Goal: Task Accomplishment & Management: Manage account settings

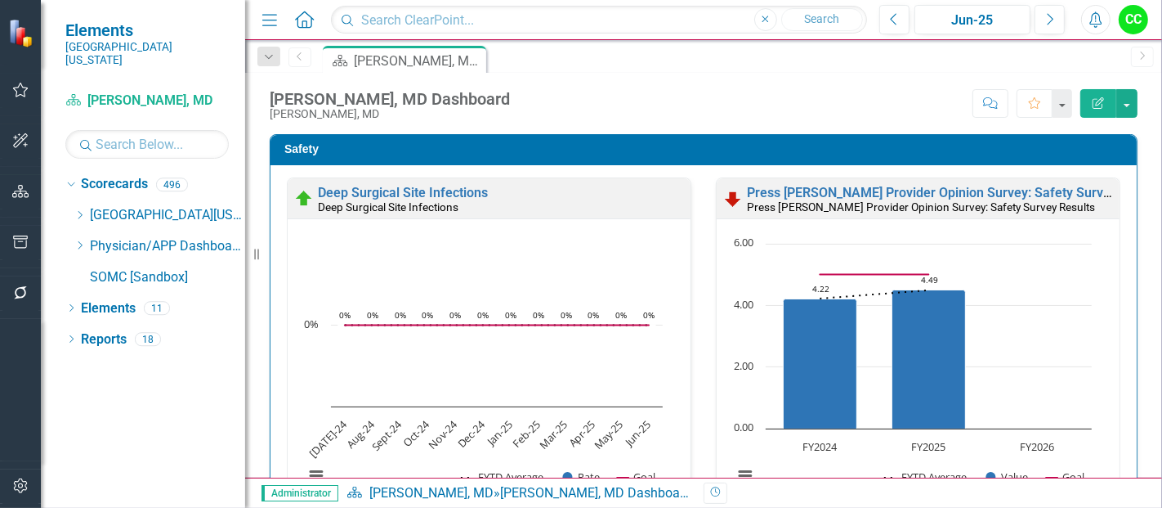
scroll to position [2404, 0]
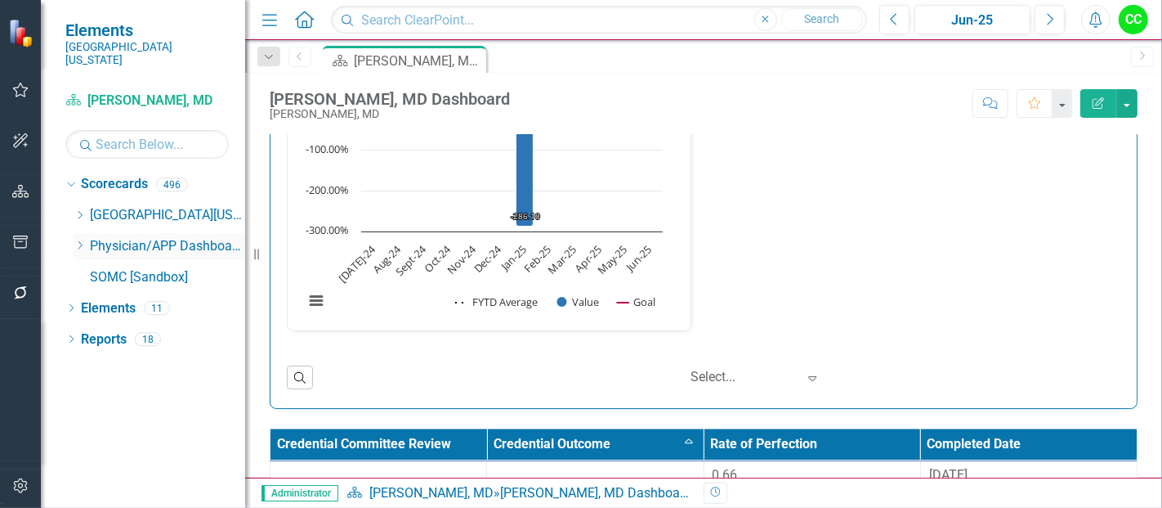
click at [76, 240] on icon "Dropdown" at bounding box center [80, 245] width 12 height 10
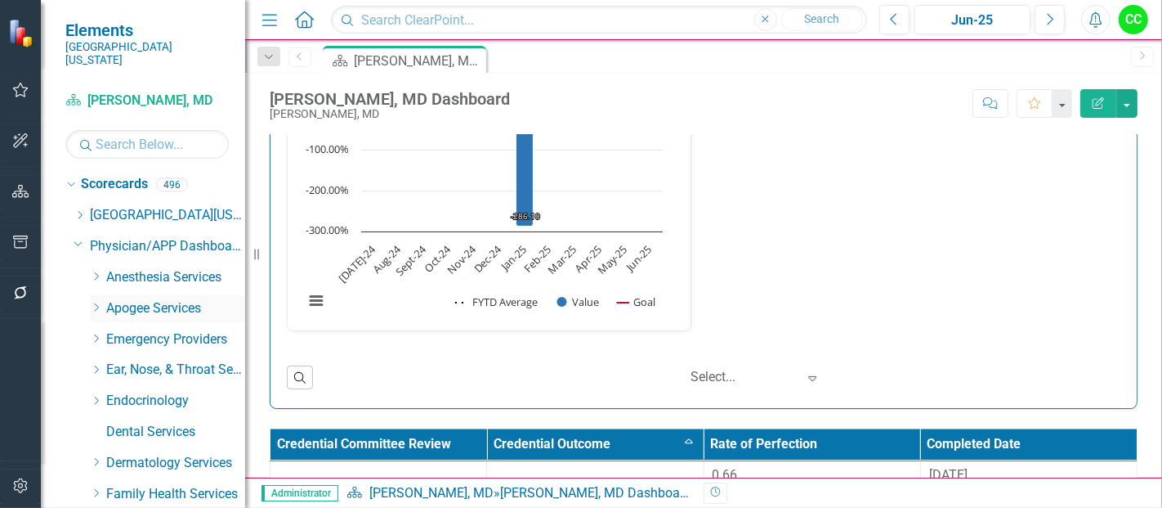
click at [109, 299] on link "Apogee Services" at bounding box center [175, 308] width 139 height 19
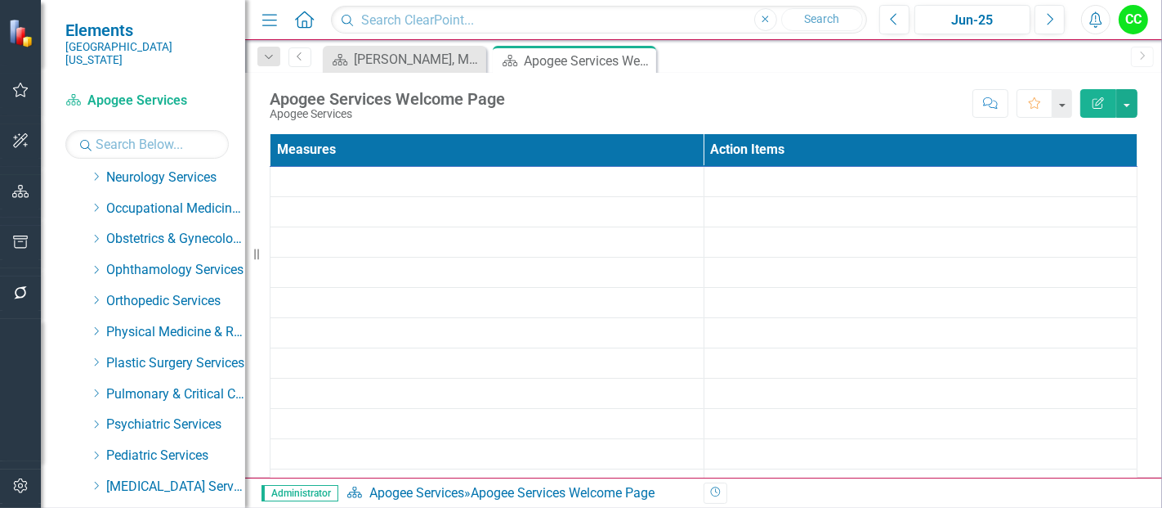
scroll to position [824, 0]
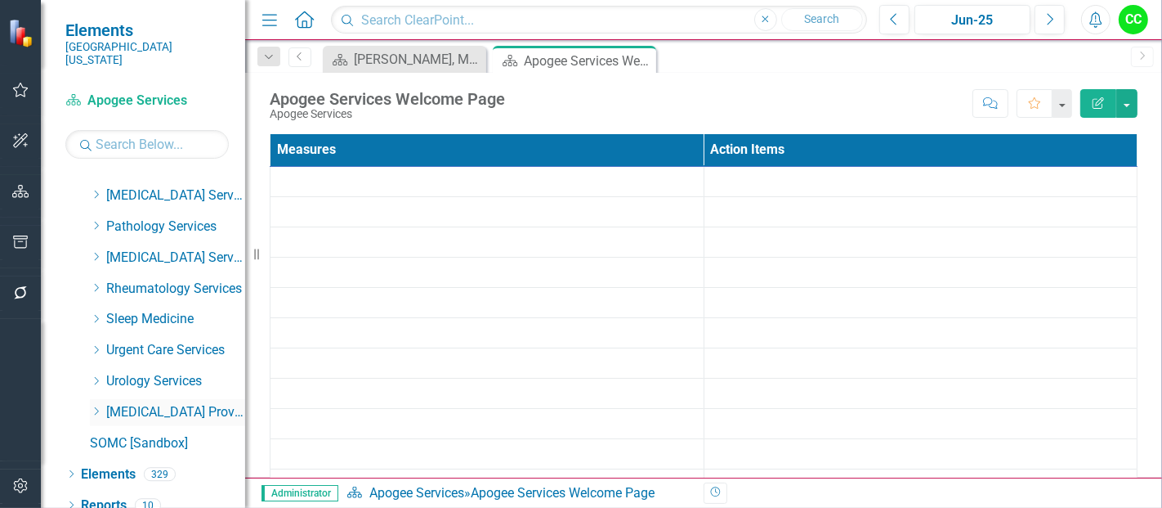
click at [96, 406] on icon "Dropdown" at bounding box center [96, 411] width 12 height 10
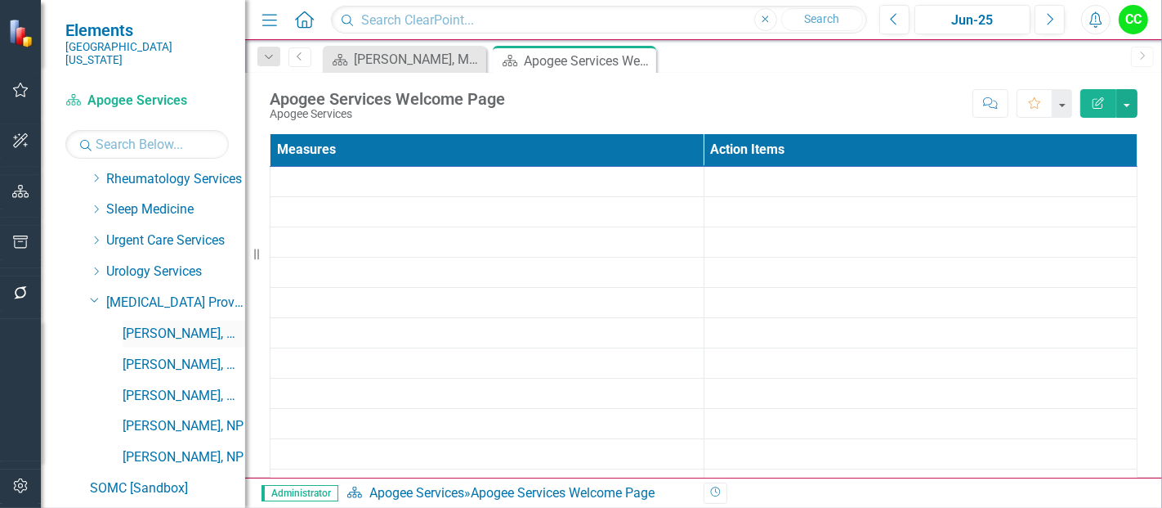
scroll to position [966, 0]
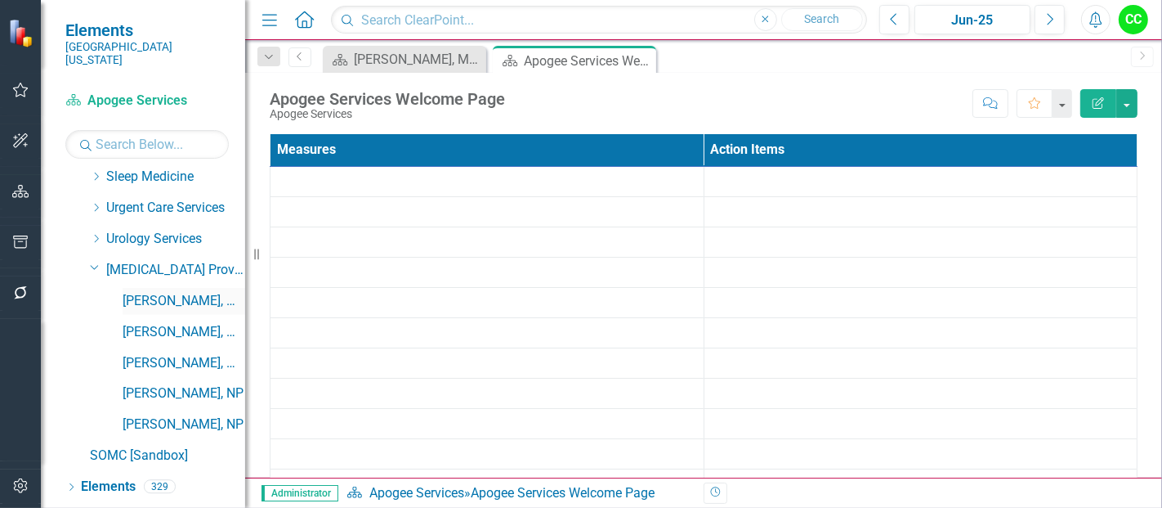
click at [165, 292] on link "[PERSON_NAME], MD" at bounding box center [184, 301] width 123 height 19
click at [473, 56] on icon "Close" at bounding box center [471, 59] width 16 height 13
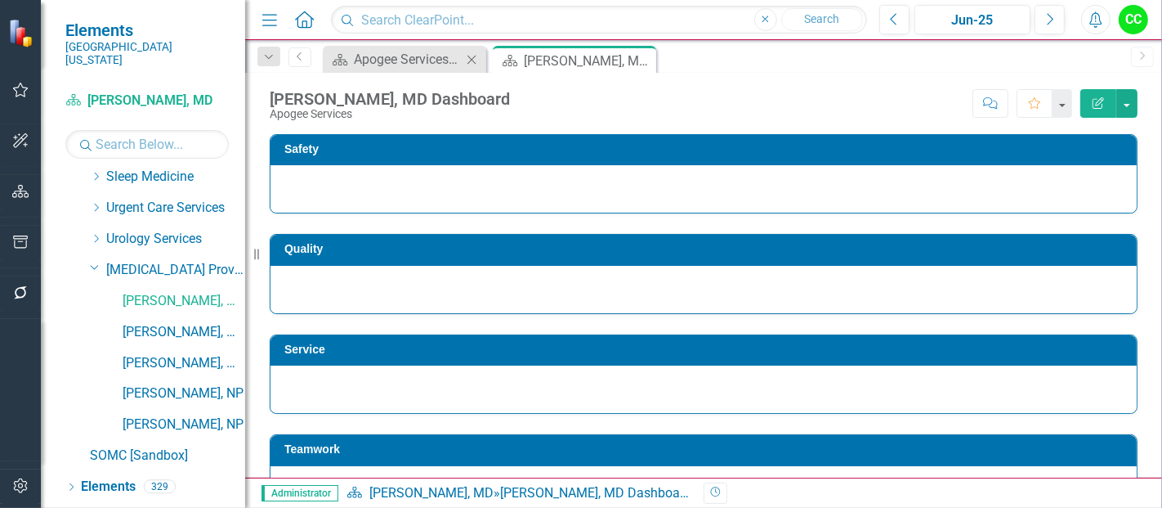
click at [477, 59] on icon "Close" at bounding box center [471, 59] width 16 height 13
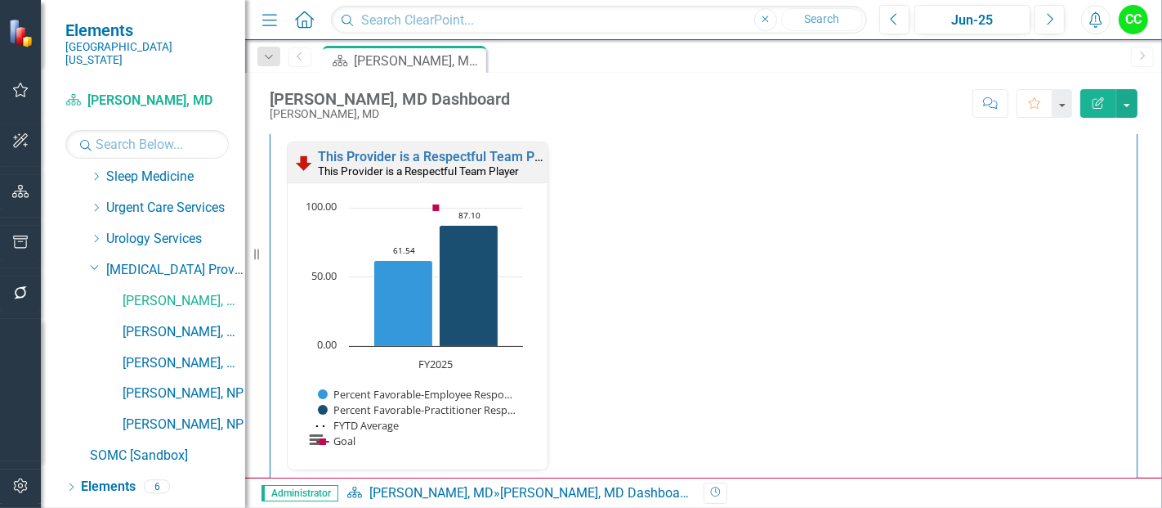
scroll to position [1445, 0]
click at [472, 150] on link "This Provider is a Respectful Team Player" at bounding box center [441, 158] width 246 height 16
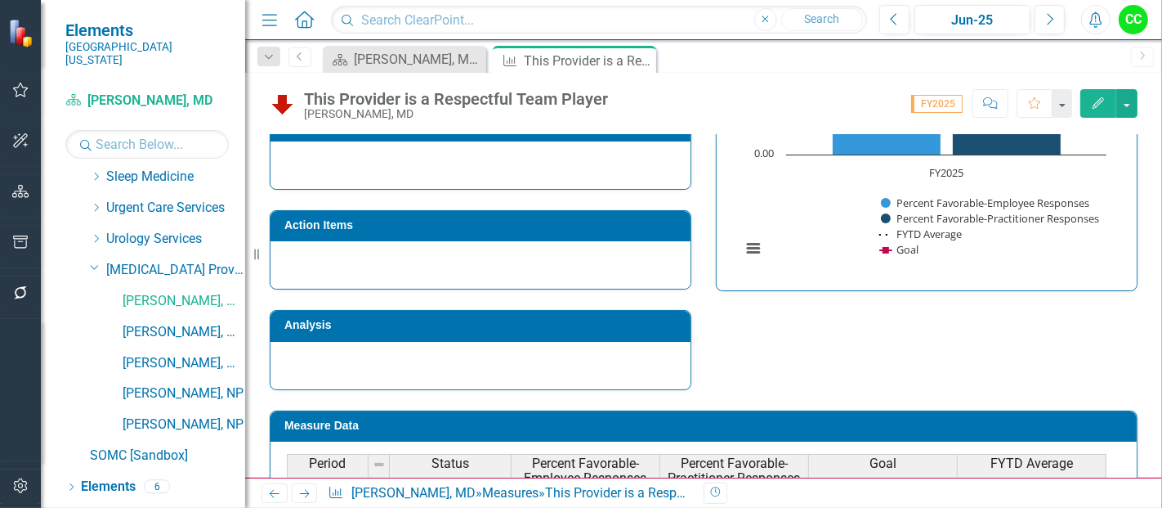
scroll to position [196, 0]
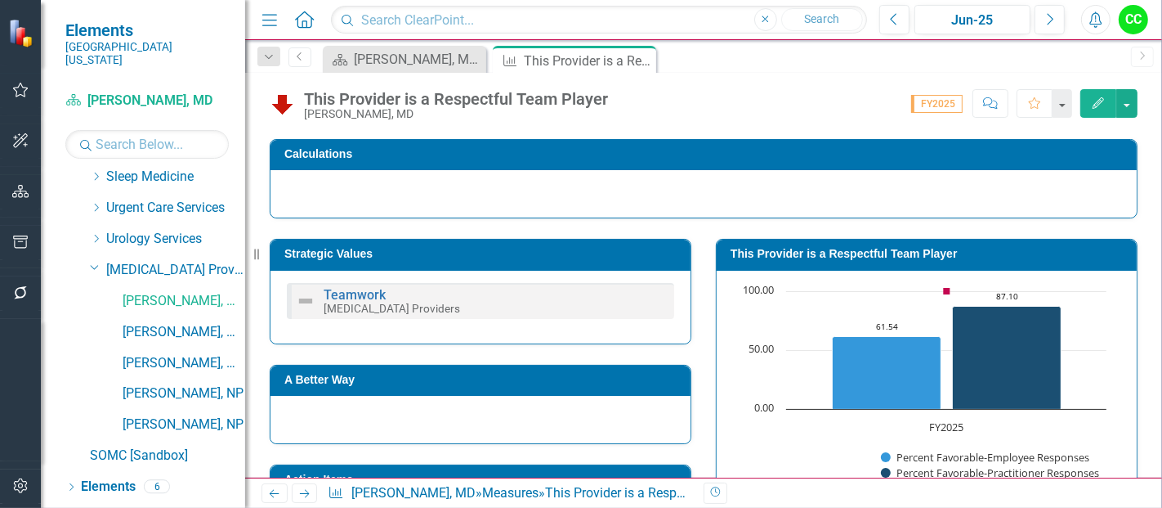
click at [901, 255] on h3 "This Provider is a Respectful Team Player" at bounding box center [930, 254] width 398 height 12
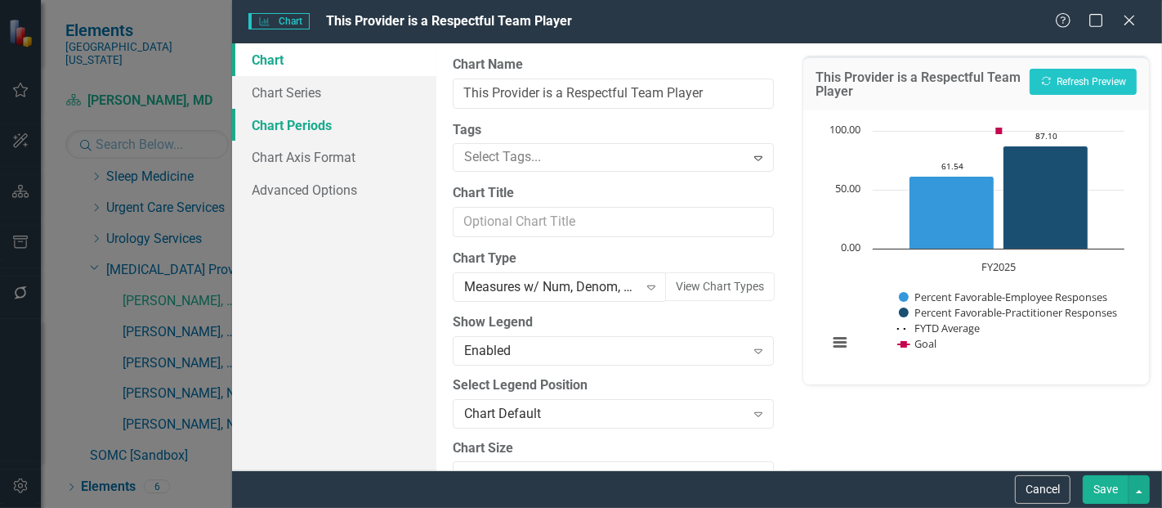
click at [299, 136] on link "Chart Periods" at bounding box center [334, 125] width 204 height 33
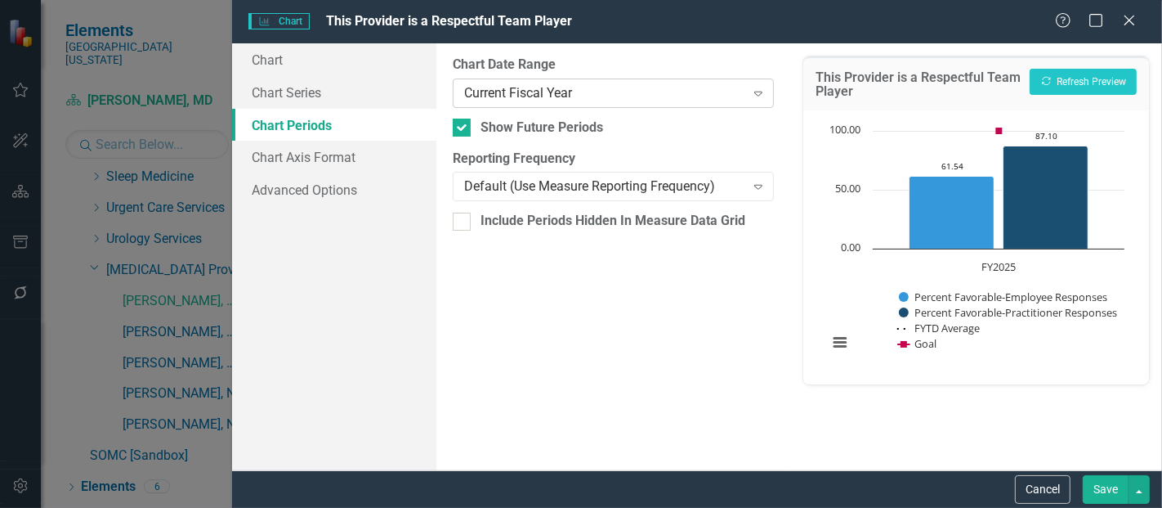
click at [535, 94] on div "Current Fiscal Year" at bounding box center [604, 92] width 280 height 19
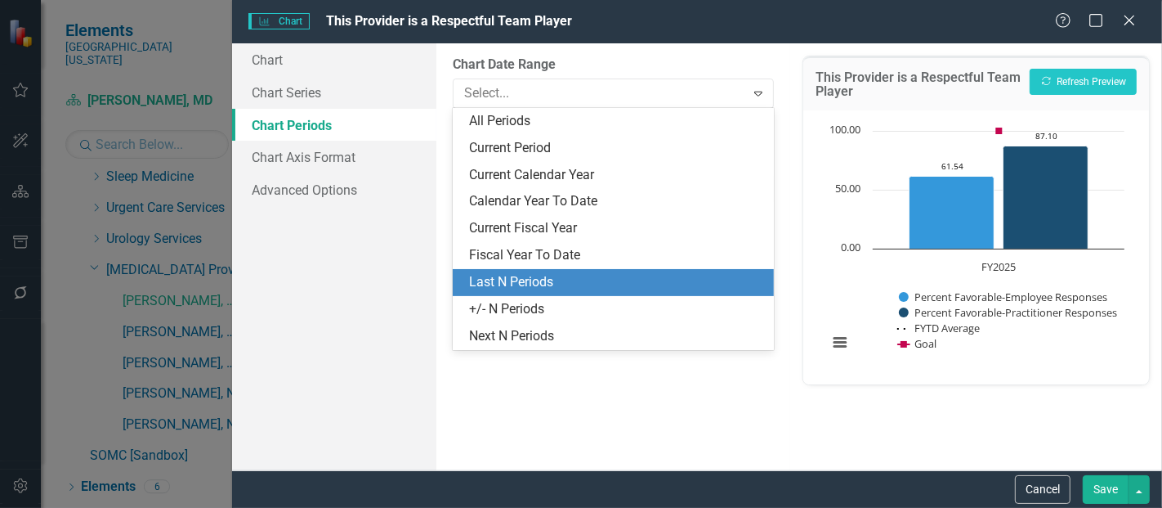
click at [544, 283] on div "Last N Periods" at bounding box center [616, 282] width 295 height 19
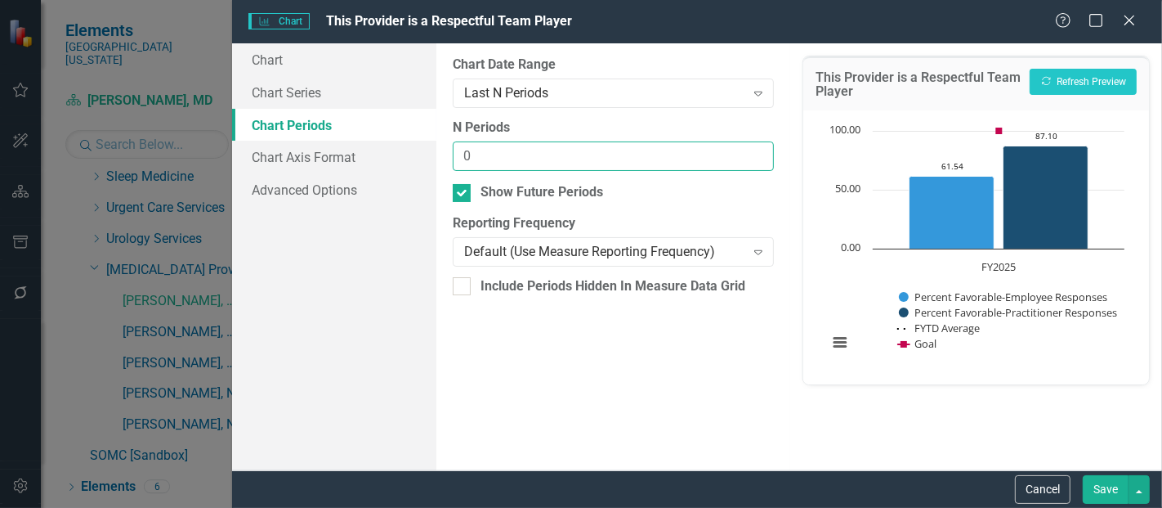
click at [751, 157] on input "0" at bounding box center [613, 156] width 321 height 30
click at [755, 148] on input "1" at bounding box center [613, 156] width 321 height 30
type input "2"
click at [755, 148] on input "2" at bounding box center [613, 156] width 321 height 30
click at [1107, 480] on button "Save" at bounding box center [1106, 489] width 46 height 29
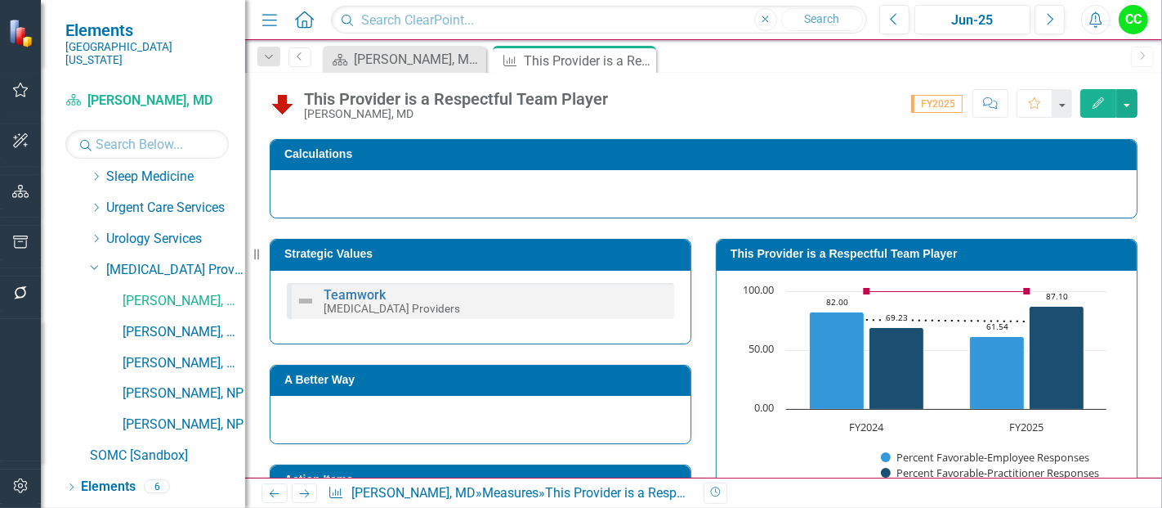
click at [961, 276] on div "Chart Combination chart with 4 data series. This Provider is a Respectful Team …" at bounding box center [927, 408] width 420 height 274
click at [639, 57] on icon "Close" at bounding box center [641, 60] width 16 height 13
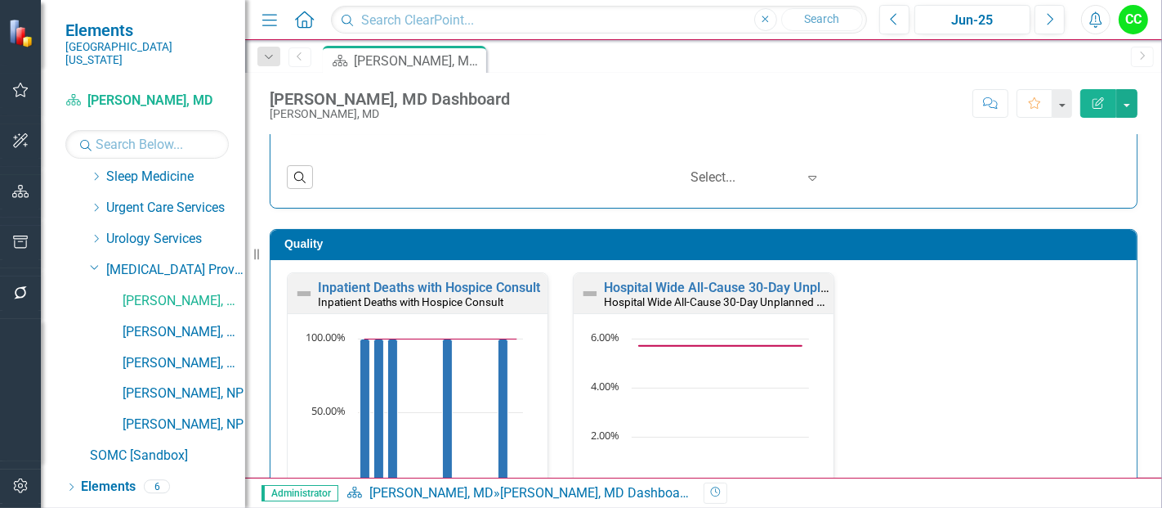
scroll to position [378, 0]
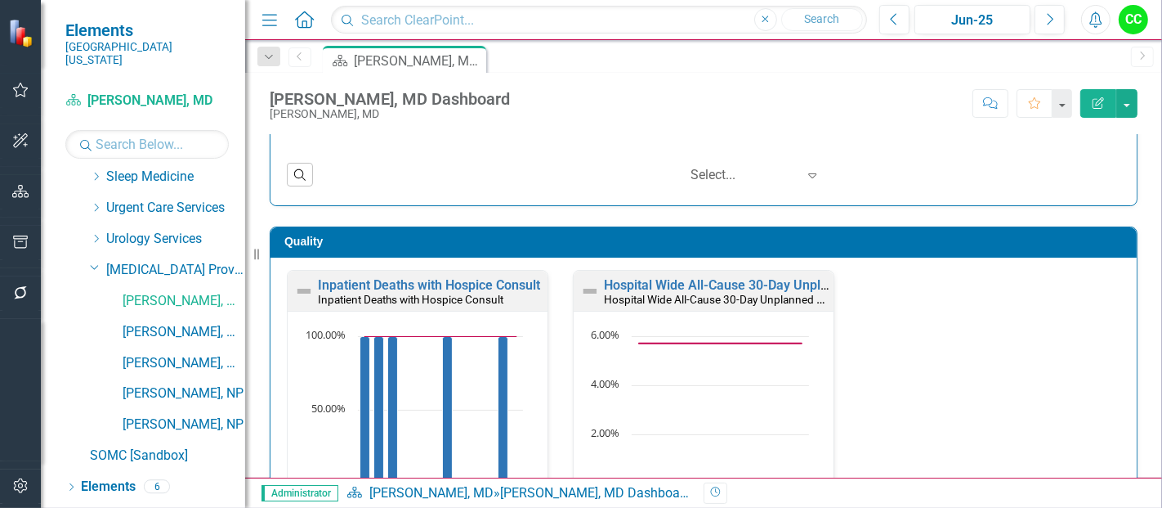
click at [1048, 210] on div "Quality Inpatient Deaths with Hospice Consult Inpatient Deaths with Hospice Con…" at bounding box center [703, 441] width 892 height 470
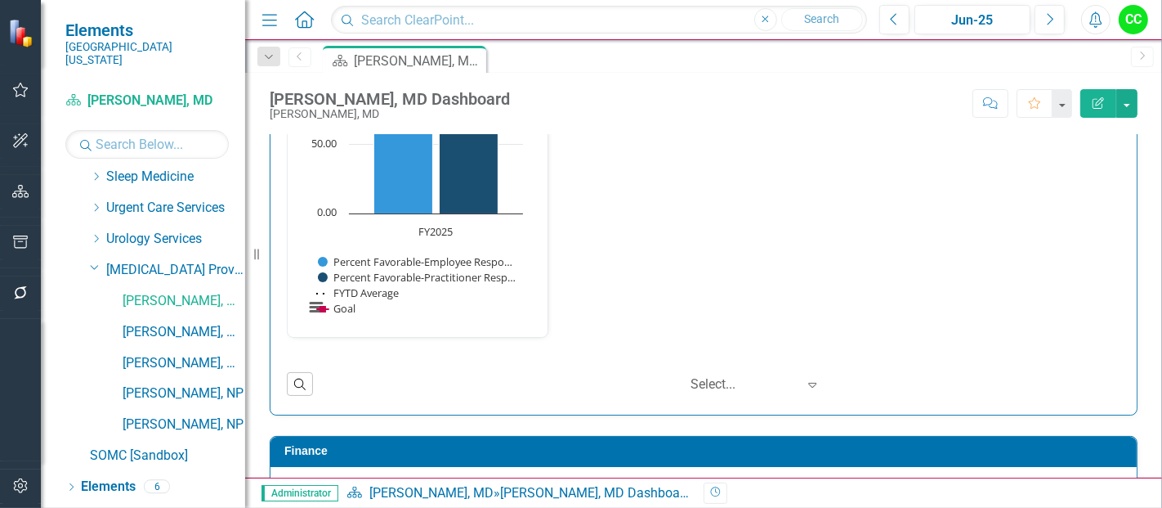
scroll to position [1748, 0]
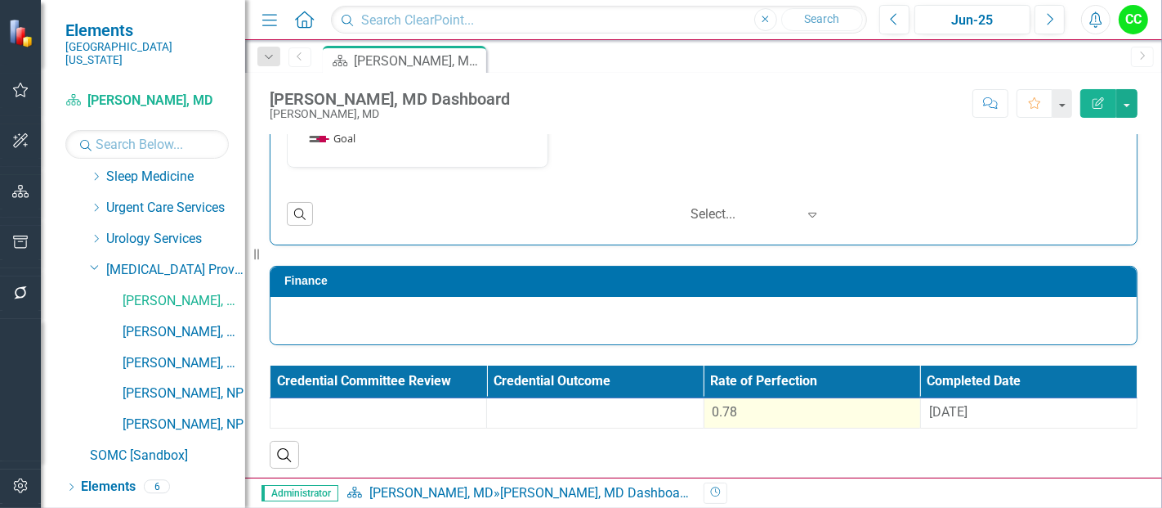
click at [828, 405] on div "0.78" at bounding box center [812, 412] width 199 height 19
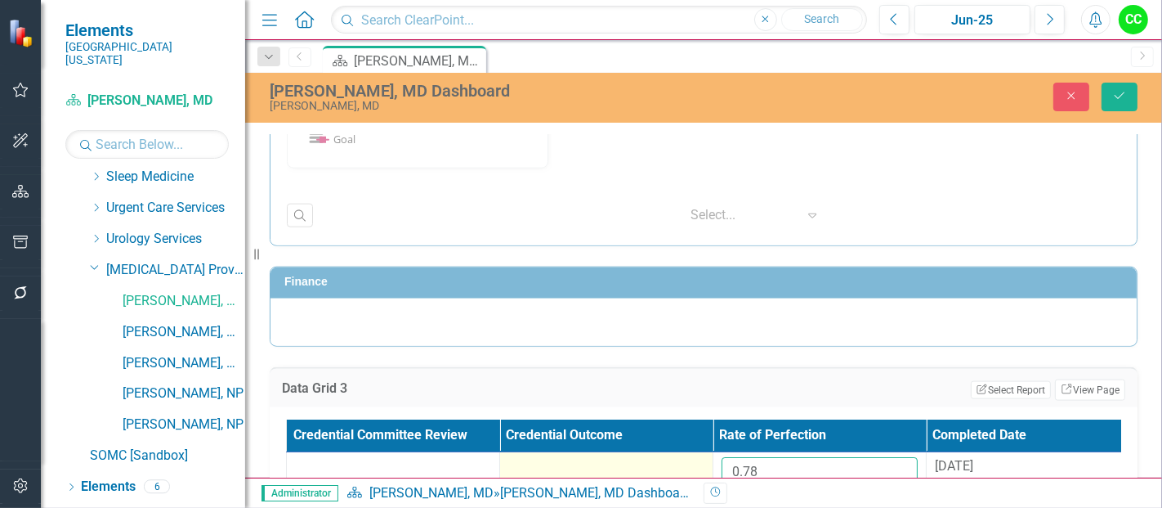
drag, startPoint x: 776, startPoint y: 466, endPoint x: 697, endPoint y: 475, distance: 79.0
click at [706, 478] on div "Menu Home Search Close Search Previous Jun-25 Next Alerts CC User Edit Profile …" at bounding box center [703, 254] width 917 height 508
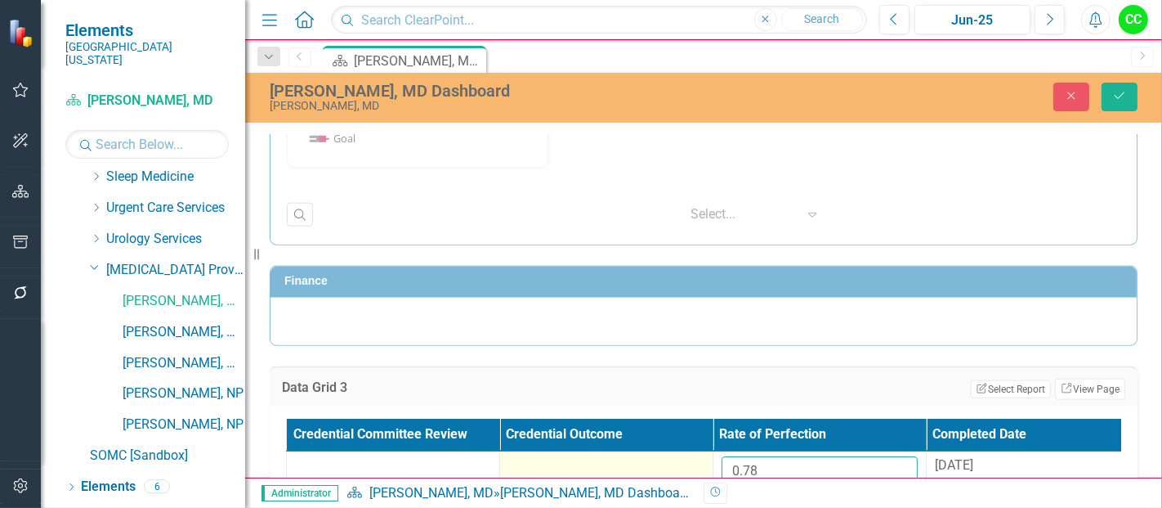
paste input "4694"
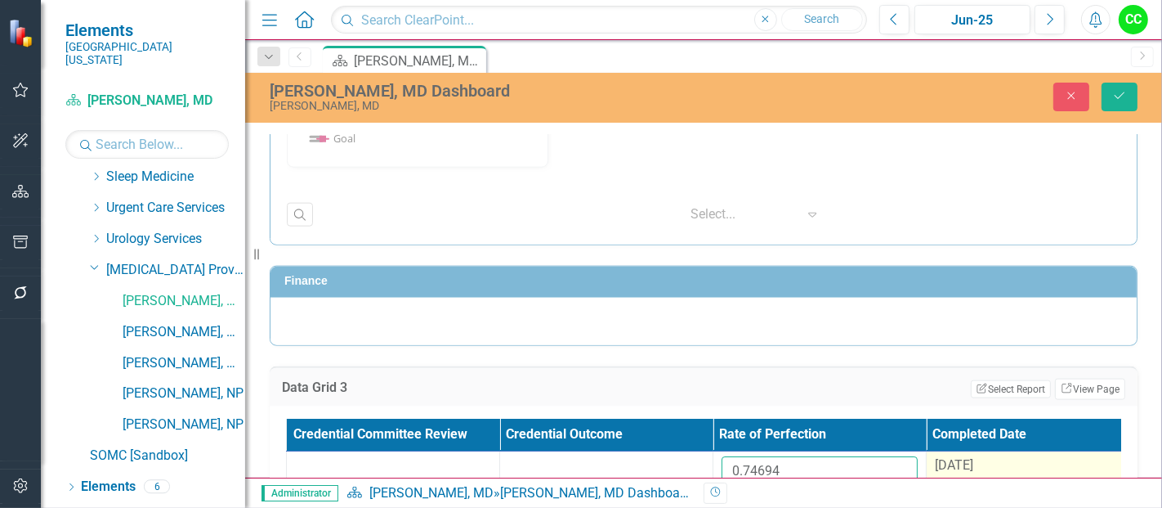
type input "0.74694"
click at [955, 460] on span "[DATE]" at bounding box center [954, 465] width 38 height 16
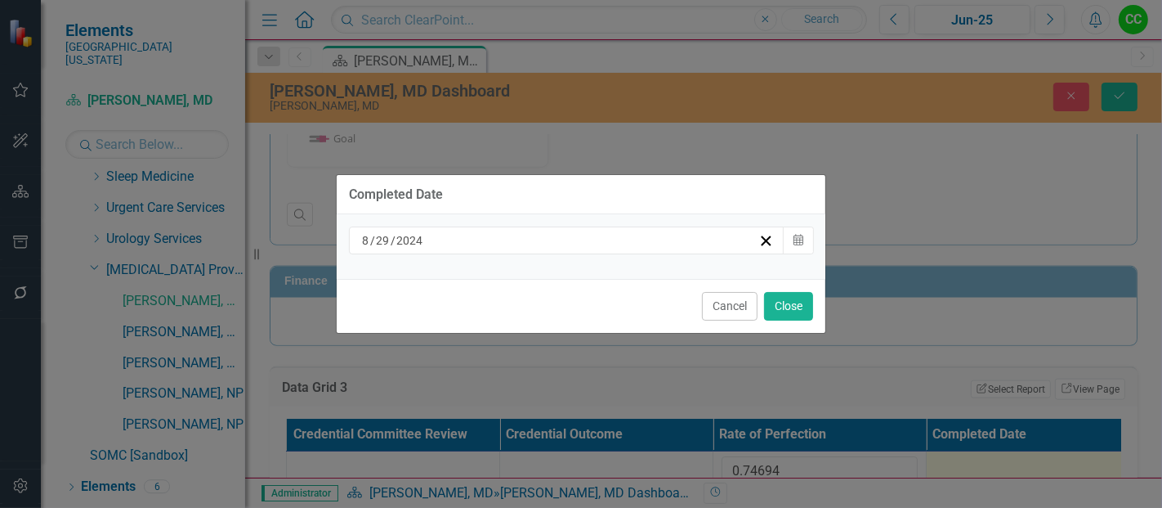
click at [667, 246] on div "[DATE]" at bounding box center [559, 240] width 399 height 16
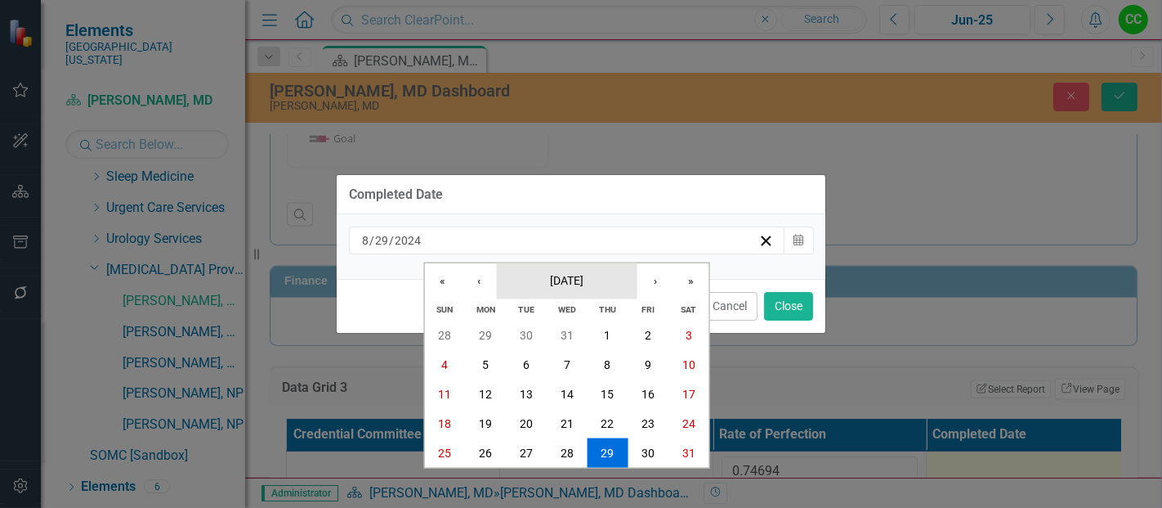
click at [584, 269] on button "[DATE]" at bounding box center [567, 280] width 141 height 36
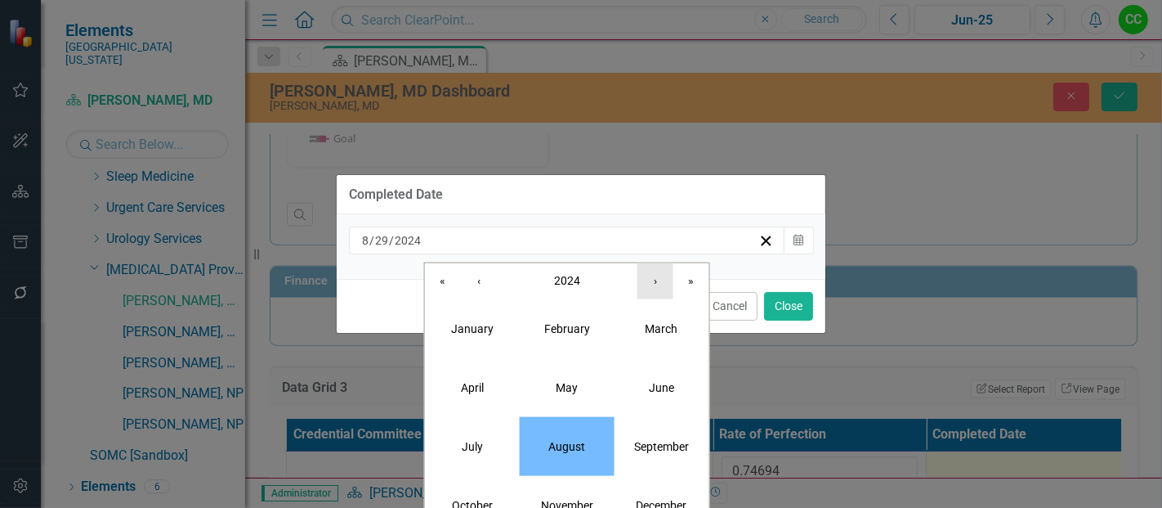
click at [647, 277] on button "›" at bounding box center [655, 280] width 36 height 36
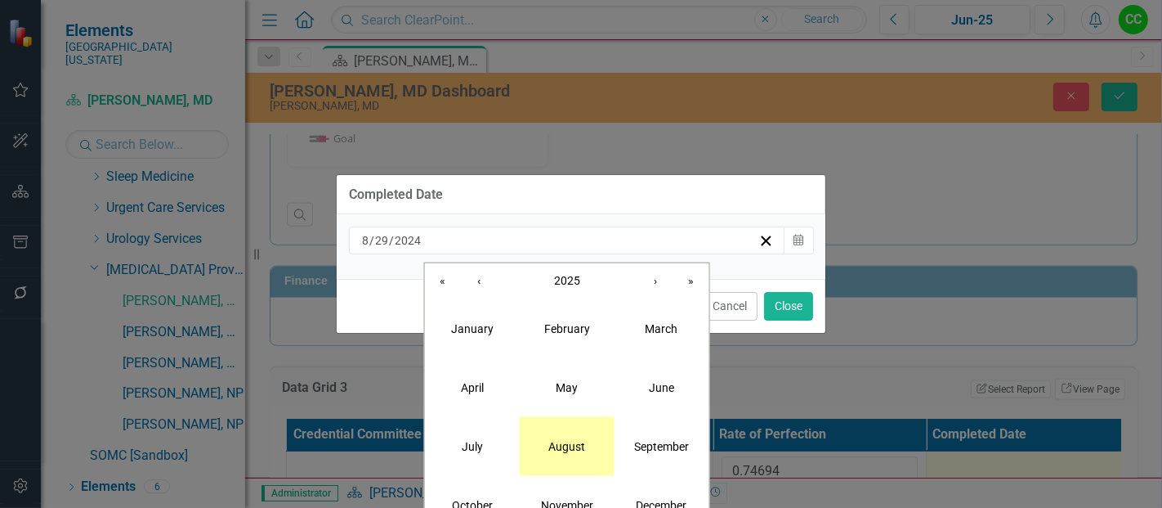
click at [573, 434] on button "August" at bounding box center [567, 445] width 95 height 59
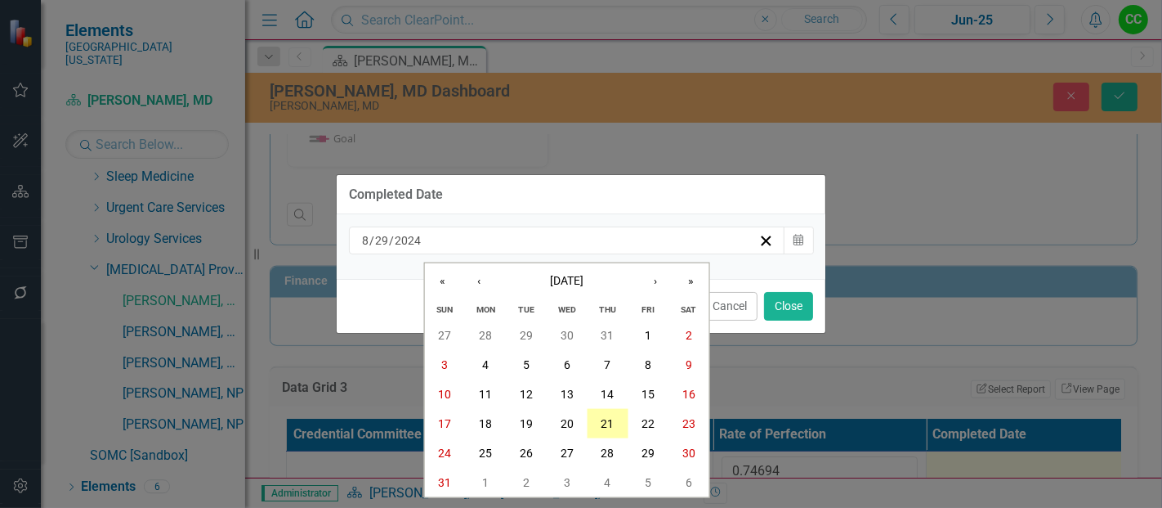
click at [609, 427] on abbr "21" at bounding box center [607, 423] width 13 height 13
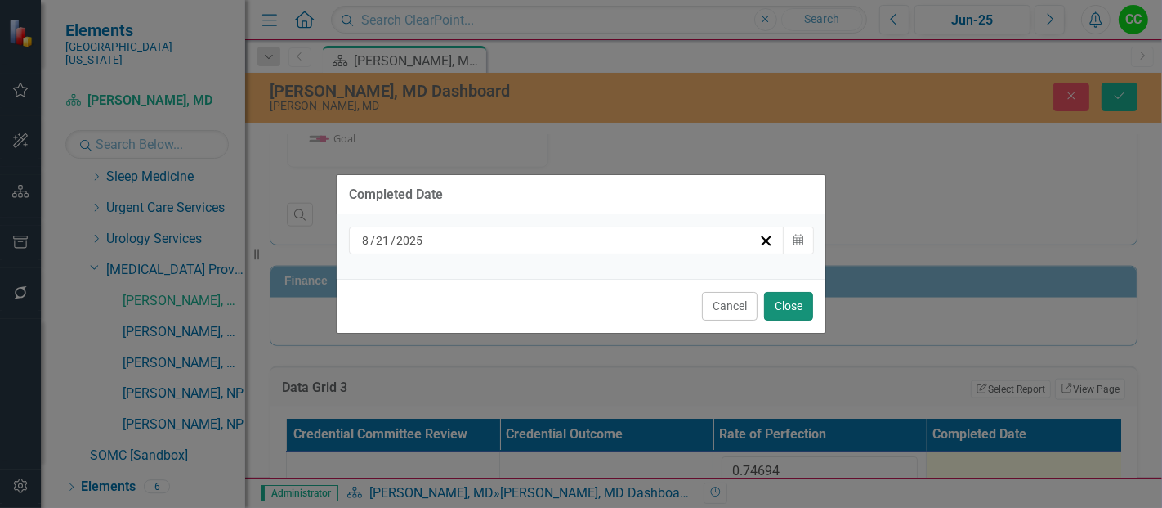
click at [786, 311] on button "Close" at bounding box center [788, 306] width 49 height 29
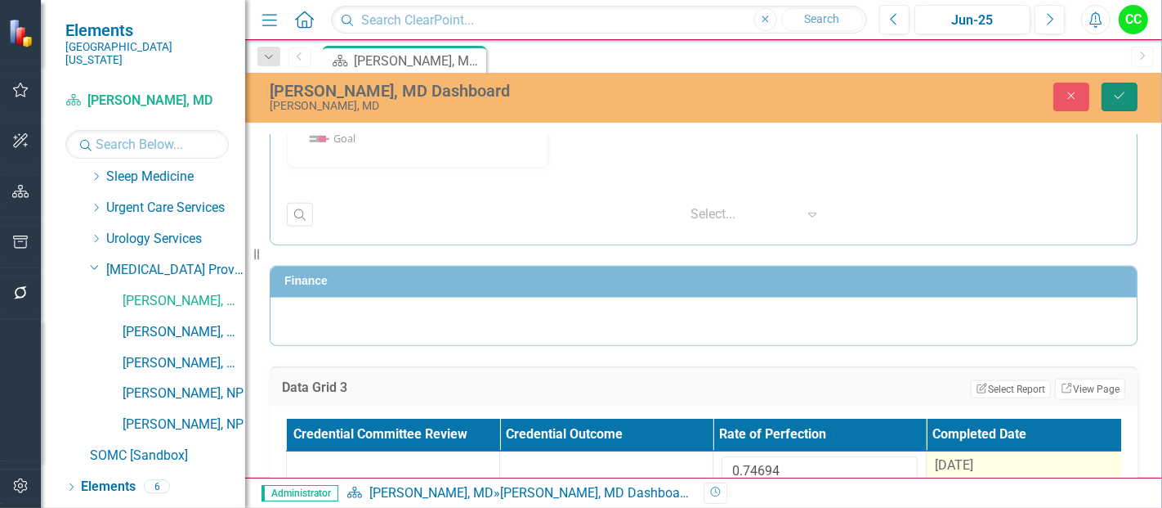
click at [1123, 92] on icon "Save" at bounding box center [1119, 95] width 15 height 11
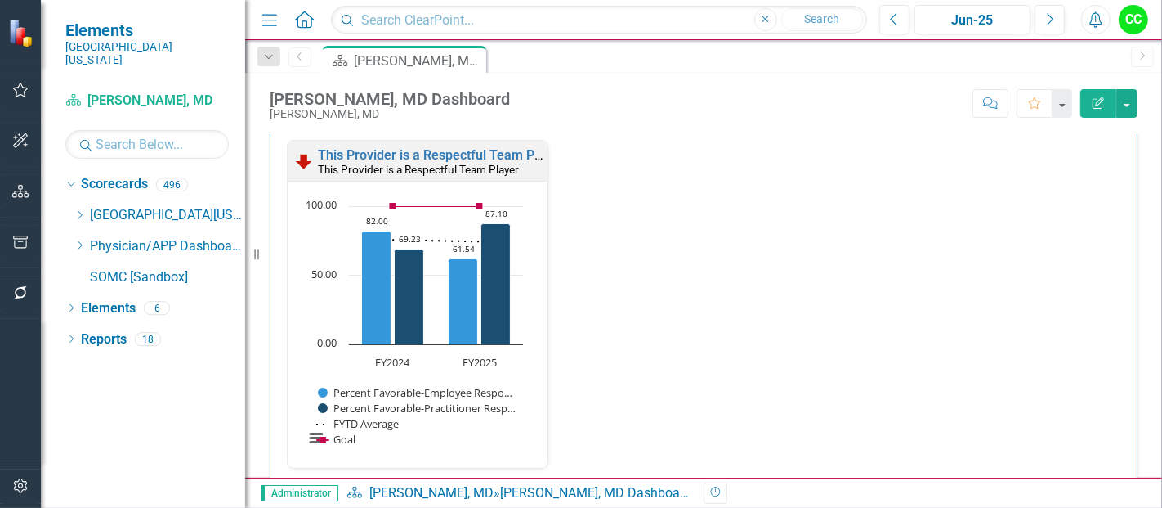
scroll to position [1372, 0]
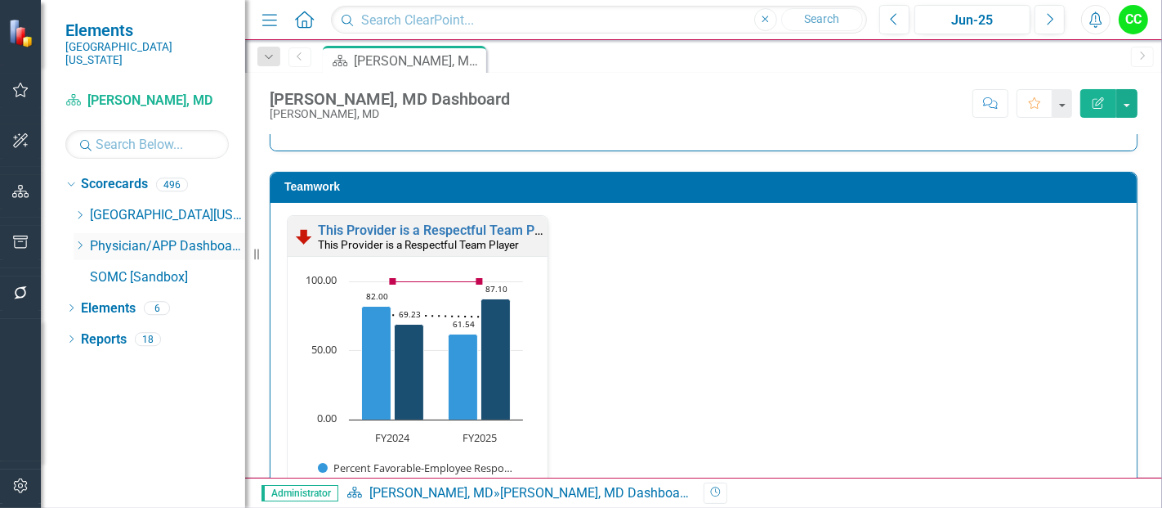
click at [75, 239] on div "Dropdown" at bounding box center [80, 246] width 12 height 14
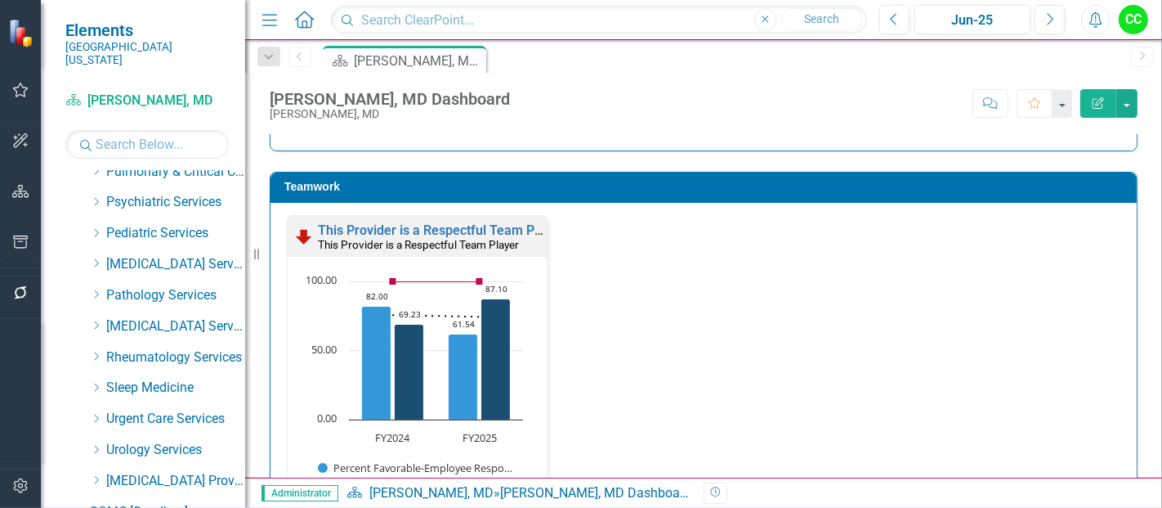
scroll to position [824, 0]
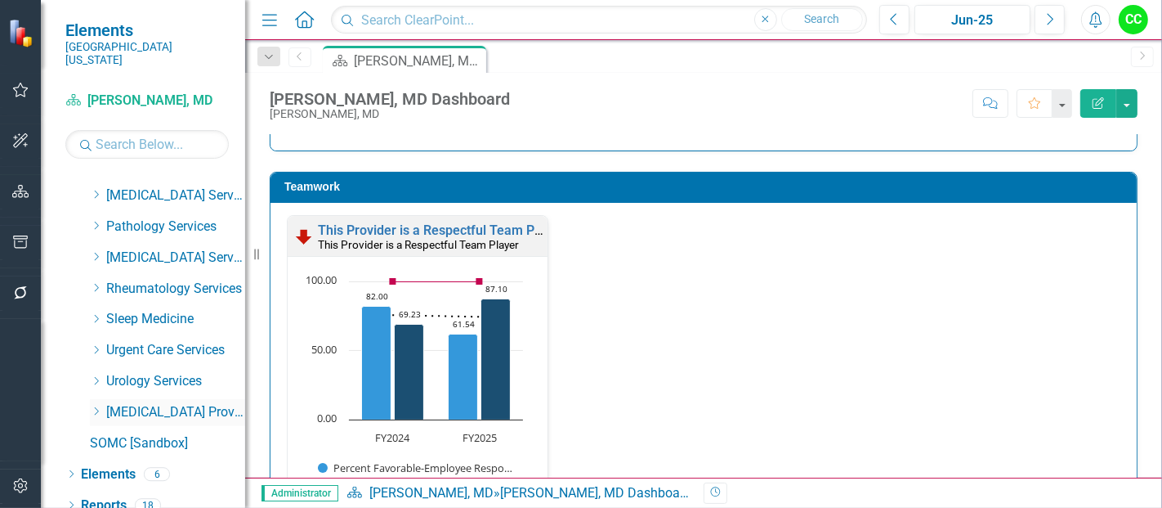
click at [95, 406] on icon "Dropdown" at bounding box center [96, 411] width 12 height 10
click at [157, 465] on link "[PERSON_NAME], MD" at bounding box center [184, 474] width 123 height 19
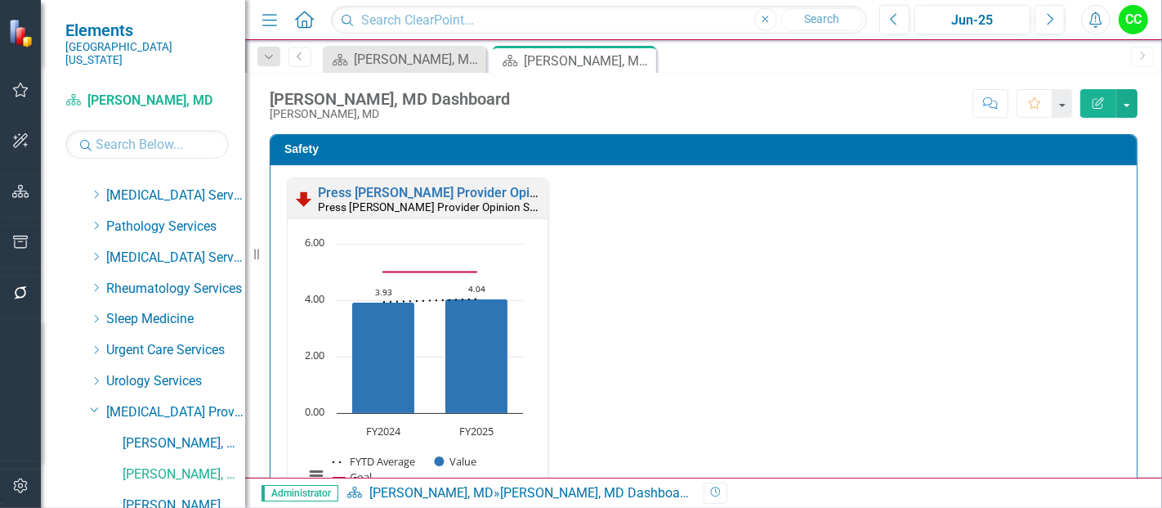
click at [1135, 267] on div "Safety Press Ganey Provider Opinion Survey: Safety Survey Results Press Ganey P…" at bounding box center [703, 349] width 892 height 470
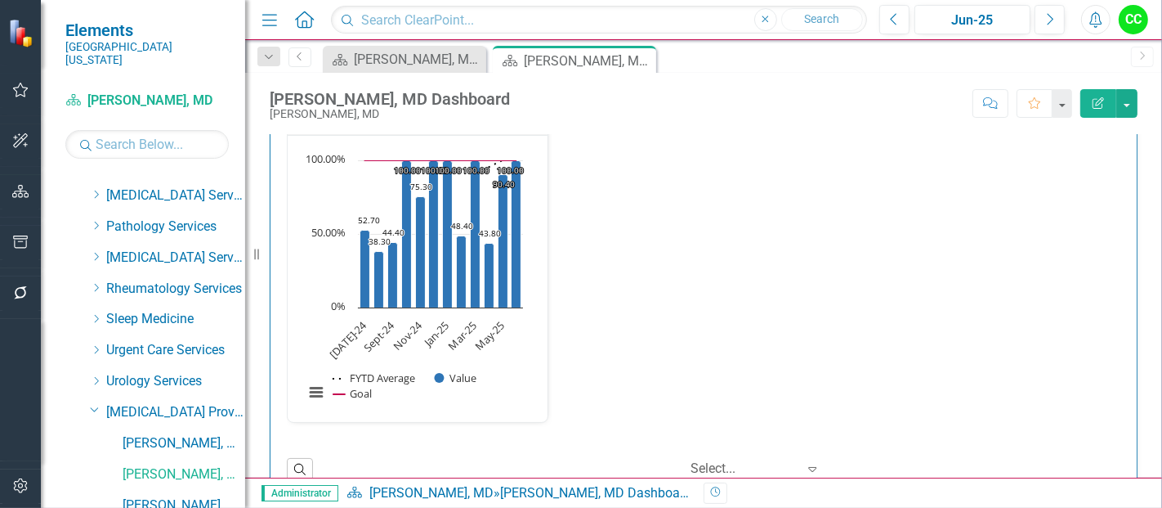
scroll to position [2813, 0]
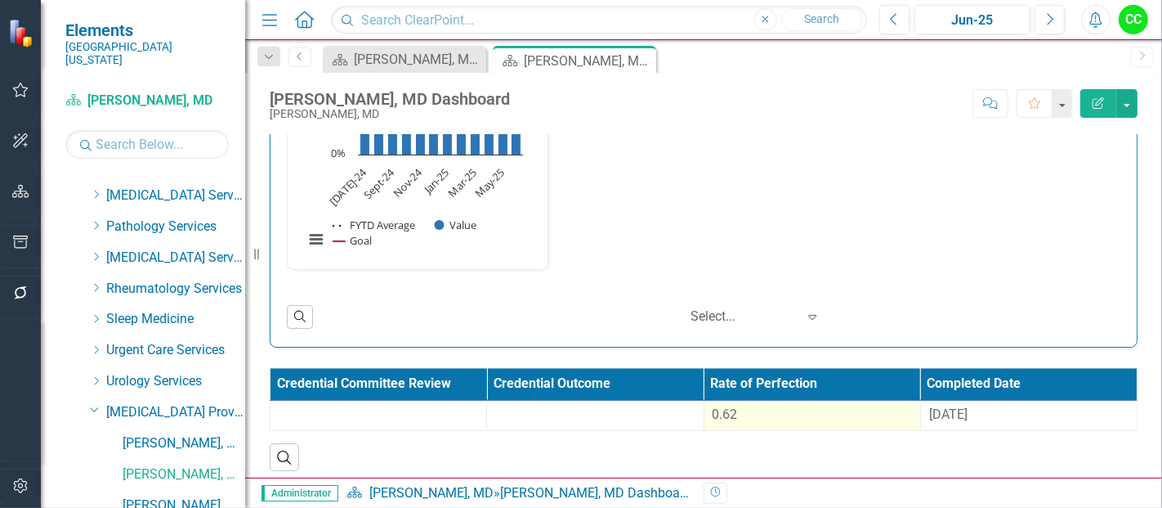
click at [791, 405] on div "0.62" at bounding box center [812, 414] width 199 height 19
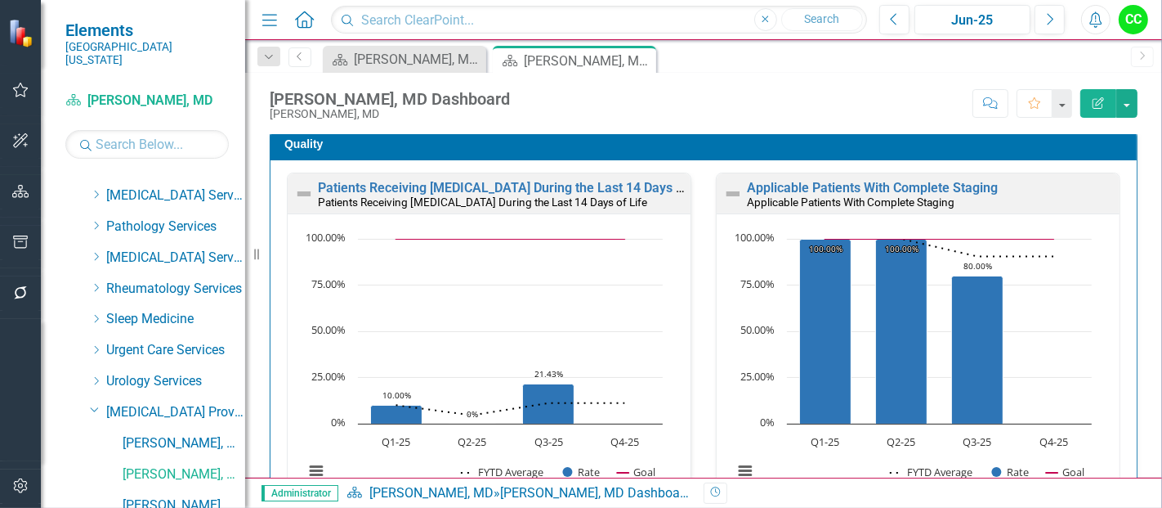
scroll to position [474, 0]
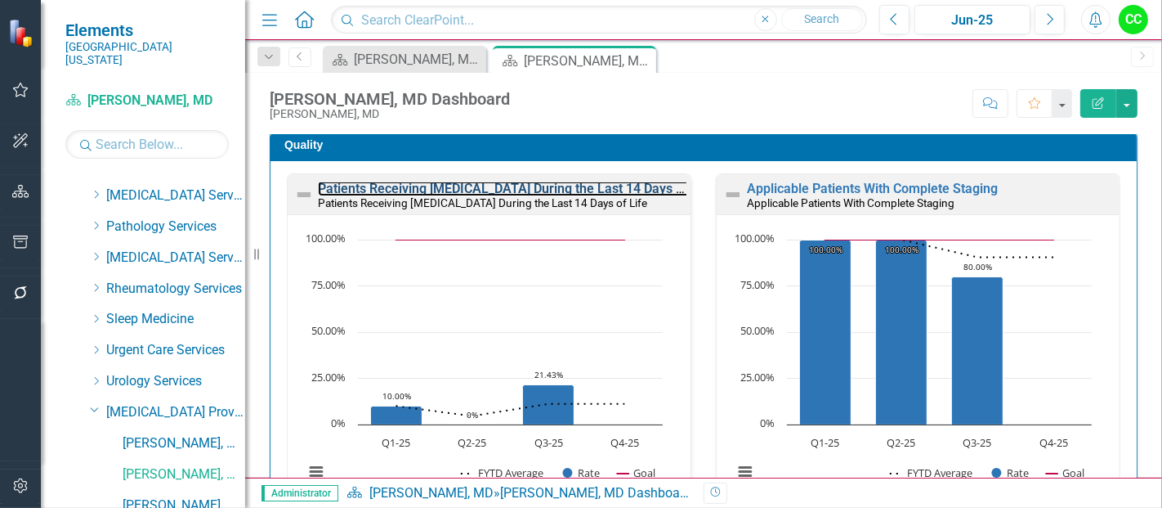
drag, startPoint x: 540, startPoint y: 183, endPoint x: 234, endPoint y: 11, distance: 351.3
click at [540, 183] on link "Patients Receiving [MEDICAL_DATA] During the Last 14 Days of Life" at bounding box center [516, 189] width 396 height 16
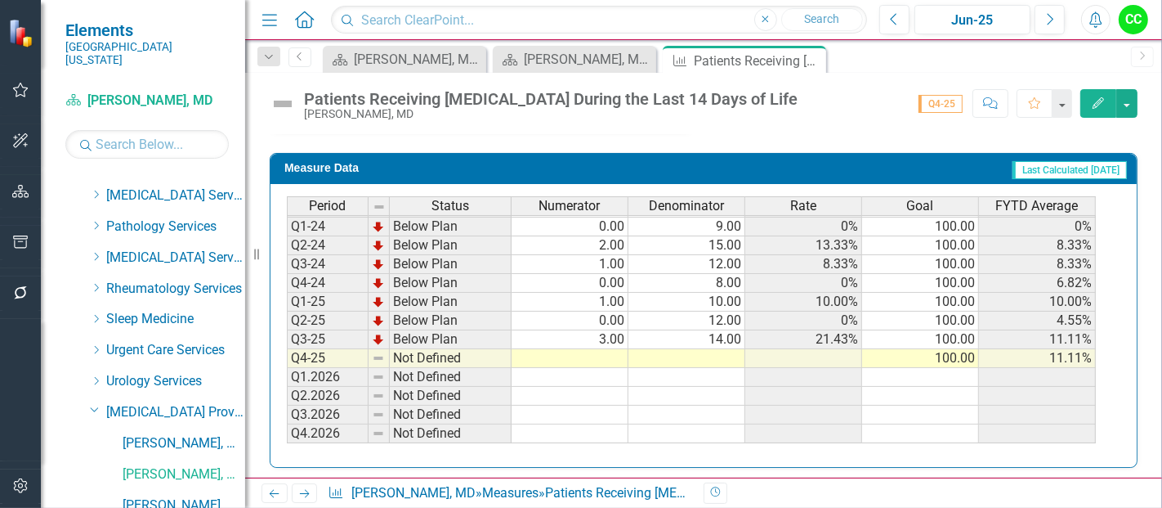
scroll to position [709, 0]
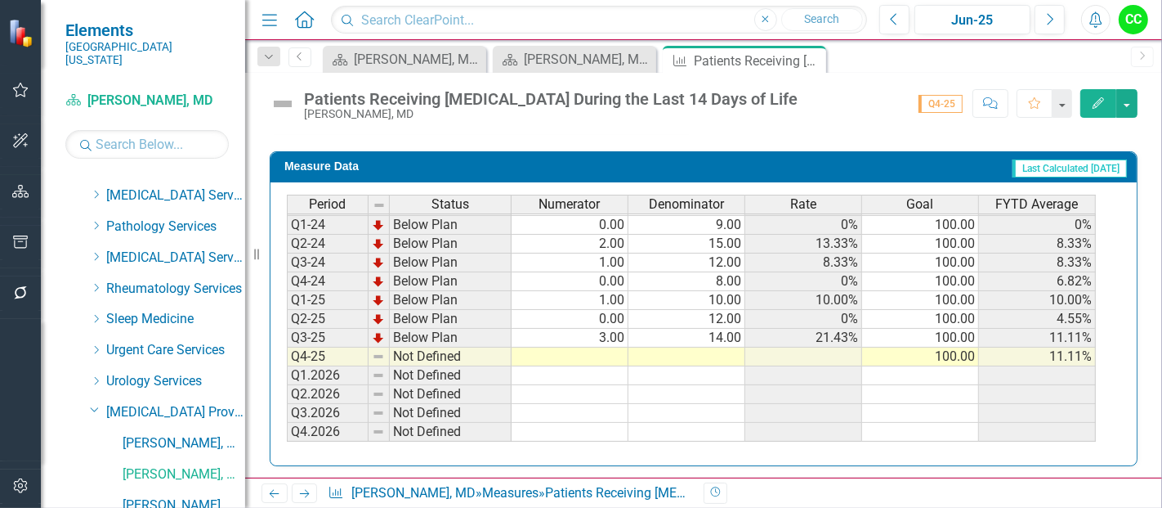
click at [574, 356] on td at bounding box center [570, 356] width 117 height 19
type textarea "4"
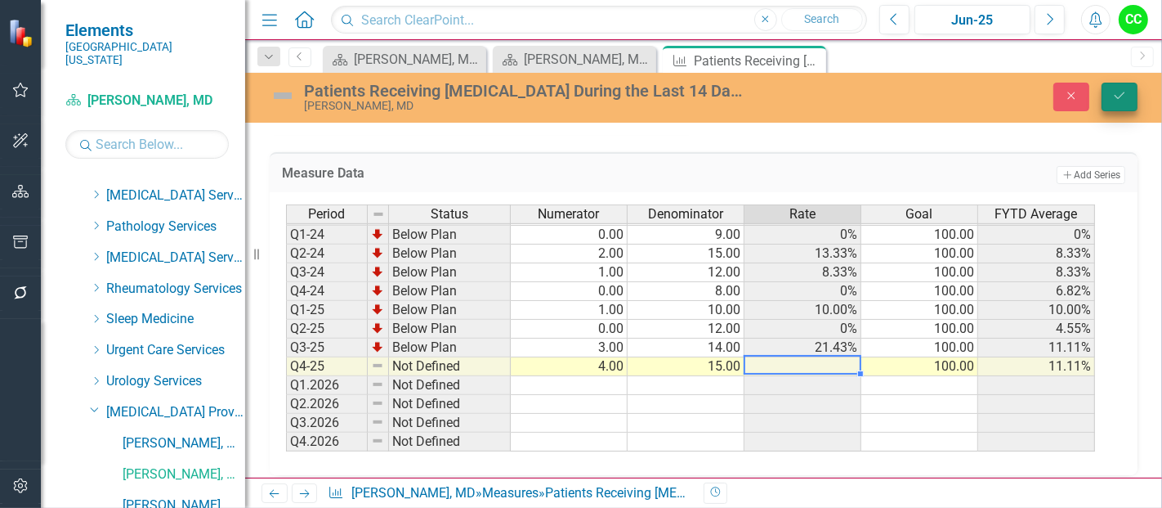
type textarea "15"
click at [1126, 96] on icon "Save" at bounding box center [1119, 95] width 15 height 11
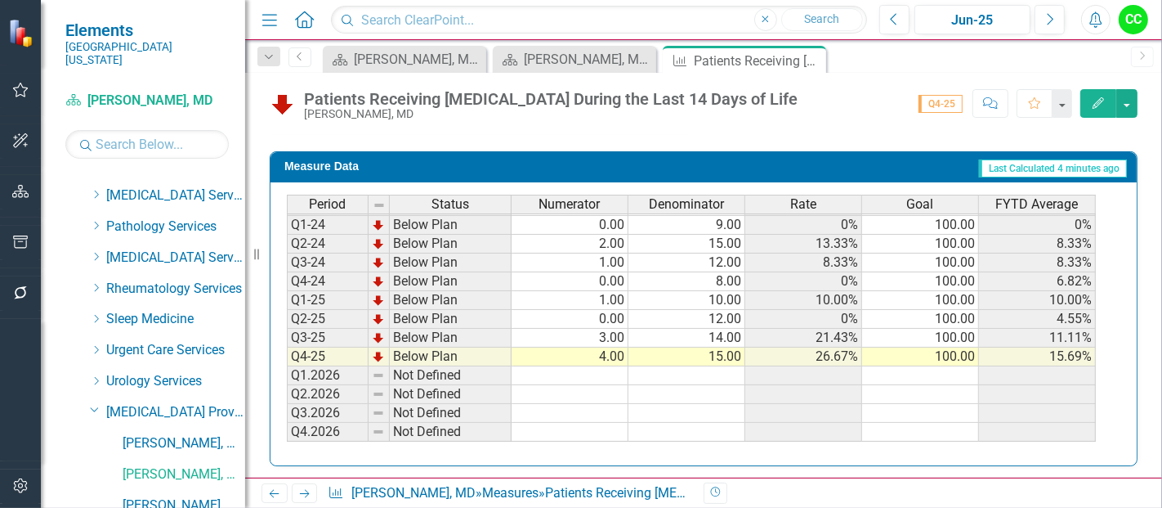
scroll to position [74, 0]
click at [807, 57] on icon "Close" at bounding box center [811, 60] width 16 height 13
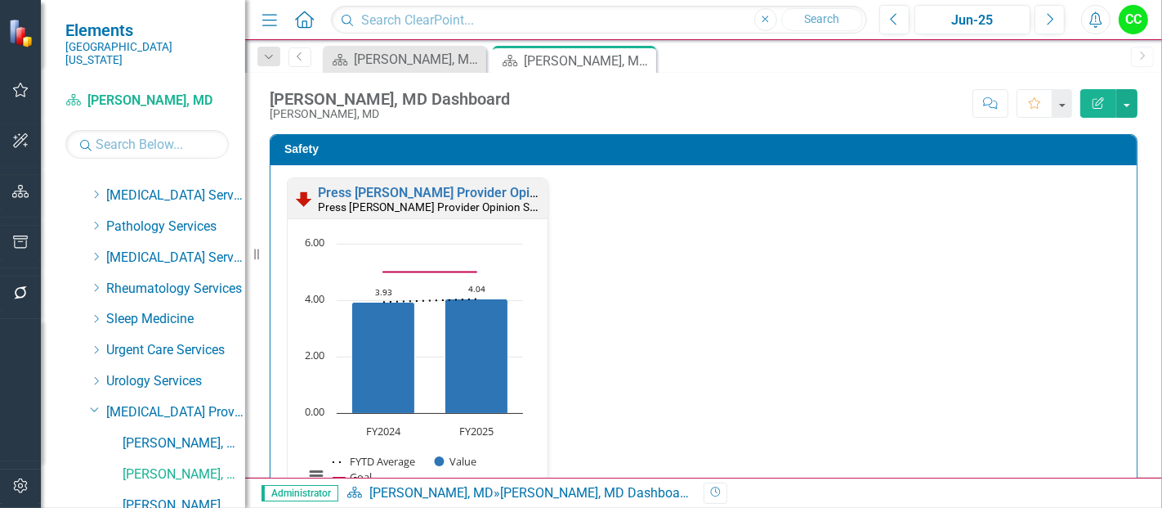
scroll to position [445, 0]
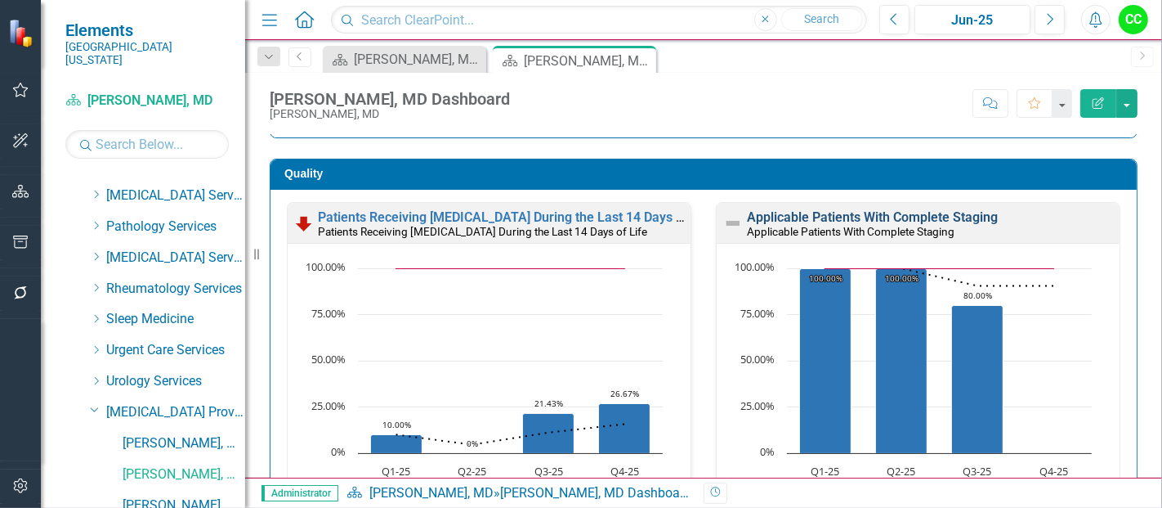
click at [897, 217] on link "Applicable Patients With Complete Staging" at bounding box center [872, 217] width 251 height 16
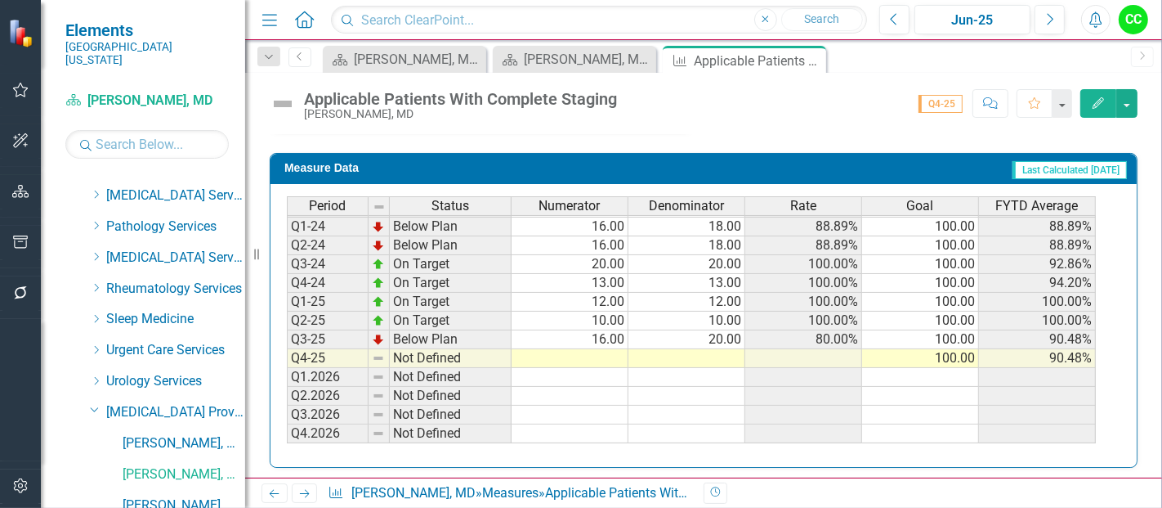
scroll to position [709, 0]
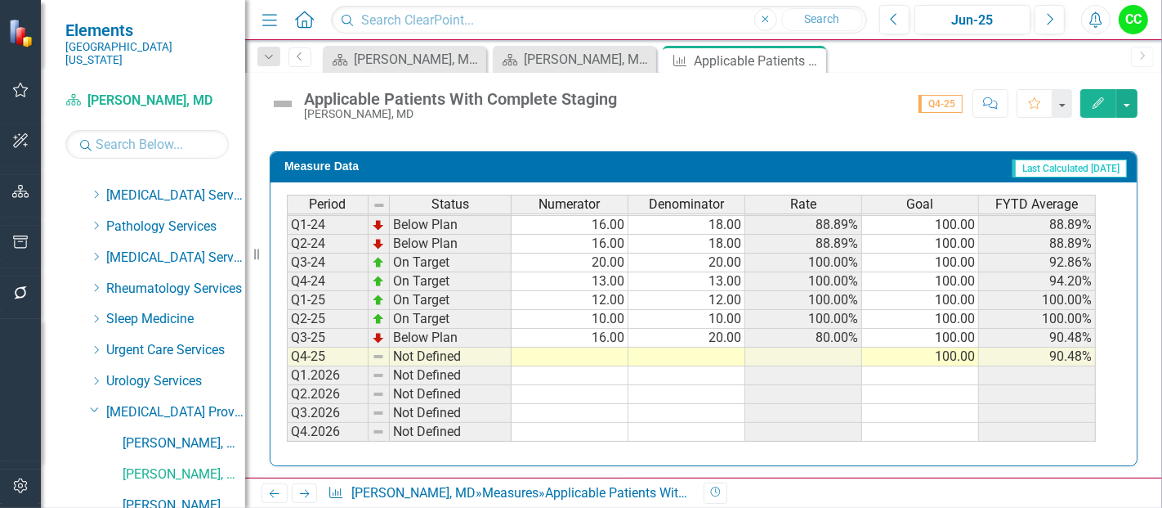
click at [576, 349] on td at bounding box center [570, 356] width 117 height 19
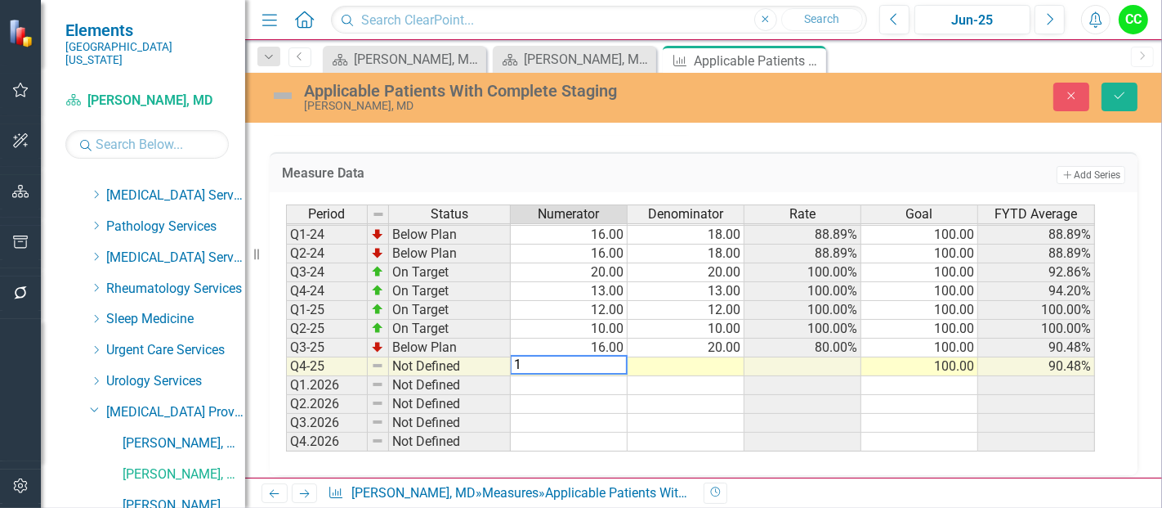
type textarea "13"
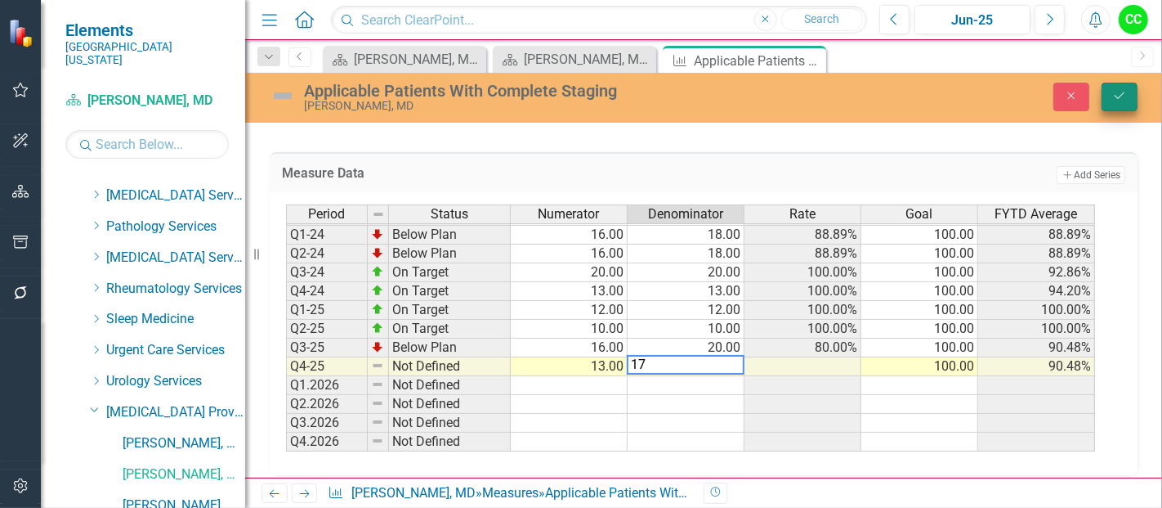
type textarea "17"
click at [1106, 85] on button "Save" at bounding box center [1120, 97] width 36 height 29
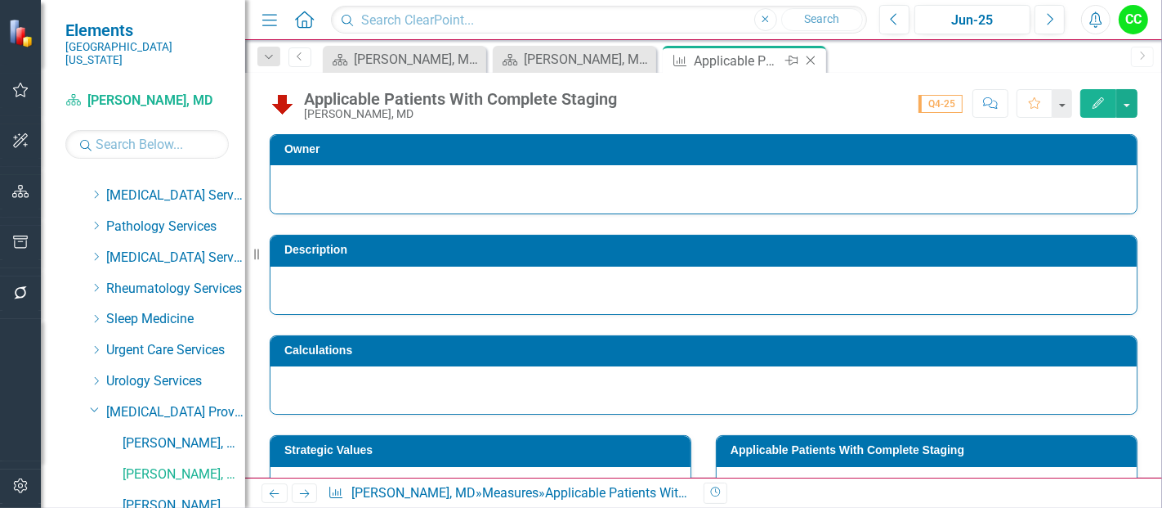
click at [820, 59] on div "Close" at bounding box center [812, 61] width 20 height 20
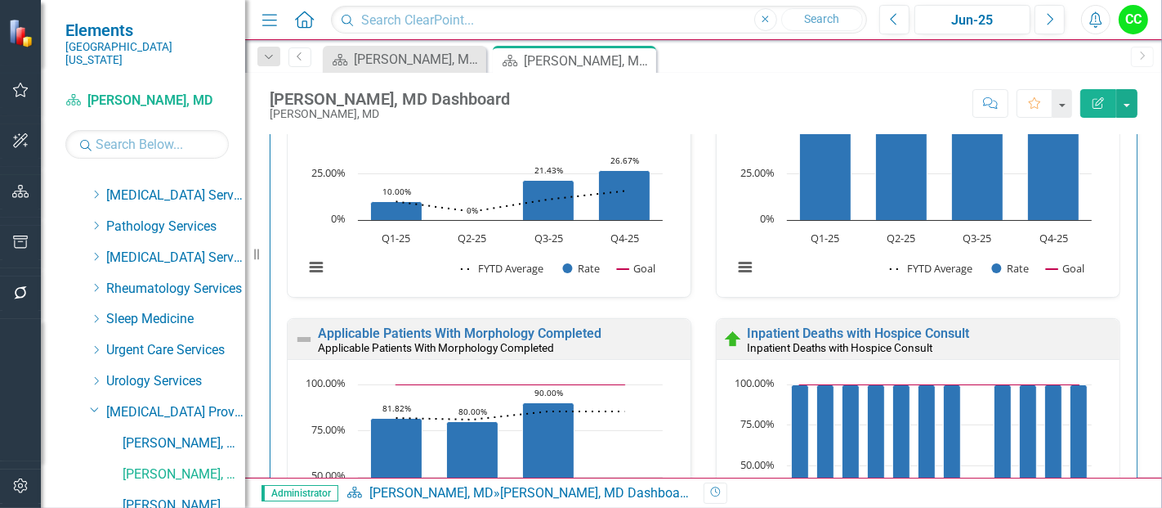
scroll to position [870, 0]
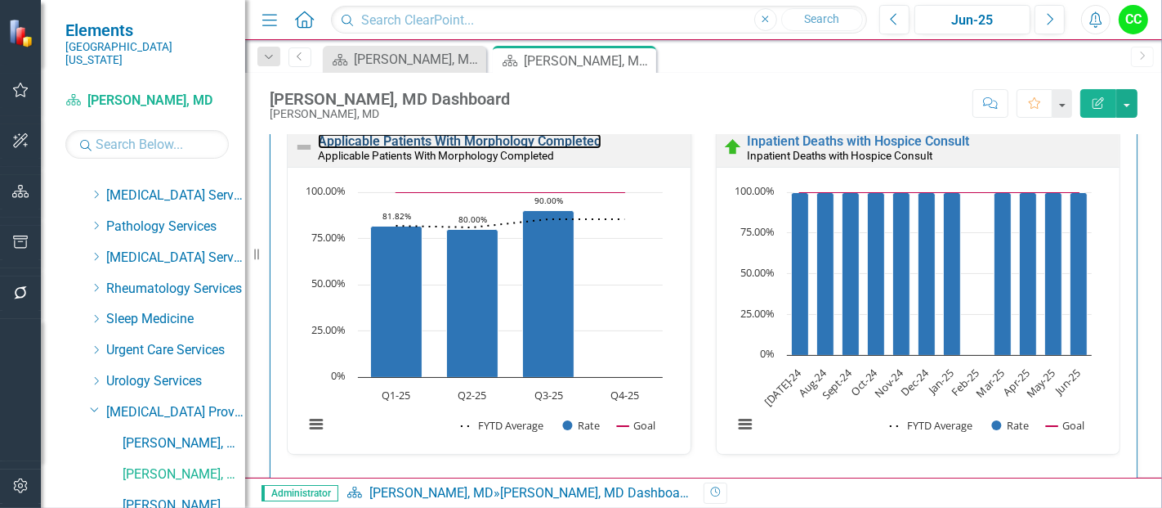
click at [485, 136] on link "Applicable Patients With Morphology Completed" at bounding box center [460, 141] width 284 height 16
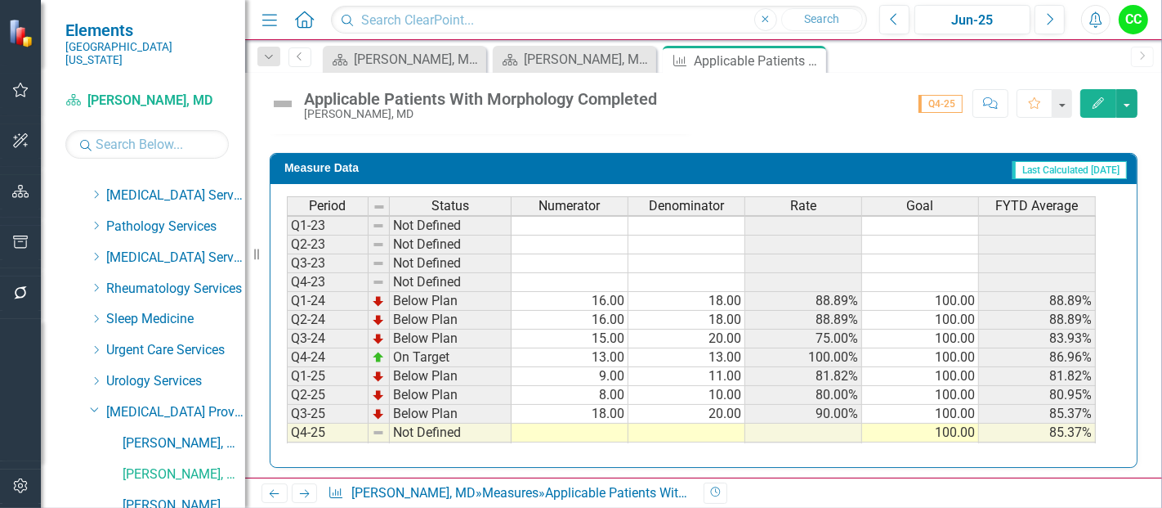
scroll to position [69, 0]
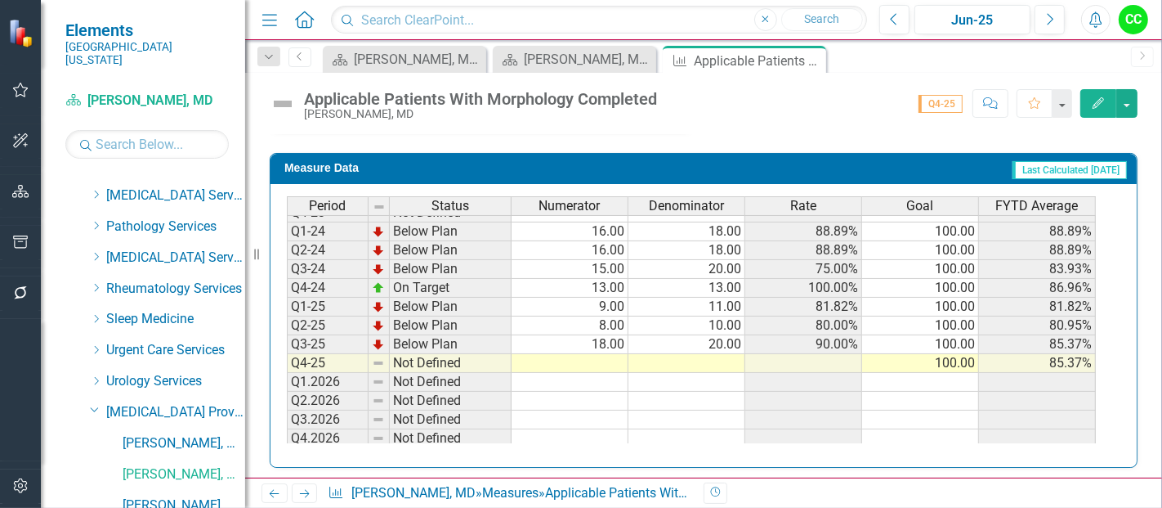
click at [601, 354] on td at bounding box center [570, 363] width 117 height 19
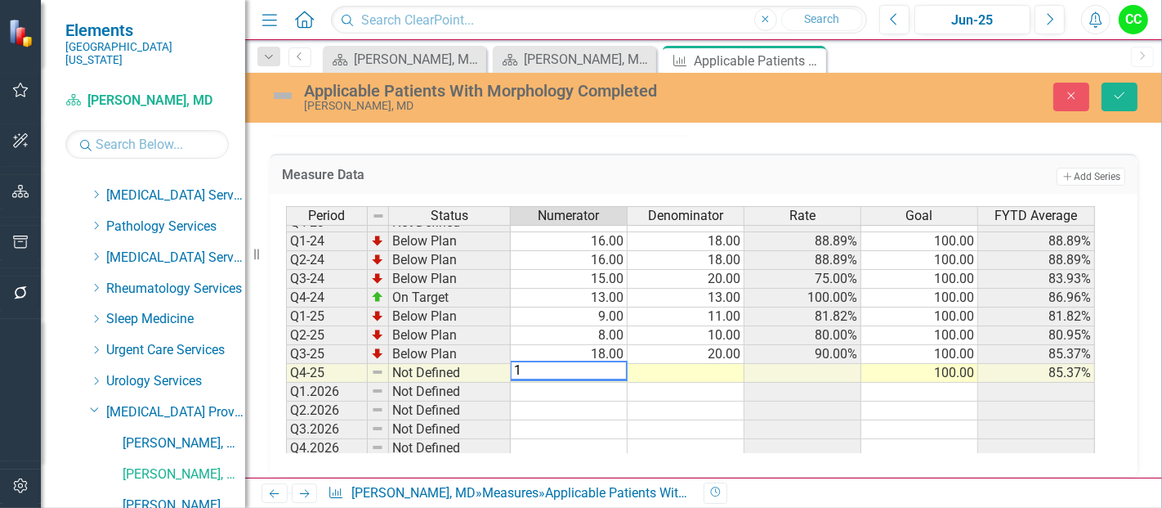
type textarea "15"
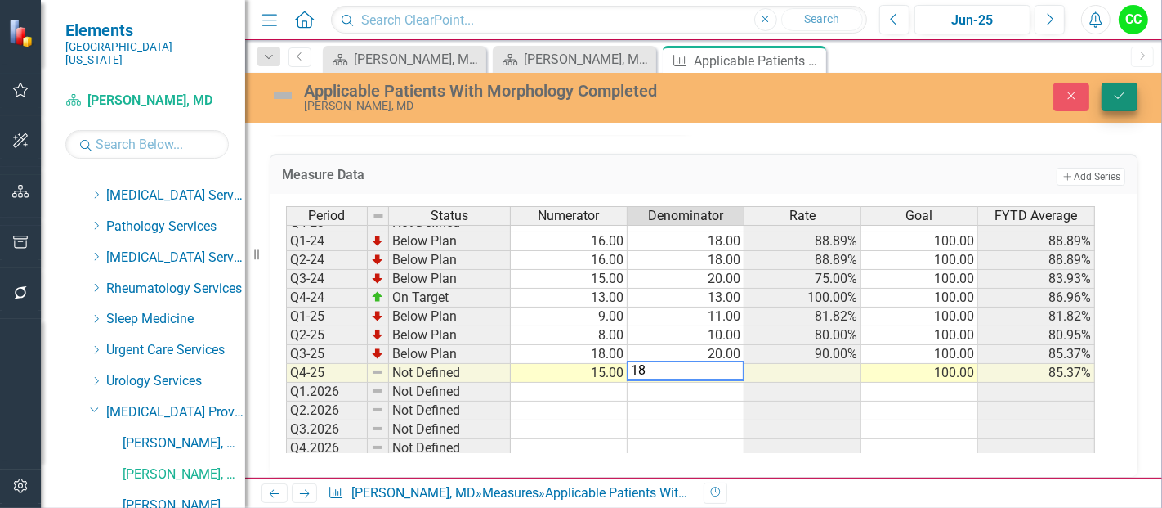
type textarea "18"
click at [1125, 96] on icon "Save" at bounding box center [1119, 95] width 15 height 11
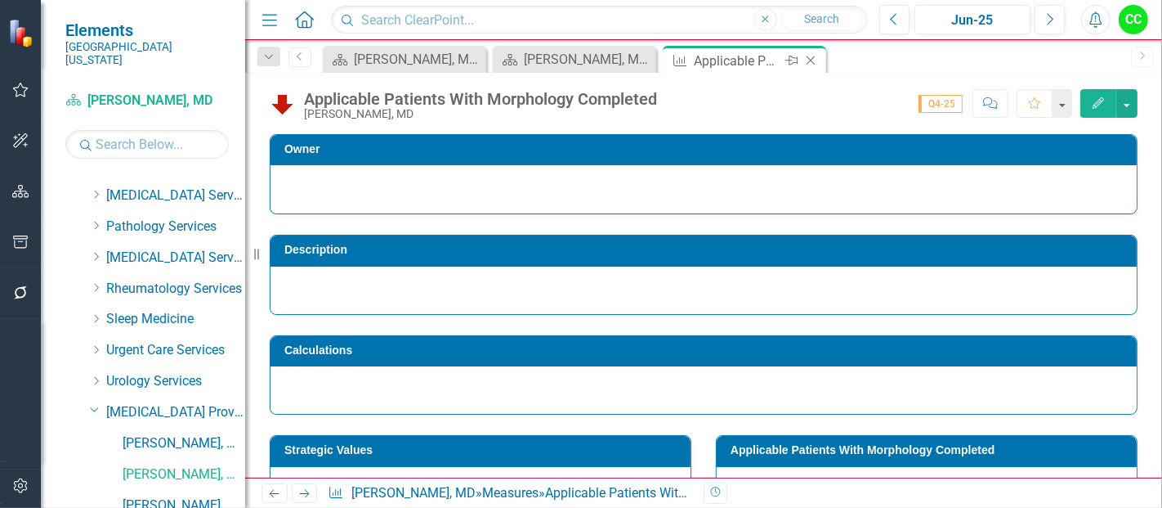
click at [807, 57] on icon at bounding box center [811, 60] width 9 height 9
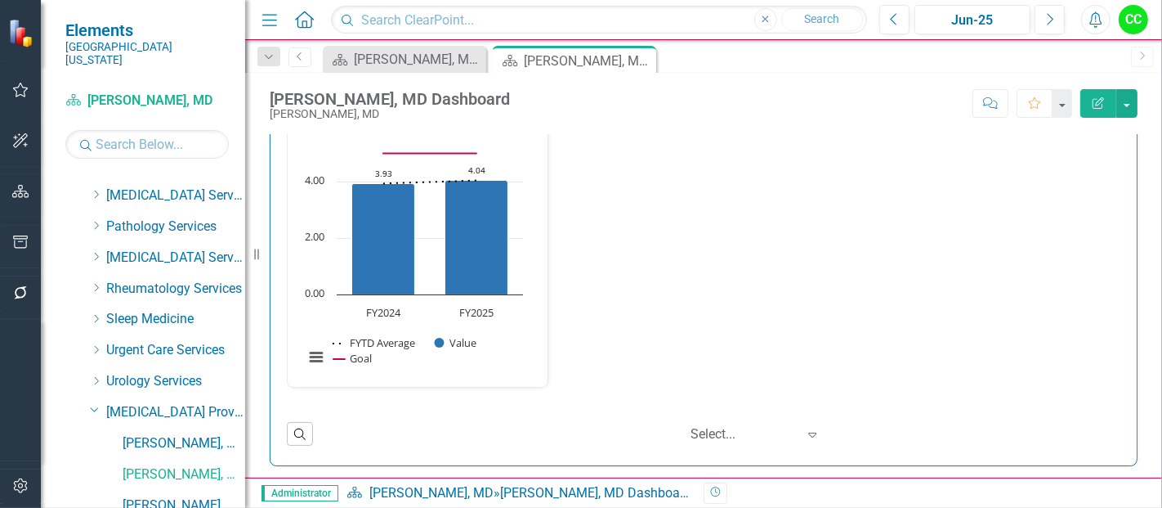
scroll to position [51, 0]
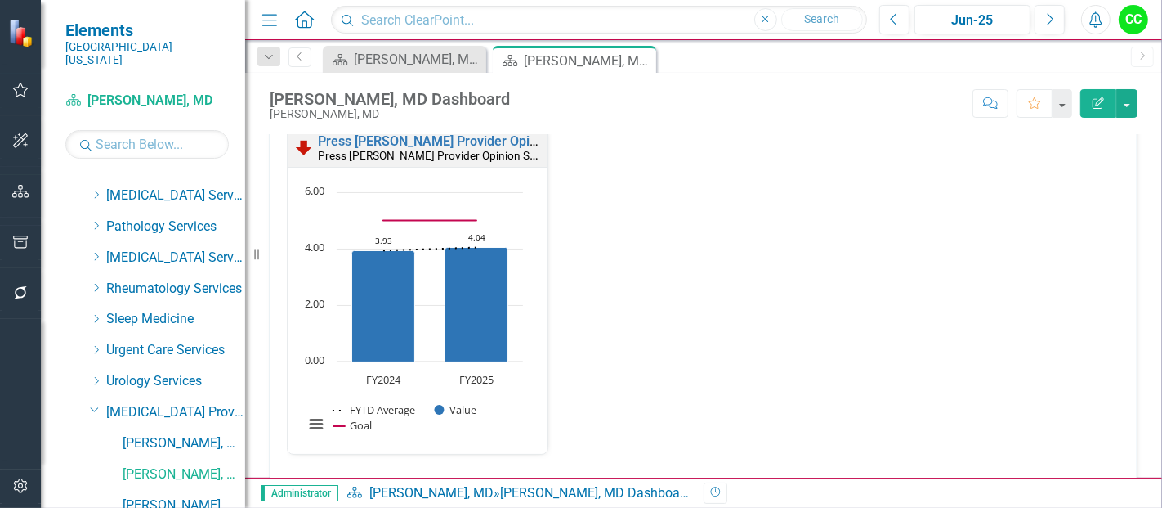
click at [1071, 190] on div "Press [PERSON_NAME] Provider Opinion Survey: Safety Survey Results Press [PERSO…" at bounding box center [704, 300] width 858 height 349
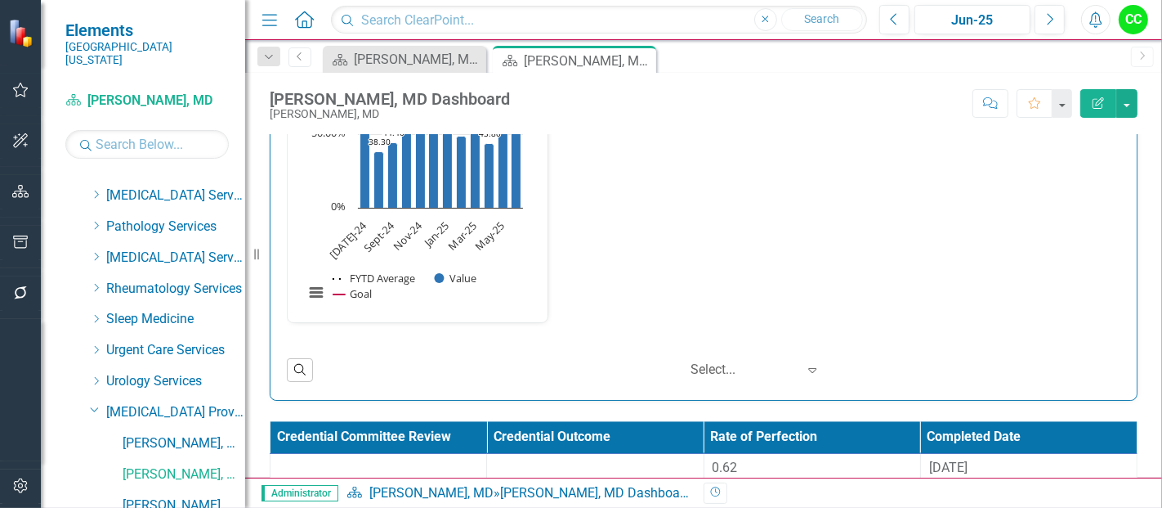
scroll to position [2813, 0]
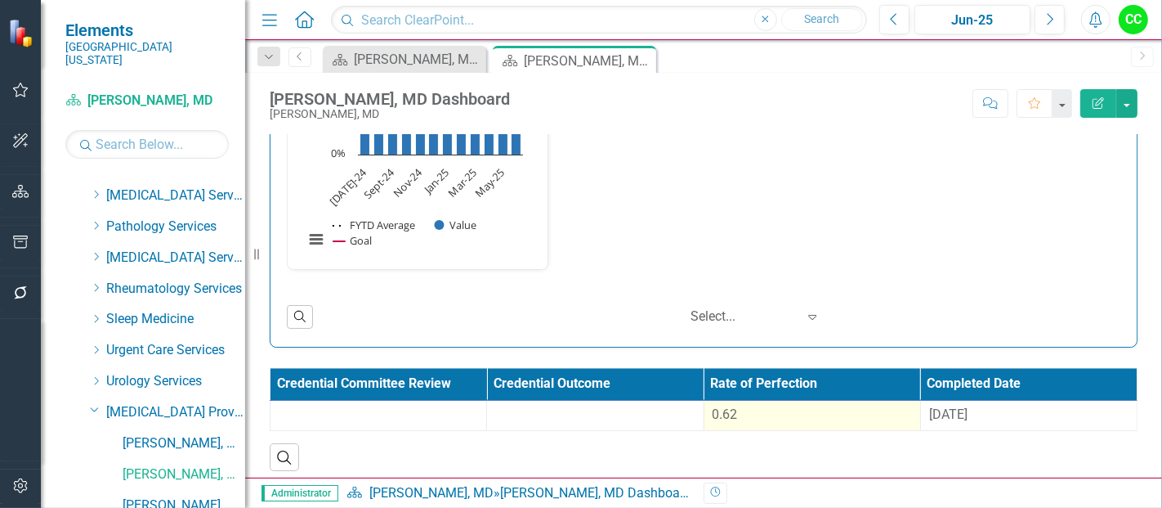
click at [782, 414] on div "0.62" at bounding box center [812, 414] width 199 height 19
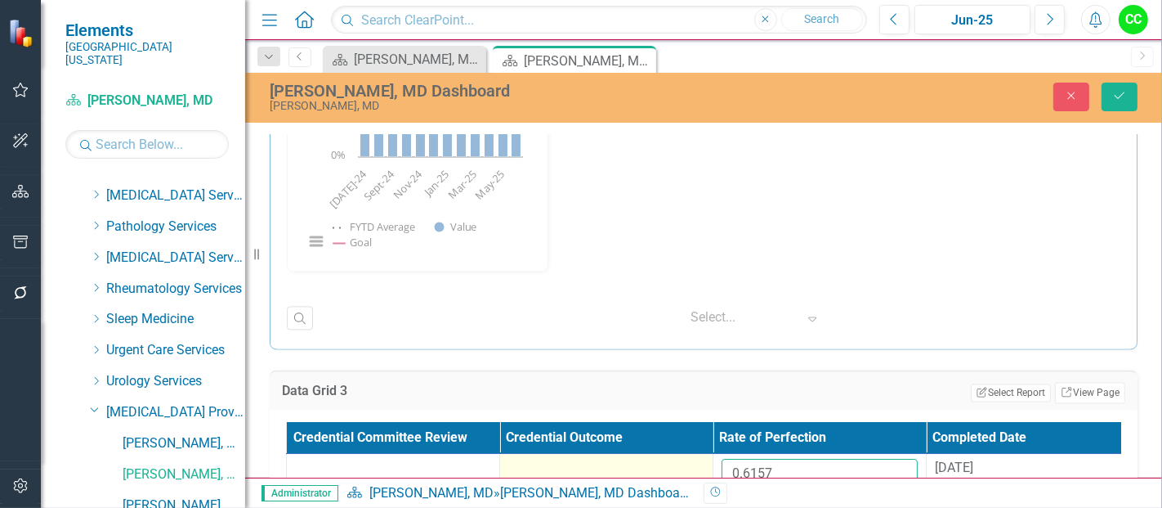
drag, startPoint x: 776, startPoint y: 459, endPoint x: 647, endPoint y: 460, distance: 128.3
click at [647, 460] on tr "0.6157 [DATE]" at bounding box center [713, 480] width 853 height 53
paste input "63154545"
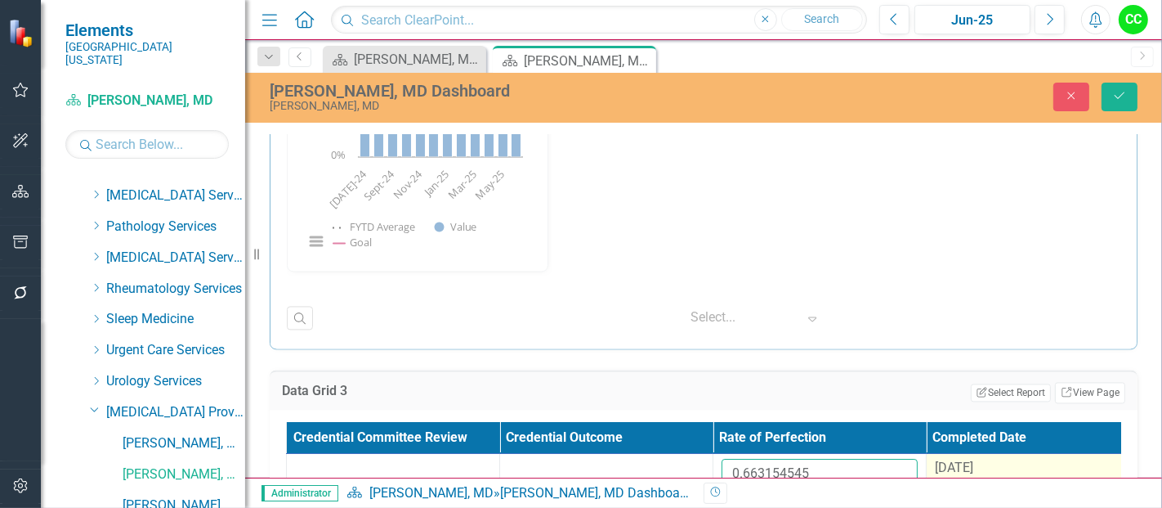
type input "0.663154545"
click at [967, 462] on span "[DATE]" at bounding box center [954, 467] width 38 height 16
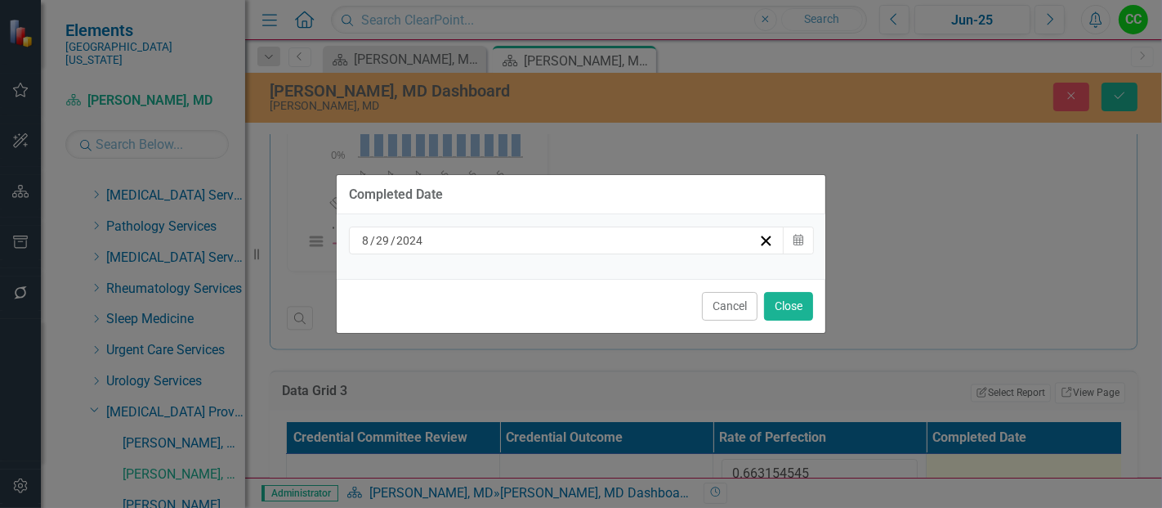
click at [565, 251] on div "[DATE]" at bounding box center [567, 240] width 436 height 28
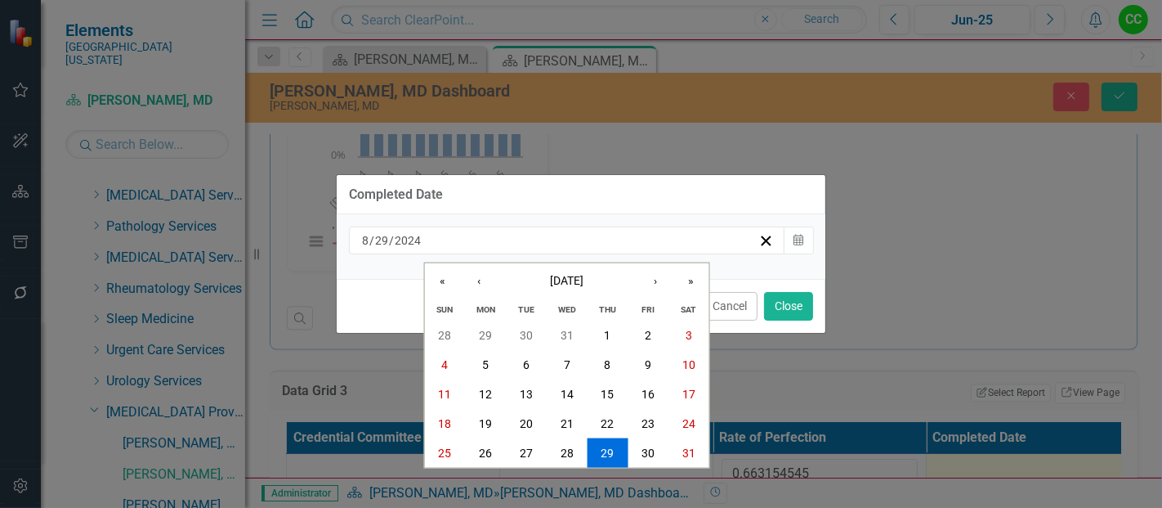
click at [551, 299] on div "Wed" at bounding box center [567, 308] width 41 height 21
click at [579, 280] on span "[DATE]" at bounding box center [567, 279] width 34 height 13
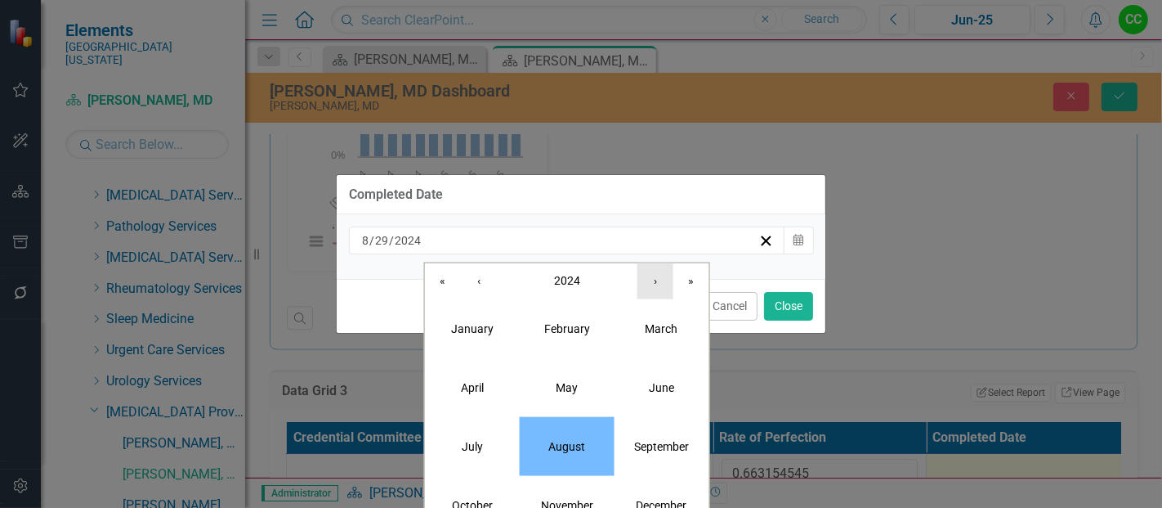
click at [657, 280] on button "›" at bounding box center [655, 280] width 36 height 36
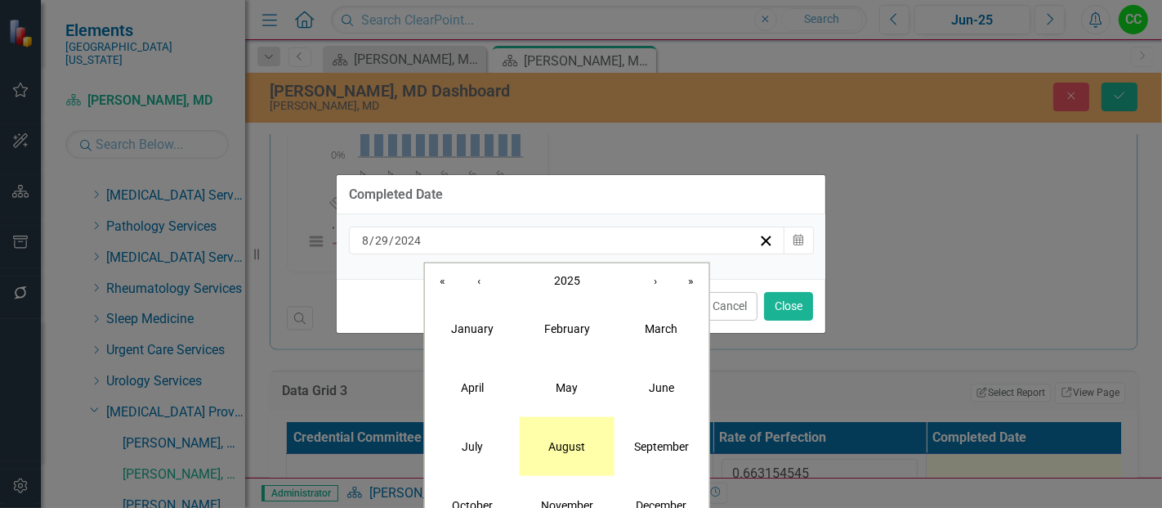
click at [581, 470] on button "August" at bounding box center [567, 445] width 95 height 59
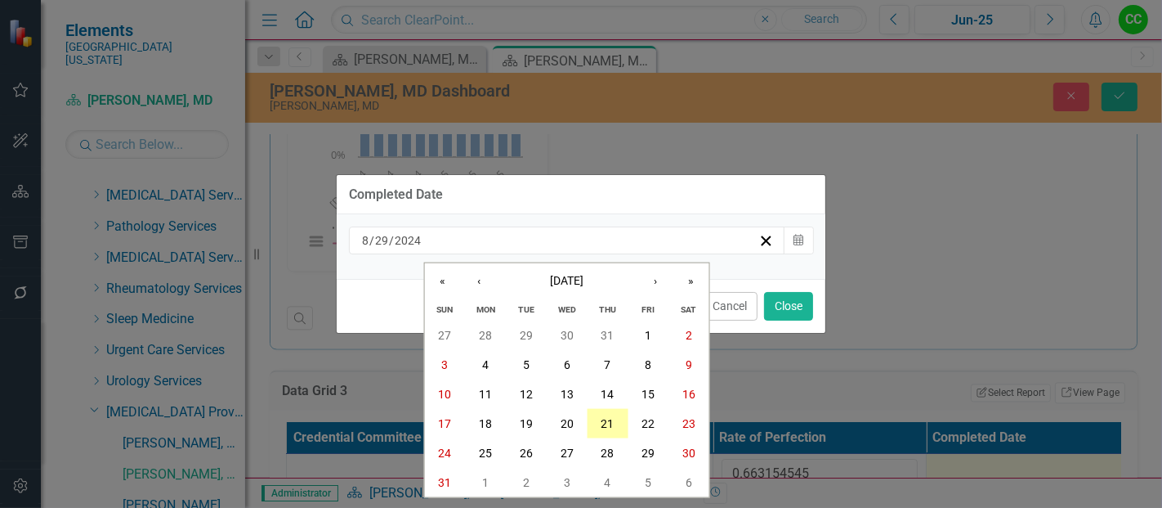
click at [614, 427] on button "21" at bounding box center [607, 423] width 41 height 29
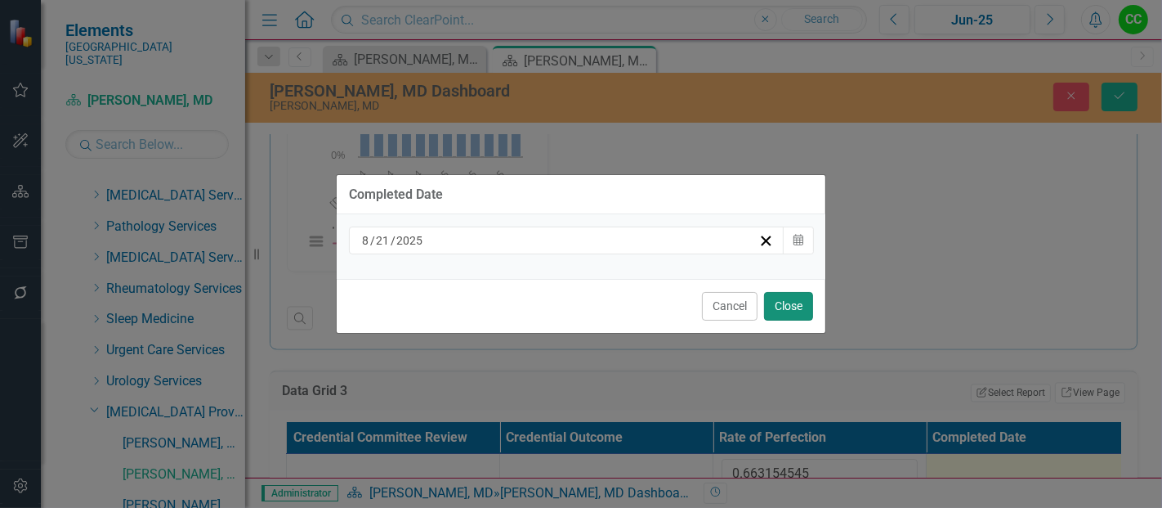
click at [784, 301] on button "Close" at bounding box center [788, 306] width 49 height 29
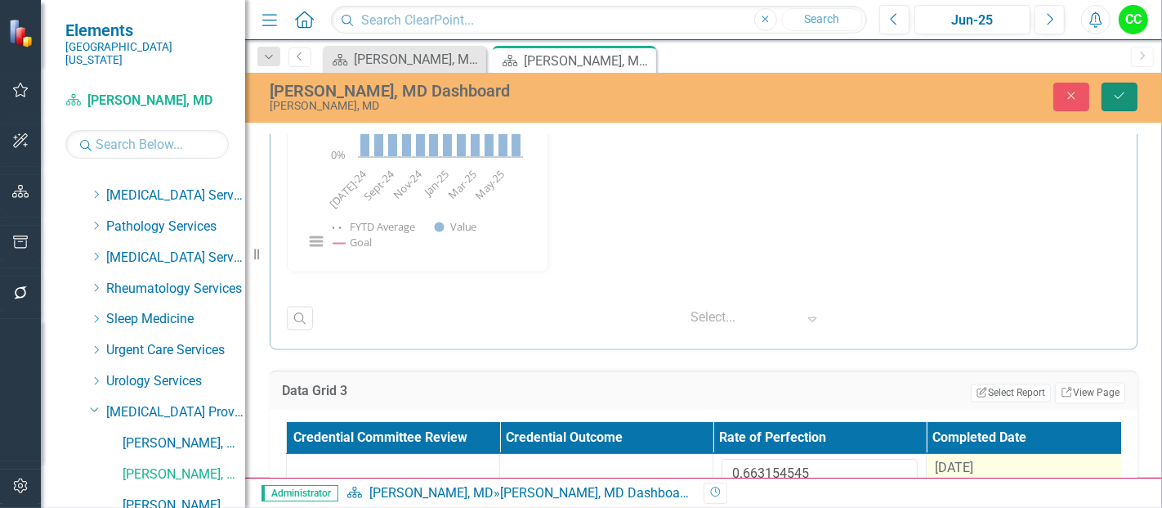
click at [1128, 96] on button "Save" at bounding box center [1120, 97] width 36 height 29
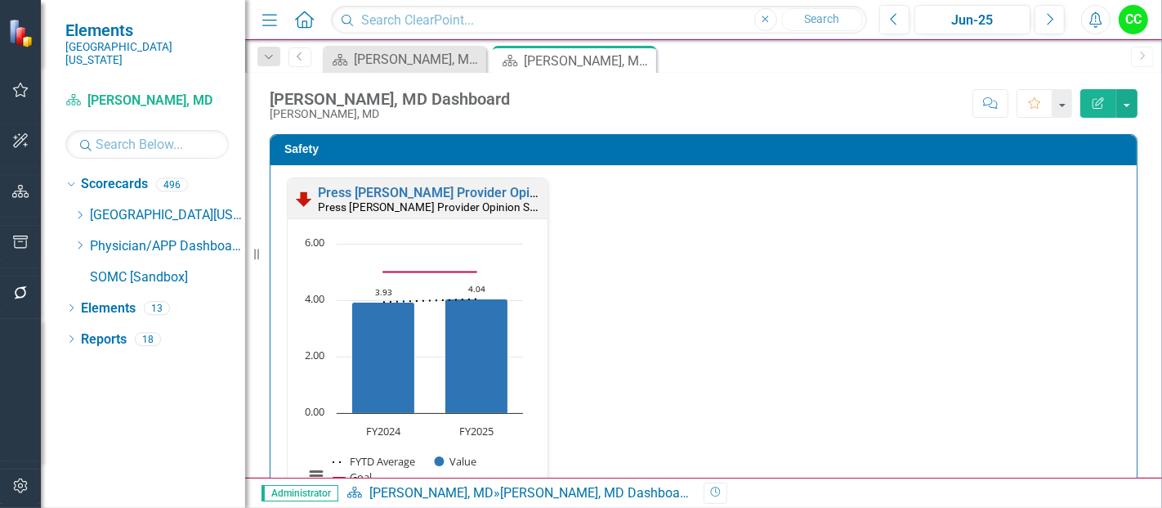
scroll to position [0, 0]
click at [80, 240] on icon "Dropdown" at bounding box center [80, 245] width 12 height 10
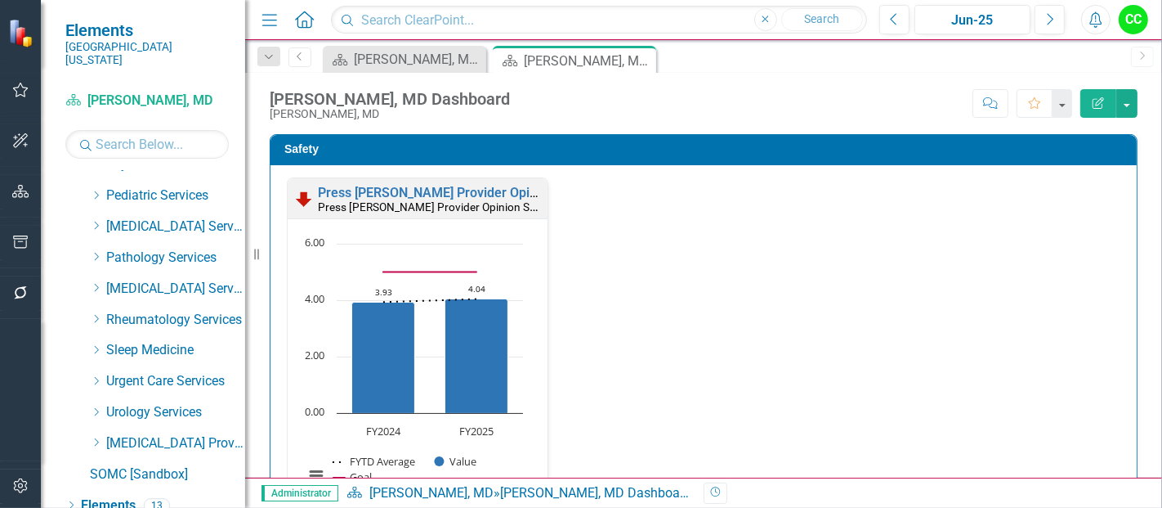
scroll to position [824, 0]
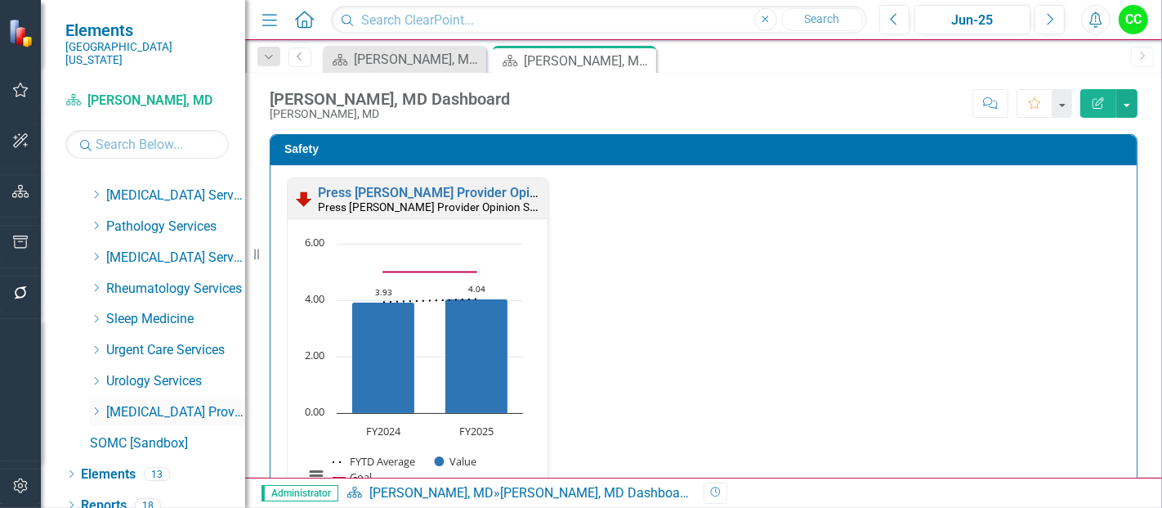
click at [94, 406] on icon "Dropdown" at bounding box center [96, 411] width 12 height 10
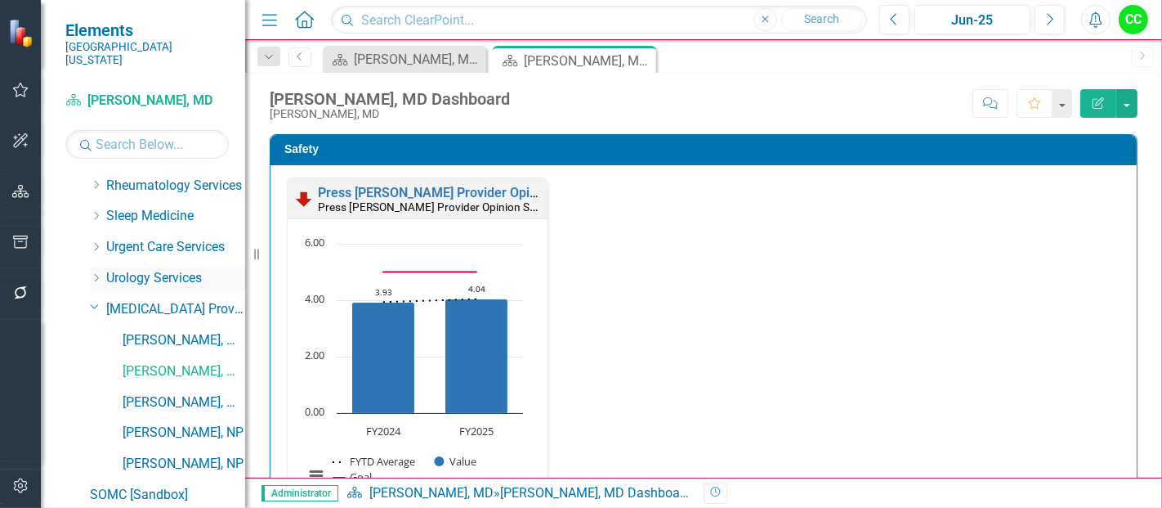
scroll to position [978, 0]
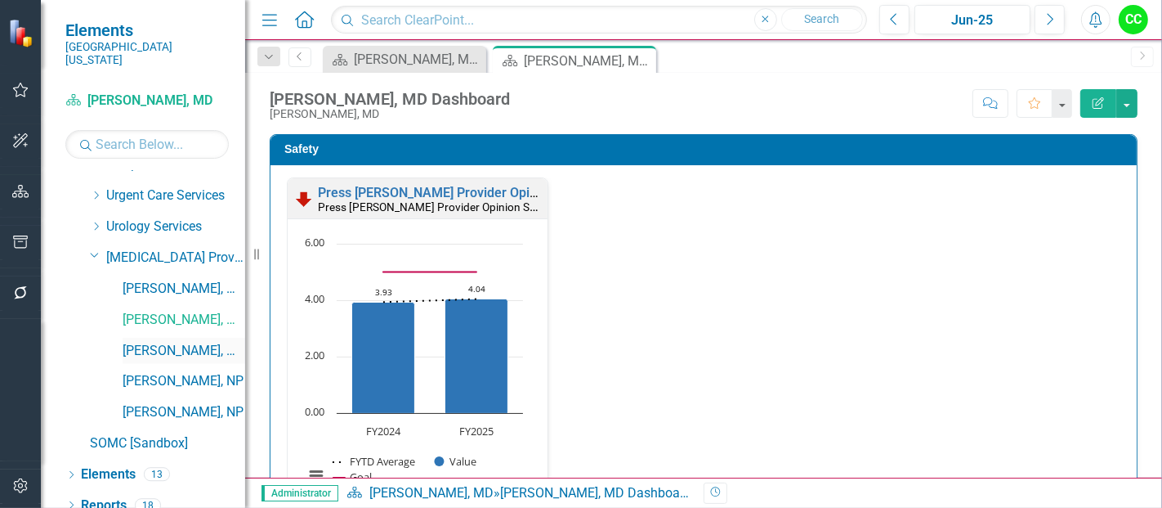
click at [178, 342] on link "[PERSON_NAME], MD" at bounding box center [184, 351] width 123 height 19
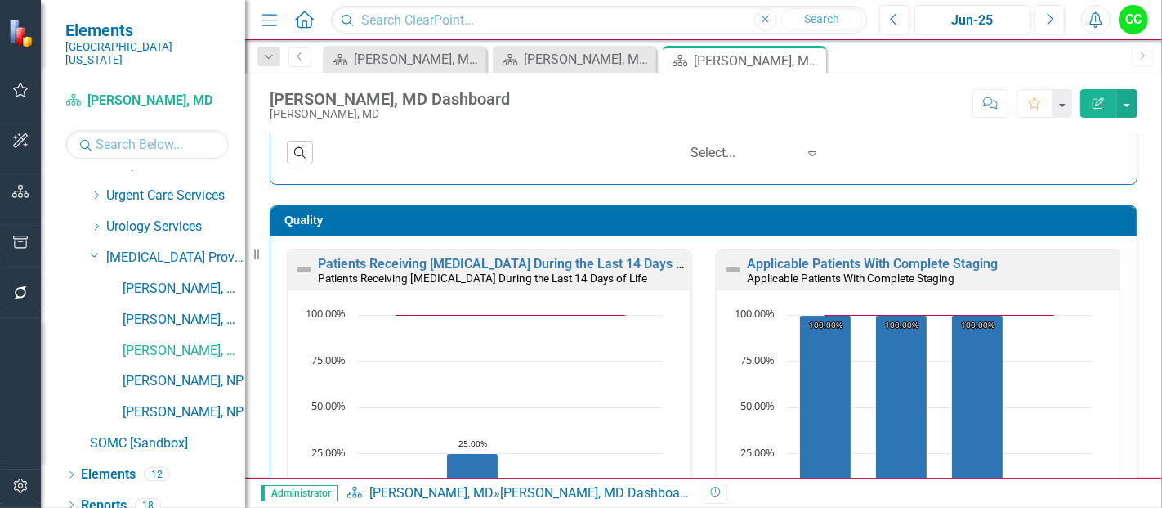
scroll to position [509, 0]
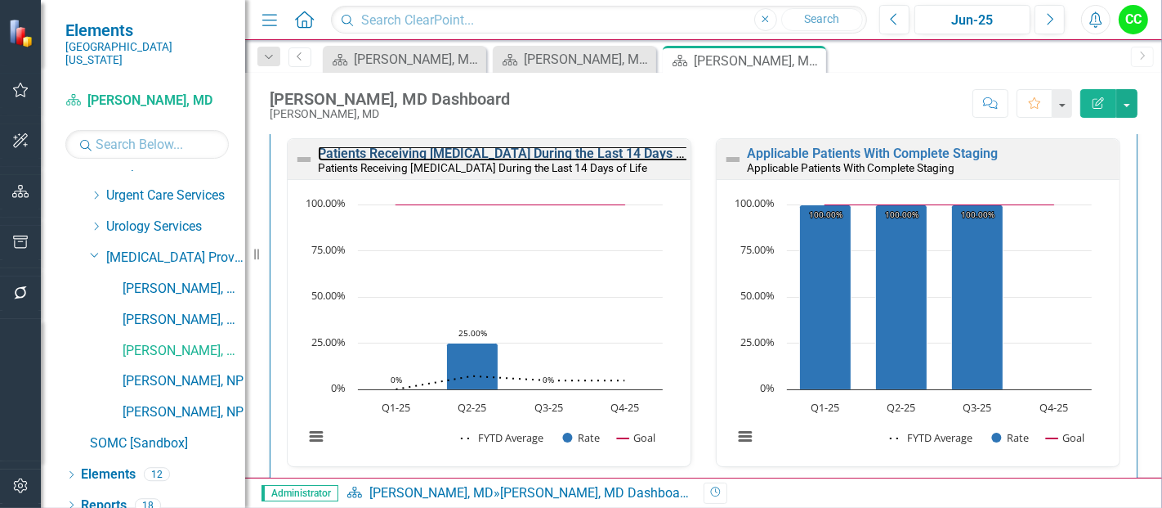
drag, startPoint x: 490, startPoint y: 150, endPoint x: 458, endPoint y: 507, distance: 357.8
click at [490, 150] on link "Patients Receiving [MEDICAL_DATA] During the Last 14 Days of Life" at bounding box center [516, 153] width 396 height 16
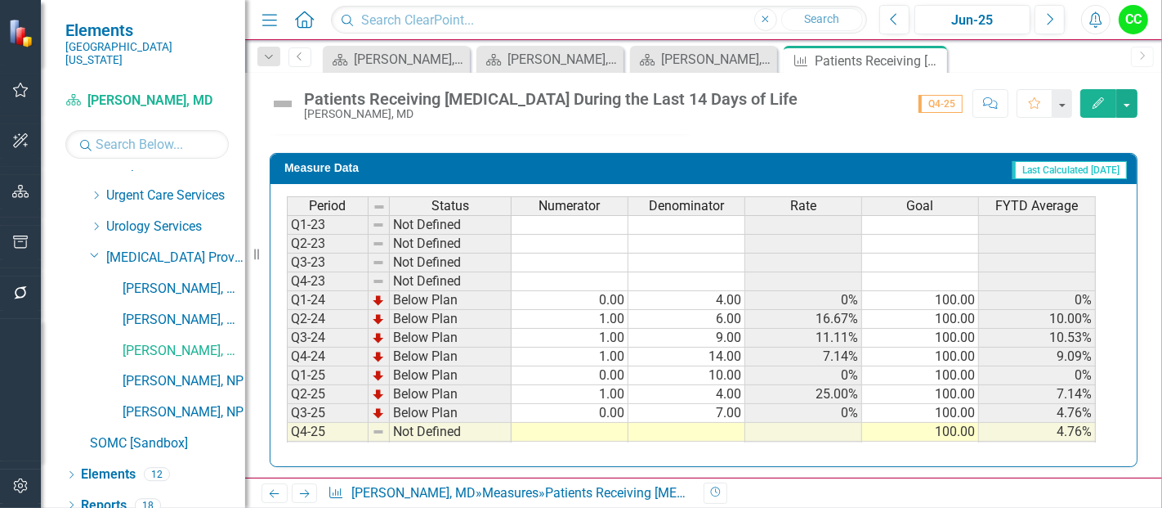
scroll to position [74, 0]
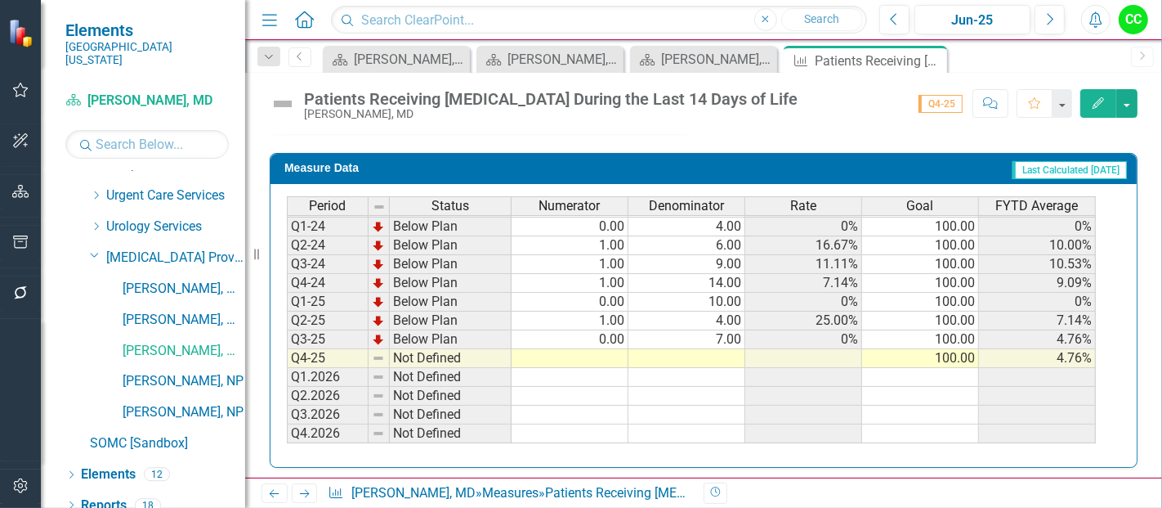
click at [602, 351] on td at bounding box center [570, 358] width 117 height 19
type textarea "0"
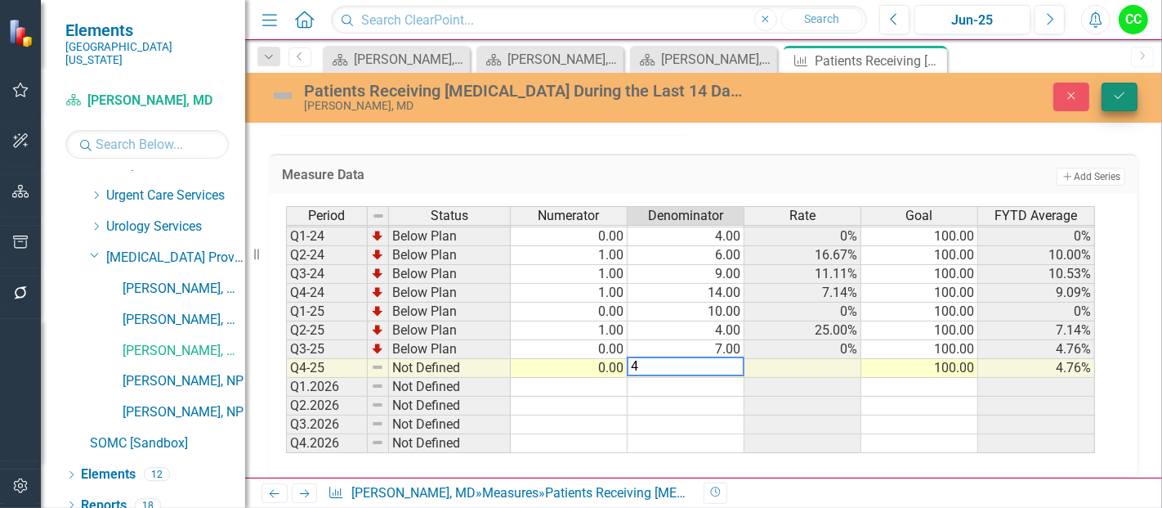
type textarea "4"
click at [1113, 84] on button "Save" at bounding box center [1120, 97] width 36 height 29
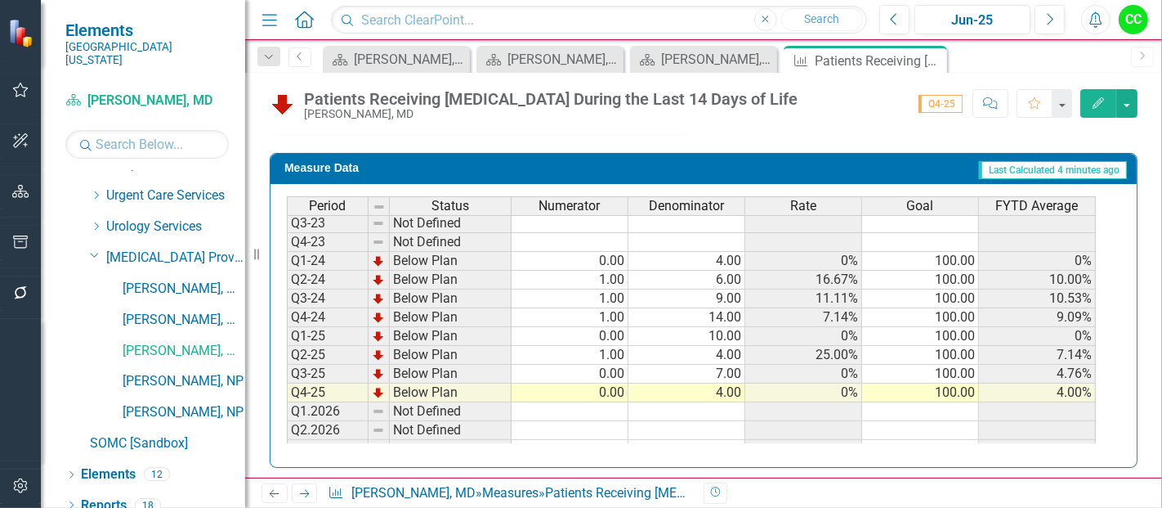
scroll to position [54, 0]
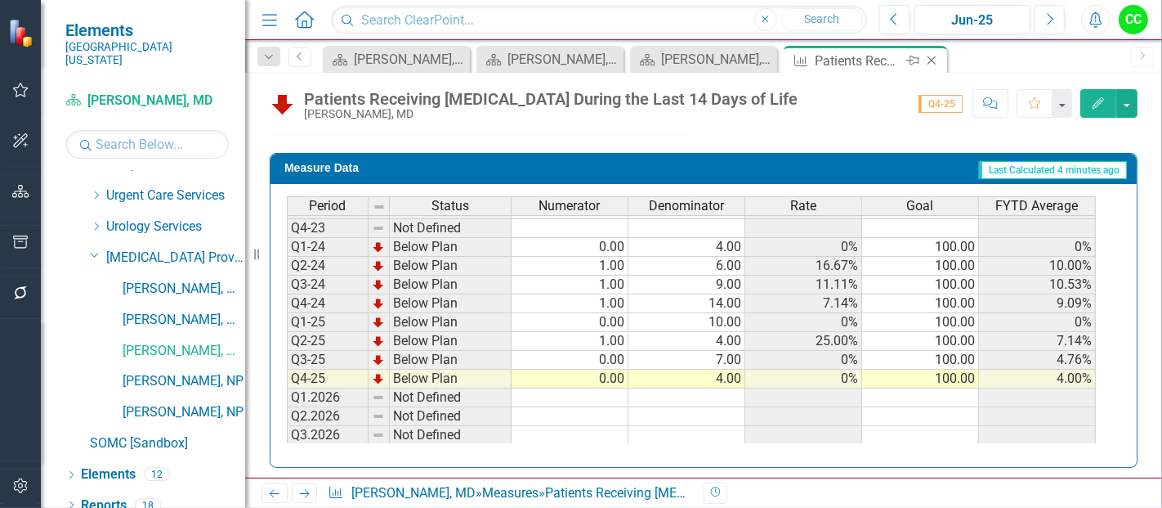
click at [932, 61] on icon "Close" at bounding box center [932, 60] width 16 height 13
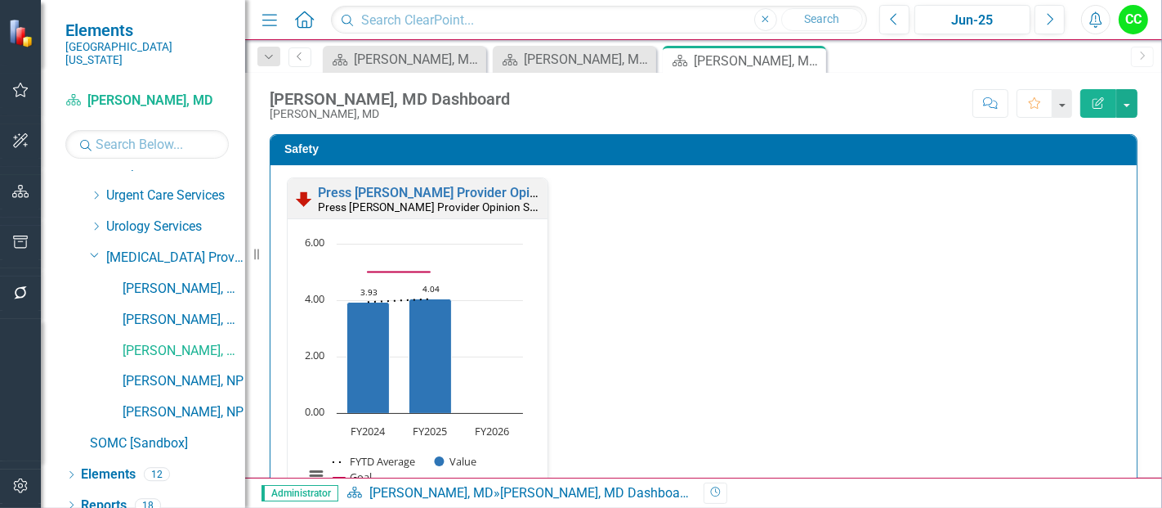
scroll to position [548, 0]
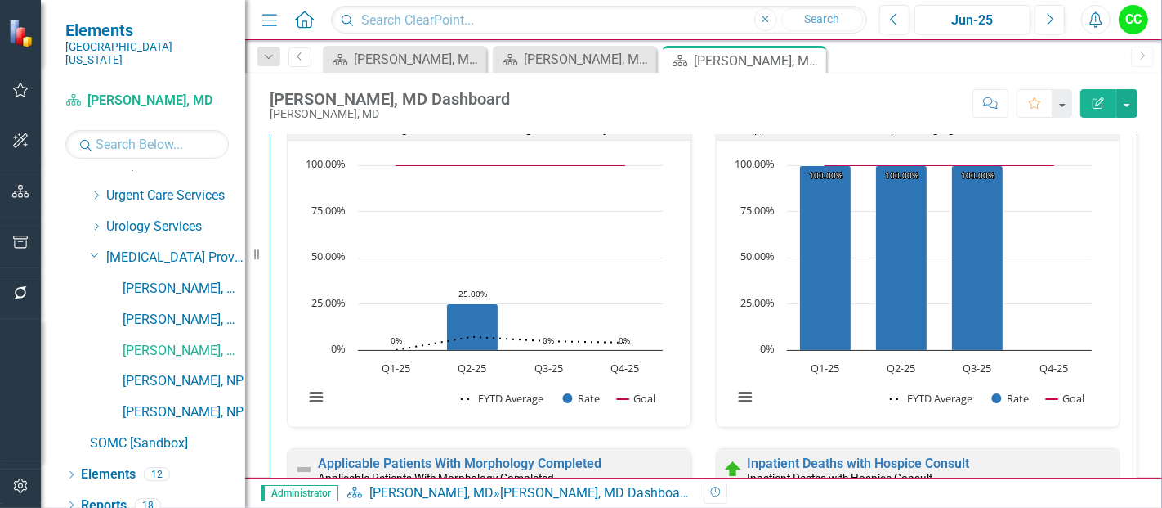
click at [874, 122] on link "Applicable Patients With Complete Staging" at bounding box center [872, 114] width 251 height 16
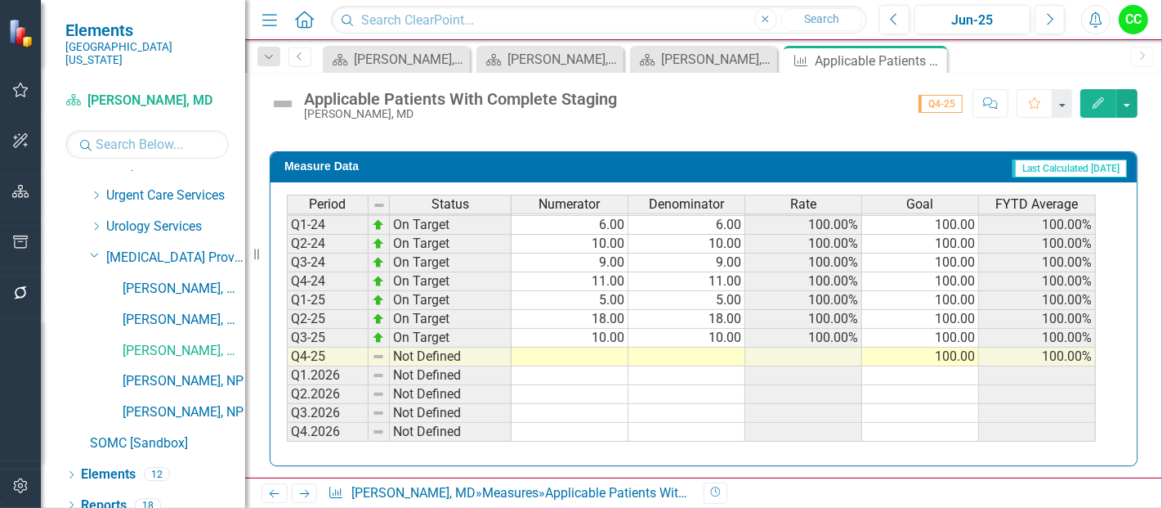
scroll to position [74, 0]
click at [599, 348] on td at bounding box center [570, 356] width 117 height 19
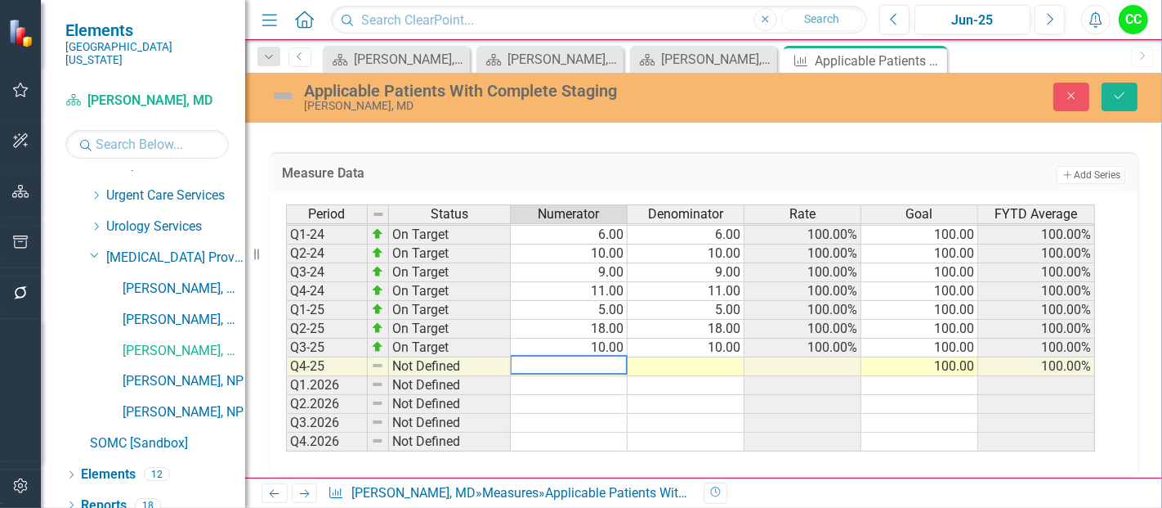
type textarea "9"
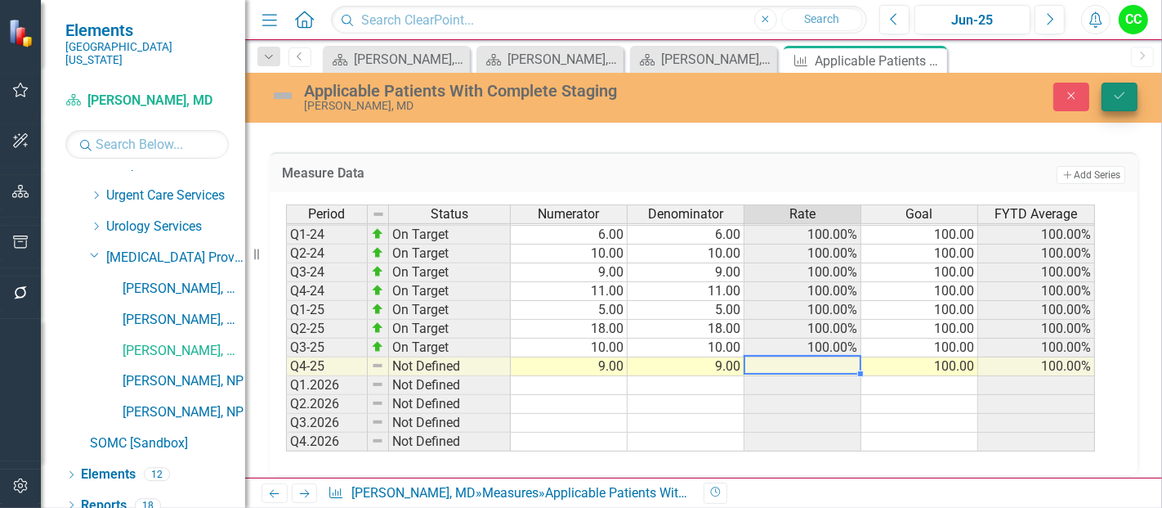
type textarea "9"
click at [1130, 101] on button "Save" at bounding box center [1120, 97] width 36 height 29
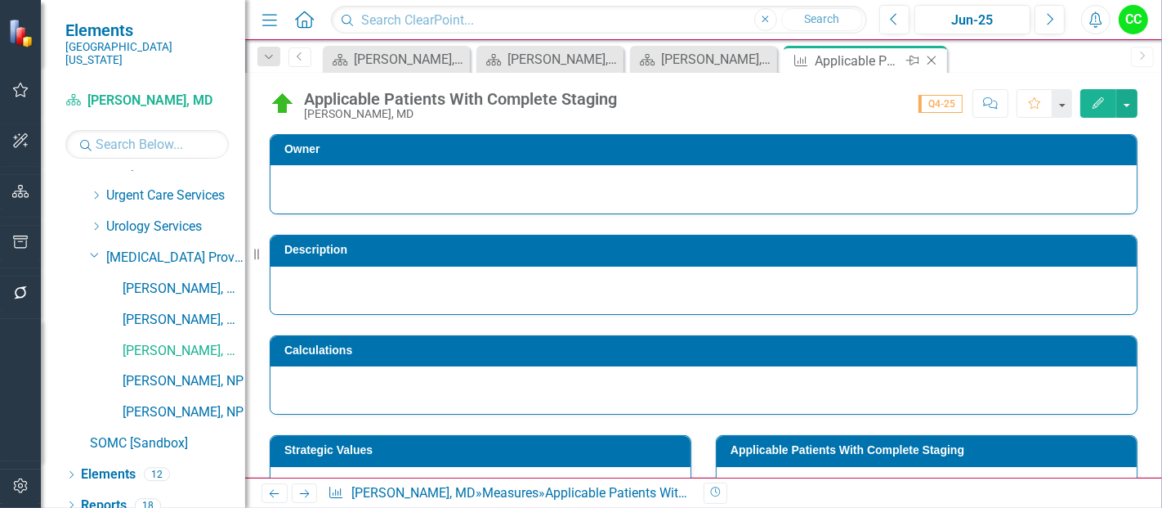
click at [930, 59] on icon at bounding box center [932, 60] width 9 height 9
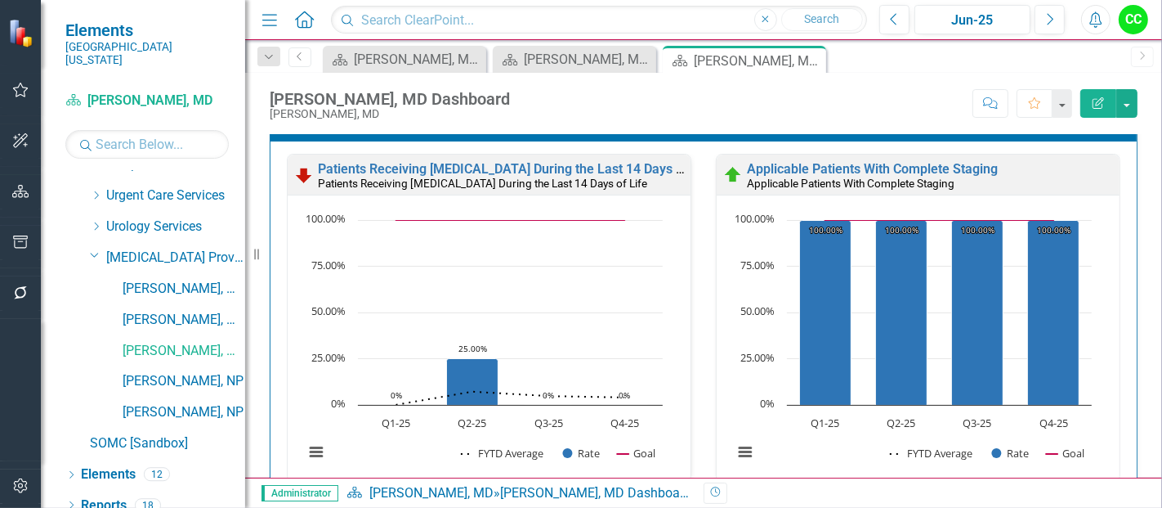
scroll to position [824, 0]
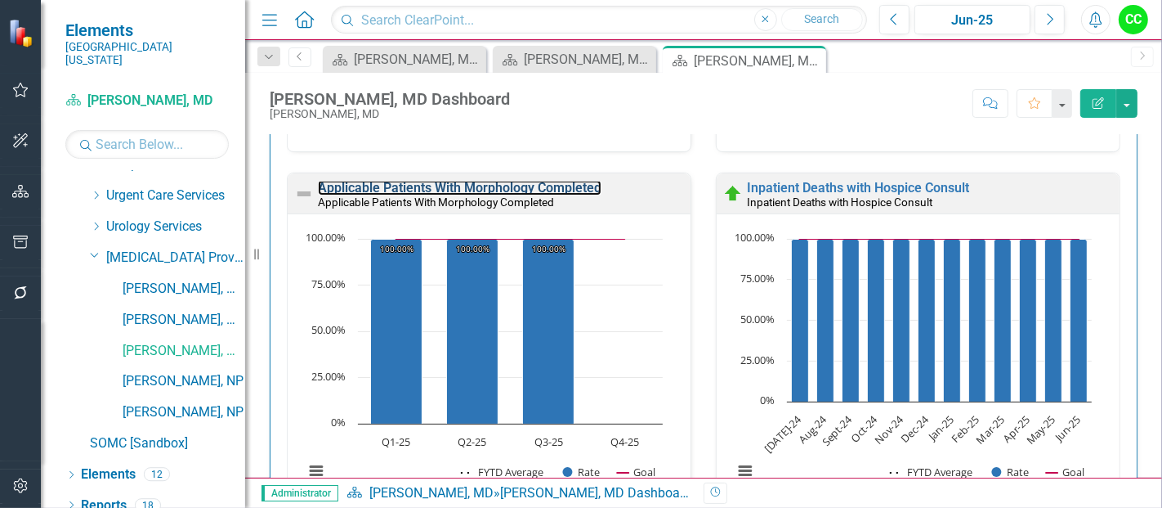
drag, startPoint x: 436, startPoint y: 188, endPoint x: 575, endPoint y: 10, distance: 225.4
click at [436, 188] on link "Applicable Patients With Morphology Completed" at bounding box center [460, 188] width 284 height 16
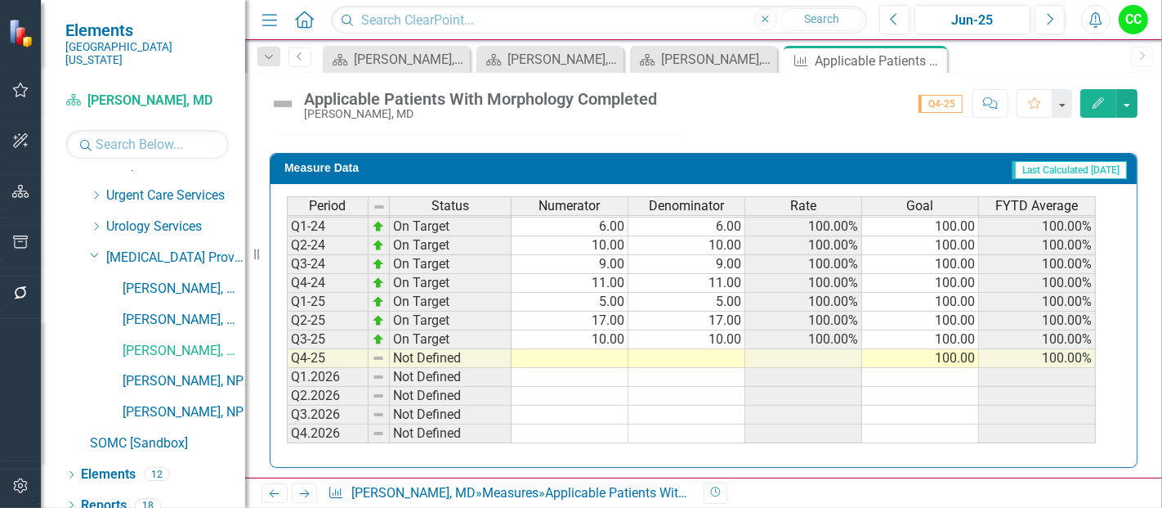
scroll to position [709, 0]
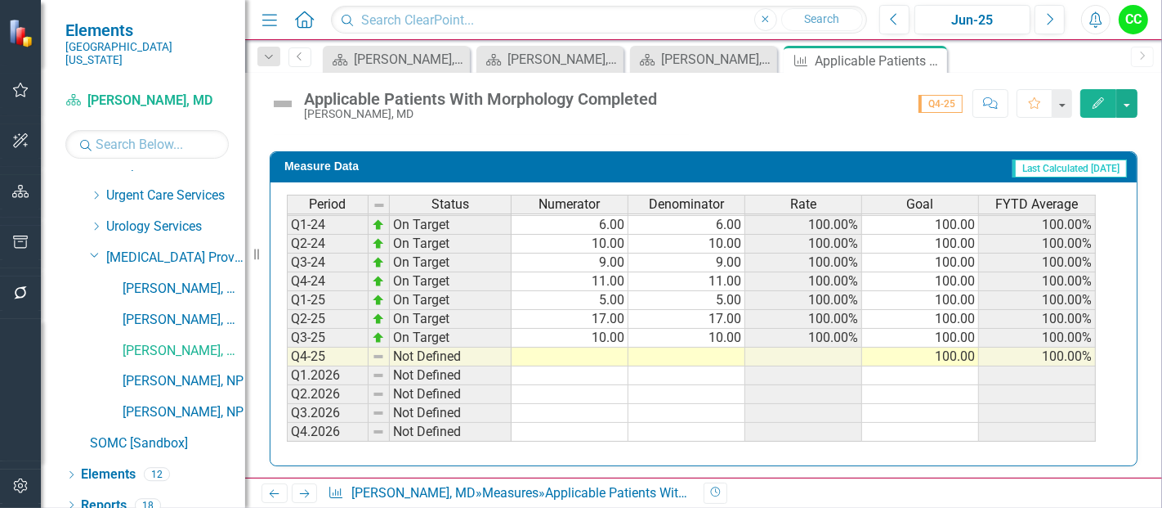
click at [593, 351] on td at bounding box center [570, 356] width 117 height 19
type textarea "9"
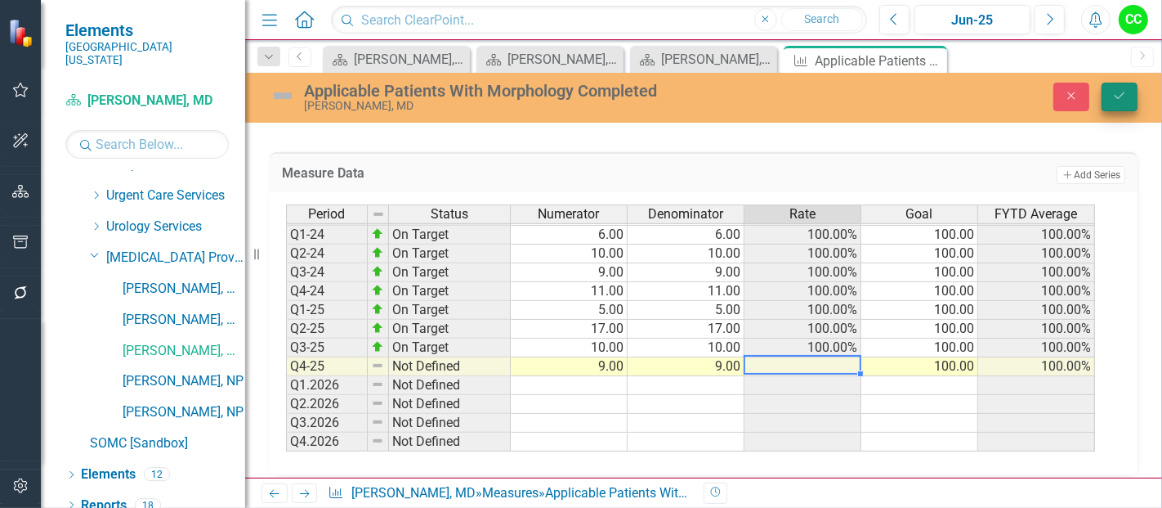
type textarea "9"
click at [1113, 83] on button "Save" at bounding box center [1120, 97] width 36 height 29
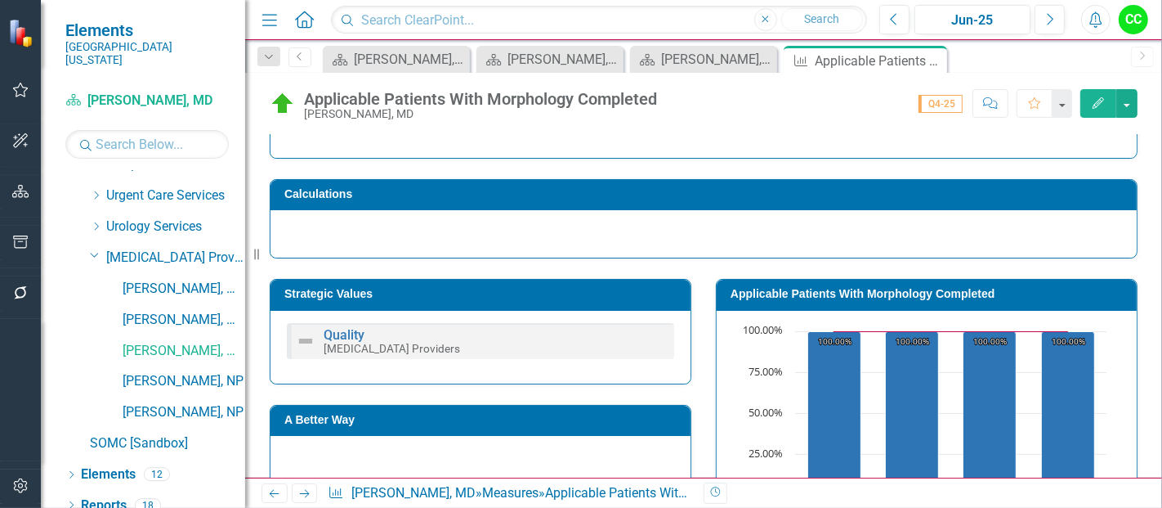
scroll to position [163, 0]
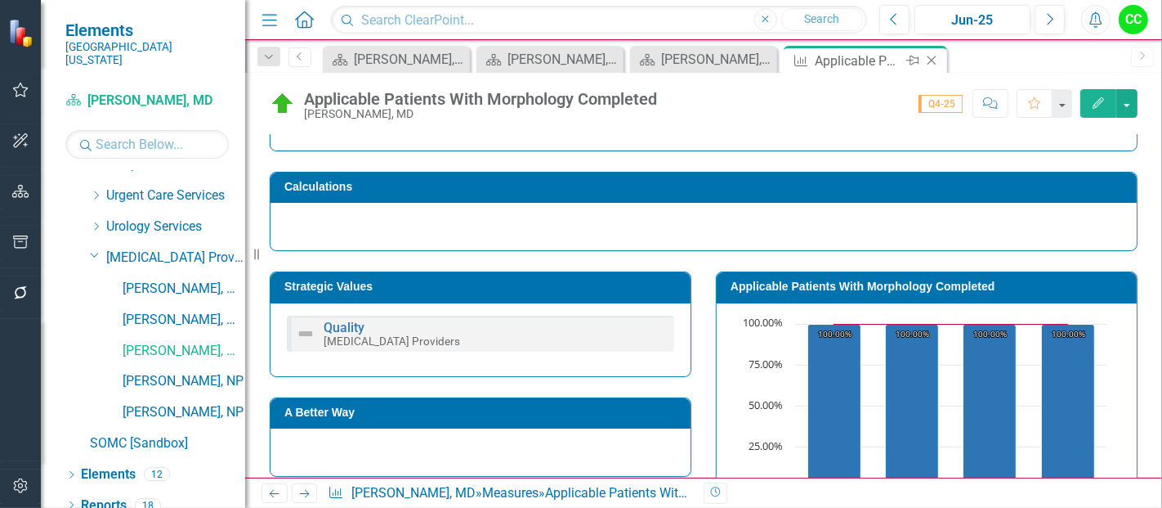
click at [936, 60] on icon "Close" at bounding box center [932, 60] width 16 height 13
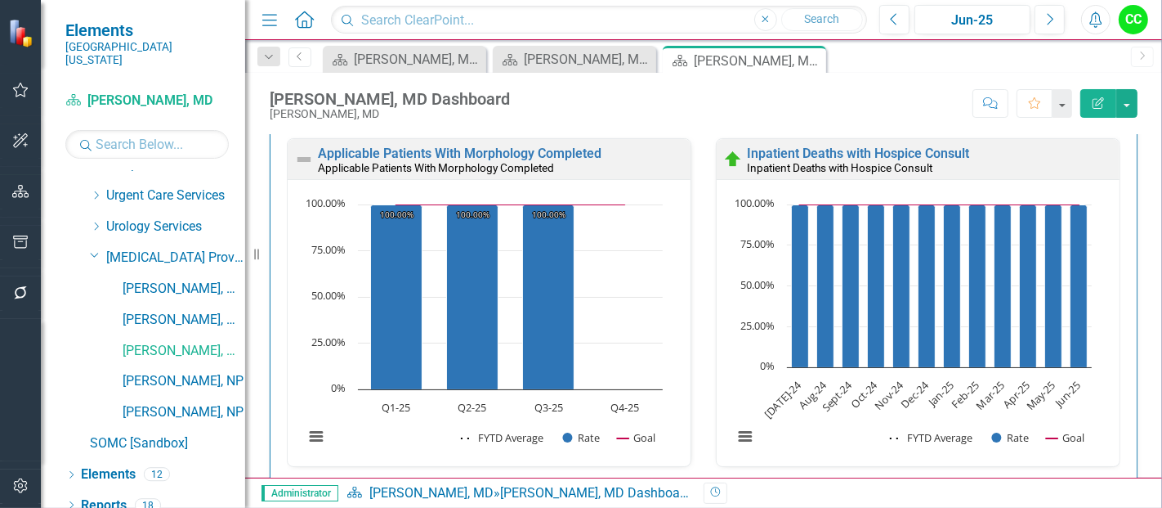
scroll to position [857, 0]
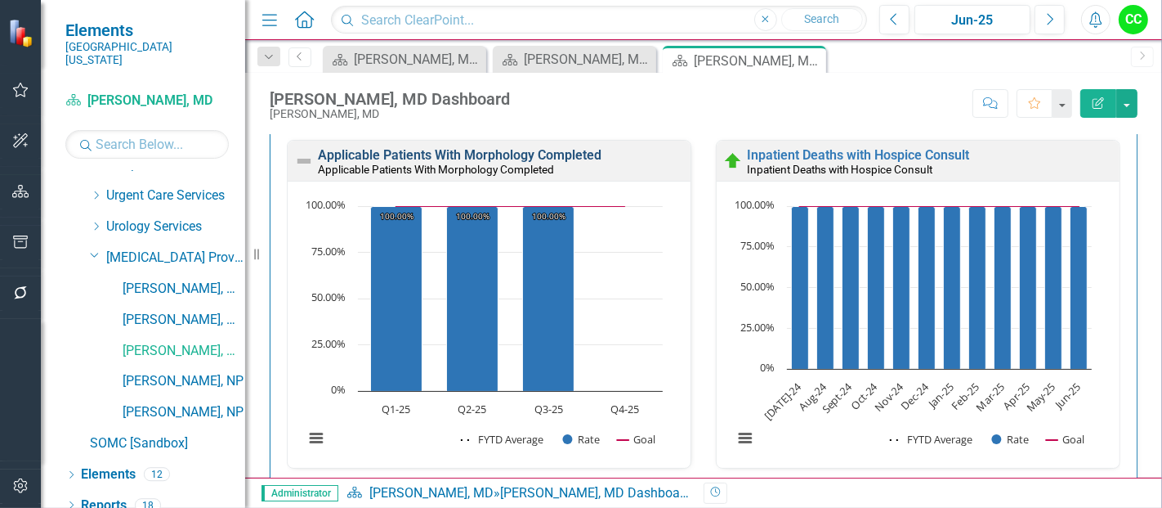
click at [533, 156] on link "Applicable Patients With Morphology Completed" at bounding box center [460, 155] width 284 height 16
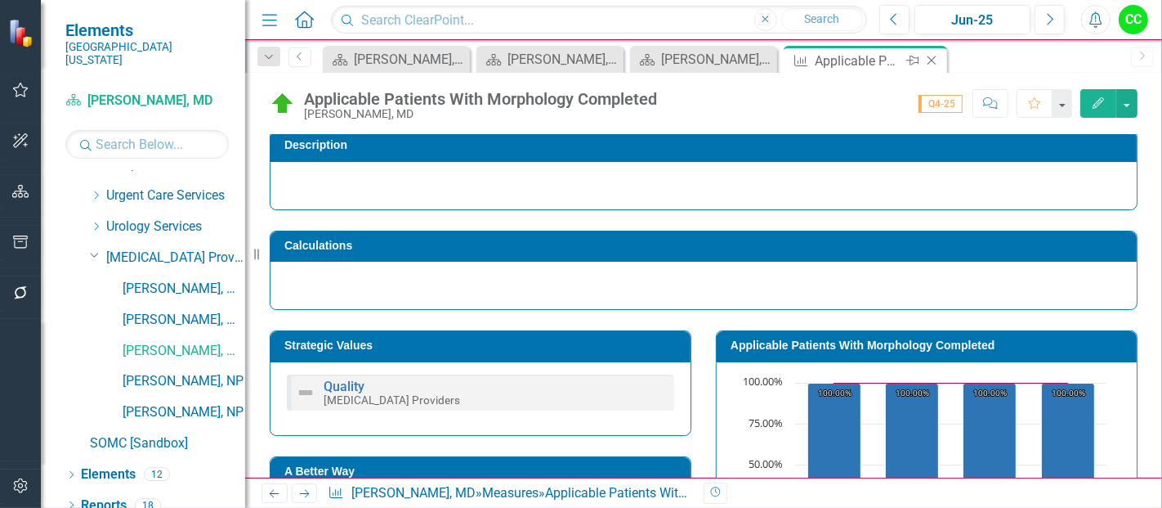
scroll to position [103, 0]
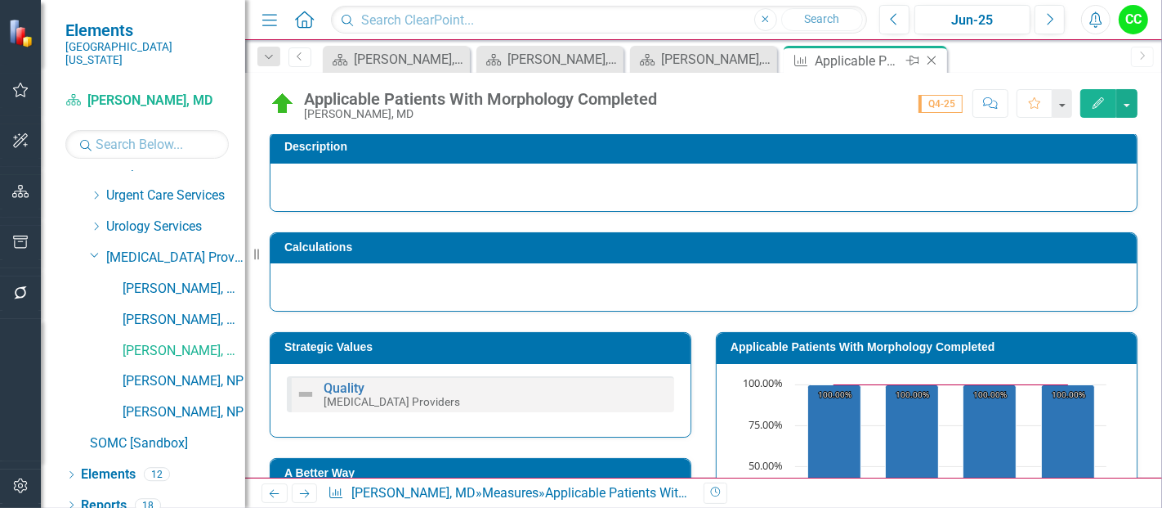
click at [929, 57] on icon "Close" at bounding box center [932, 60] width 16 height 13
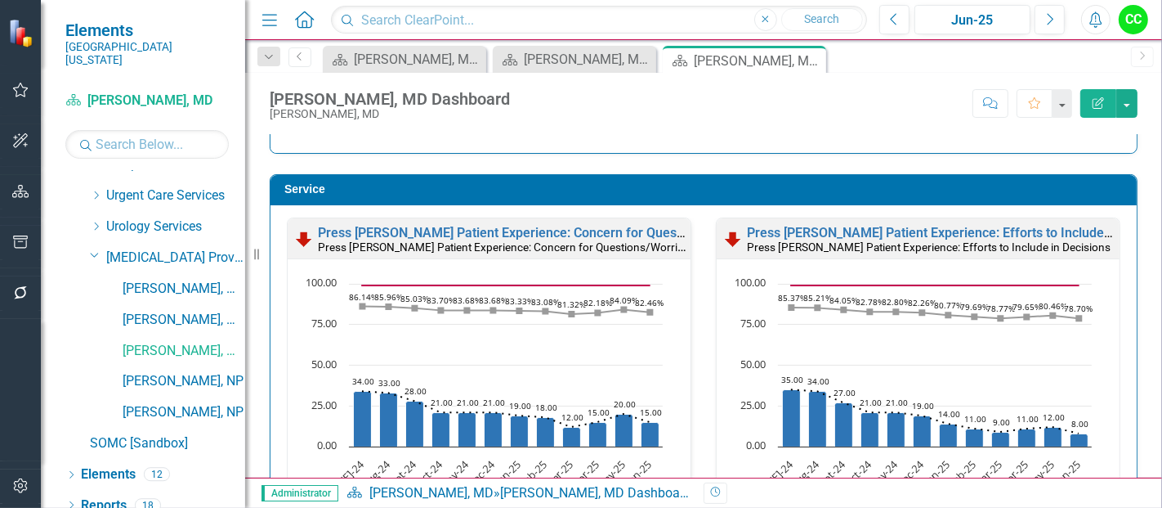
scroll to position [2126, 0]
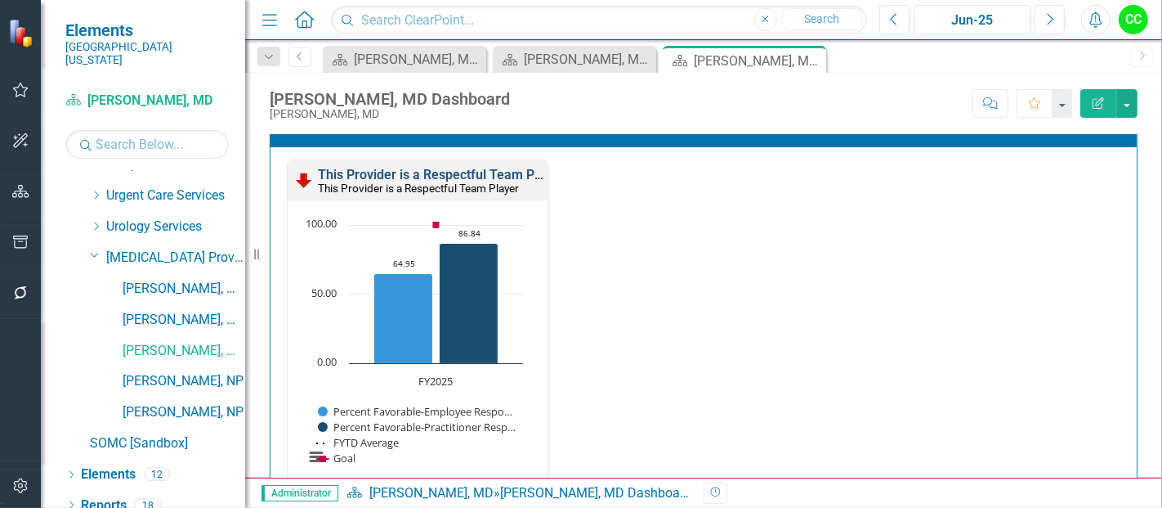
click at [504, 173] on link "This Provider is a Respectful Team Player" at bounding box center [441, 175] width 246 height 16
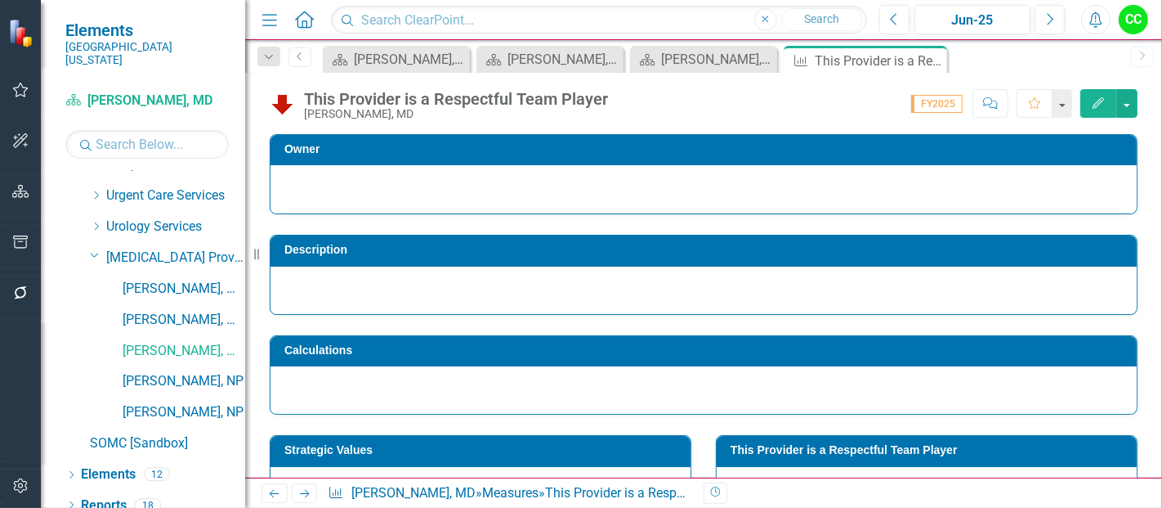
scroll to position [51, 0]
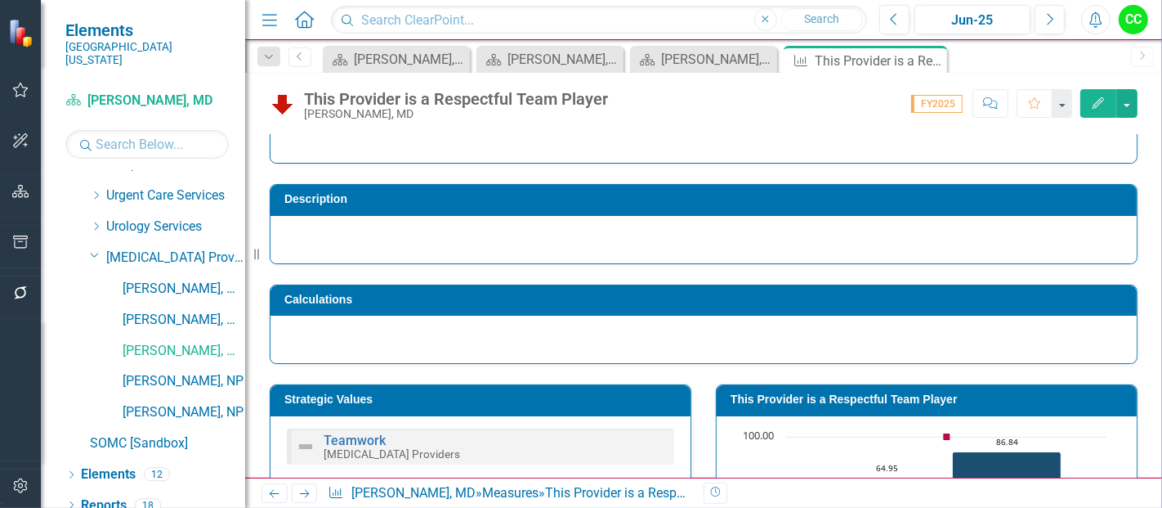
click at [919, 389] on td "This Provider is a Respectful Team Player" at bounding box center [930, 401] width 398 height 25
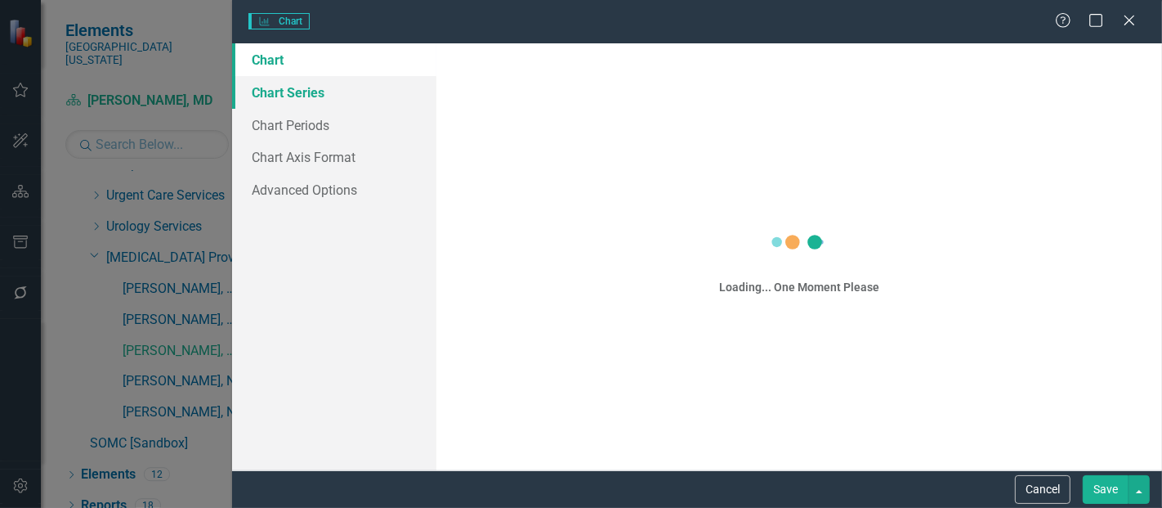
click at [315, 88] on link "Chart Series" at bounding box center [334, 92] width 204 height 33
click at [308, 123] on link "Chart Periods" at bounding box center [334, 125] width 204 height 33
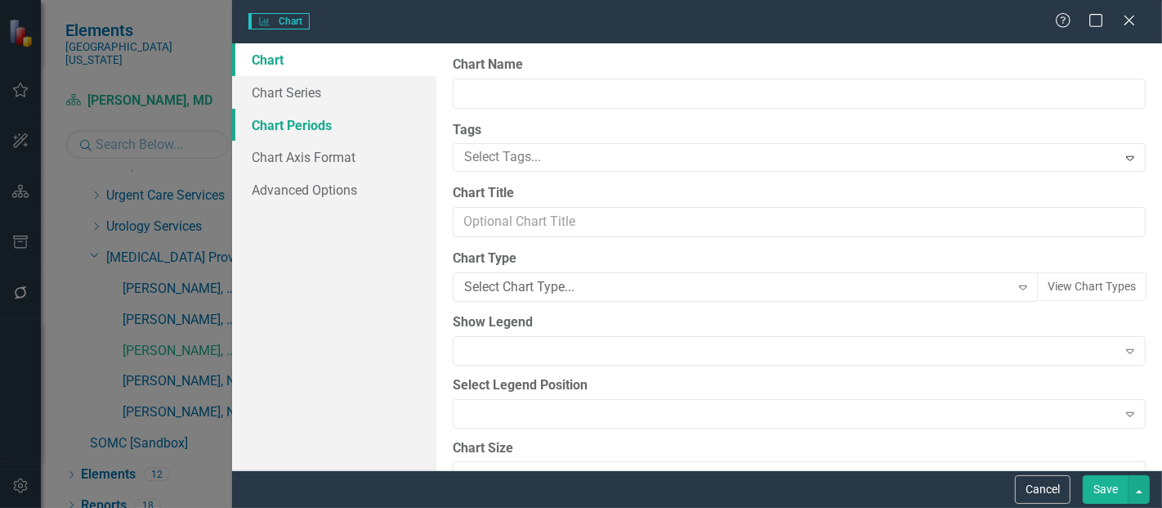
type input "This Provider is a Respectful Team Player"
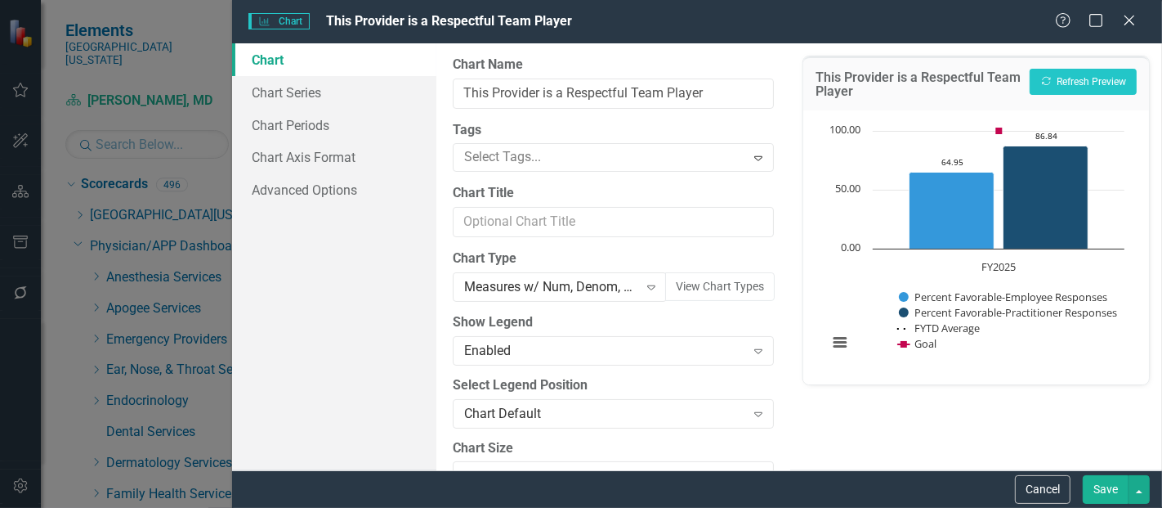
scroll to position [51, 0]
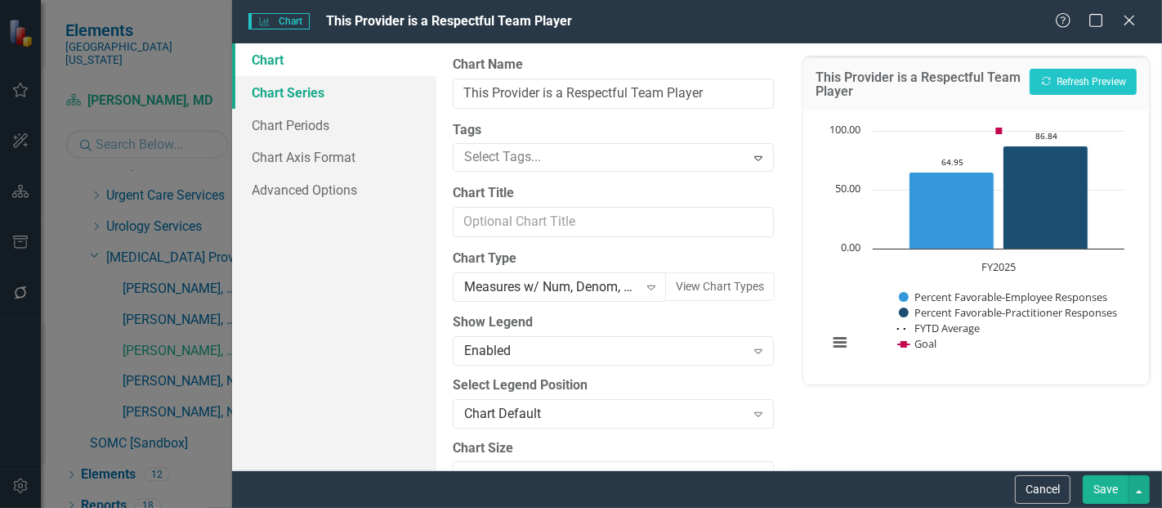
click at [301, 99] on link "Chart Series" at bounding box center [334, 92] width 204 height 33
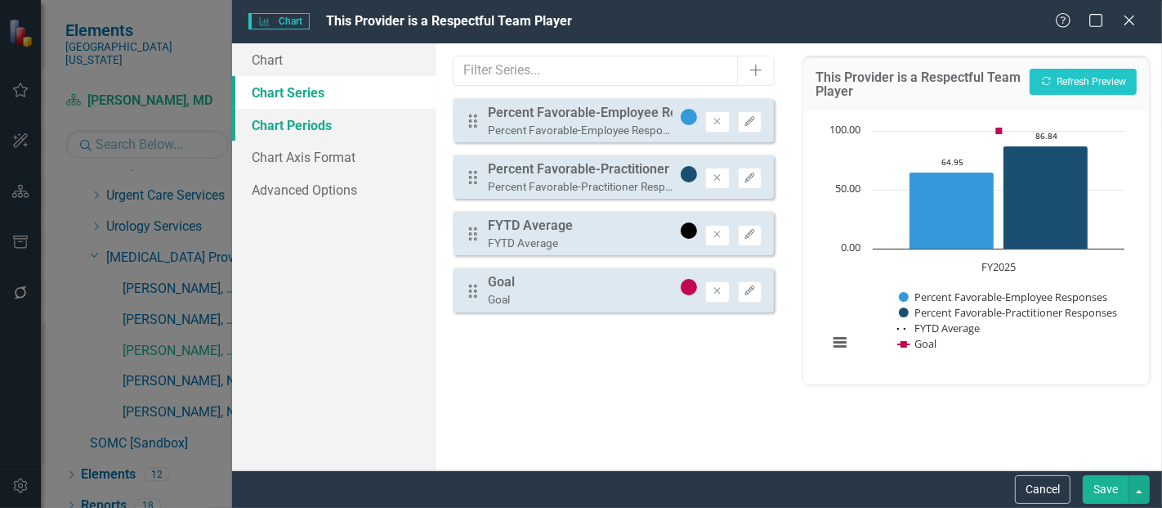
click at [292, 132] on link "Chart Periods" at bounding box center [334, 125] width 204 height 33
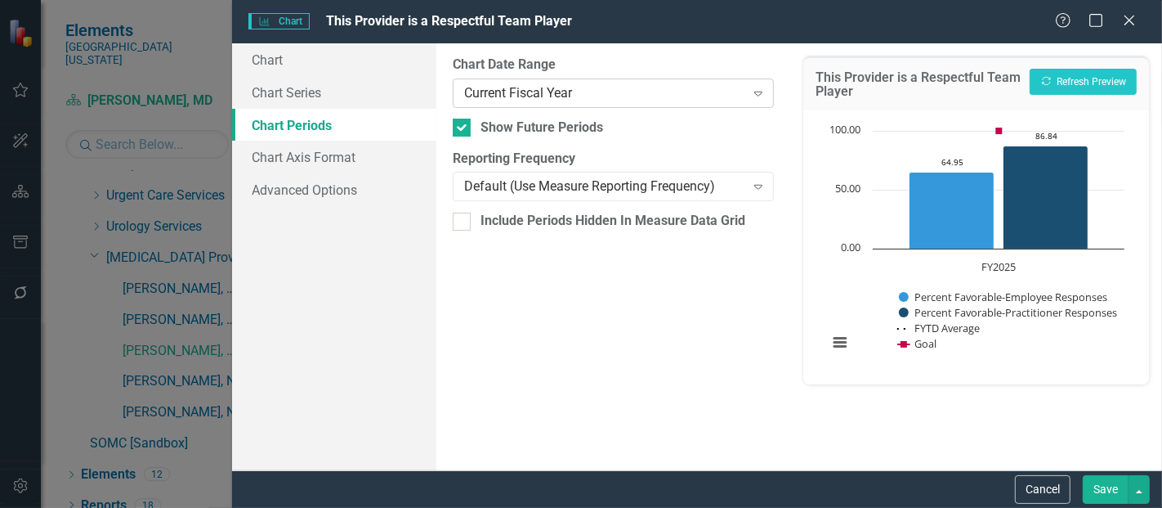
click at [596, 95] on div "Current Fiscal Year" at bounding box center [604, 92] width 280 height 19
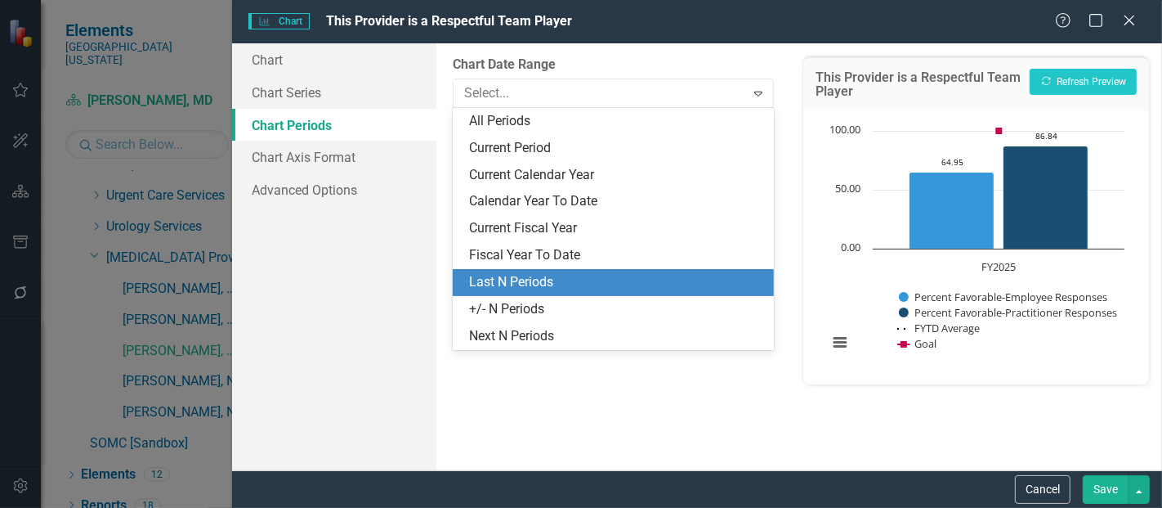
click at [521, 283] on div "Last N Periods" at bounding box center [616, 282] width 295 height 19
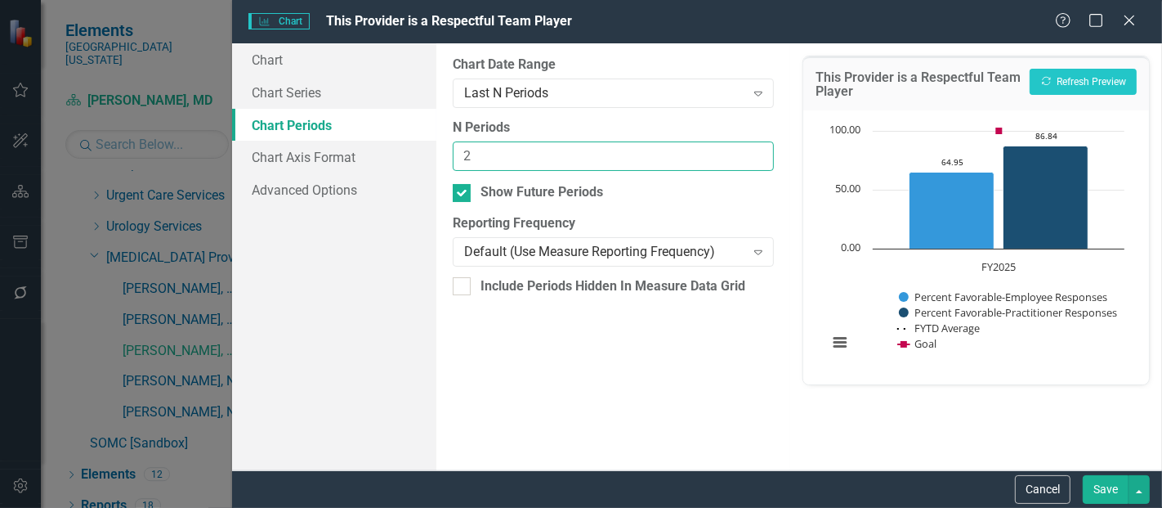
type input "2"
click at [755, 150] on input "2" at bounding box center [613, 156] width 321 height 30
click at [1113, 493] on button "Save" at bounding box center [1106, 489] width 46 height 29
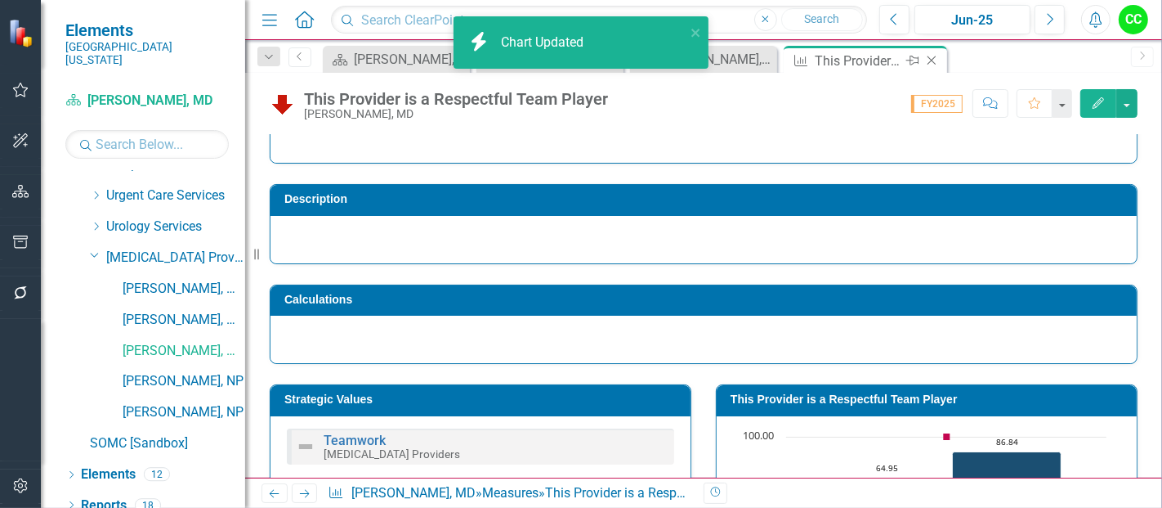
click at [933, 59] on icon "Close" at bounding box center [932, 60] width 16 height 13
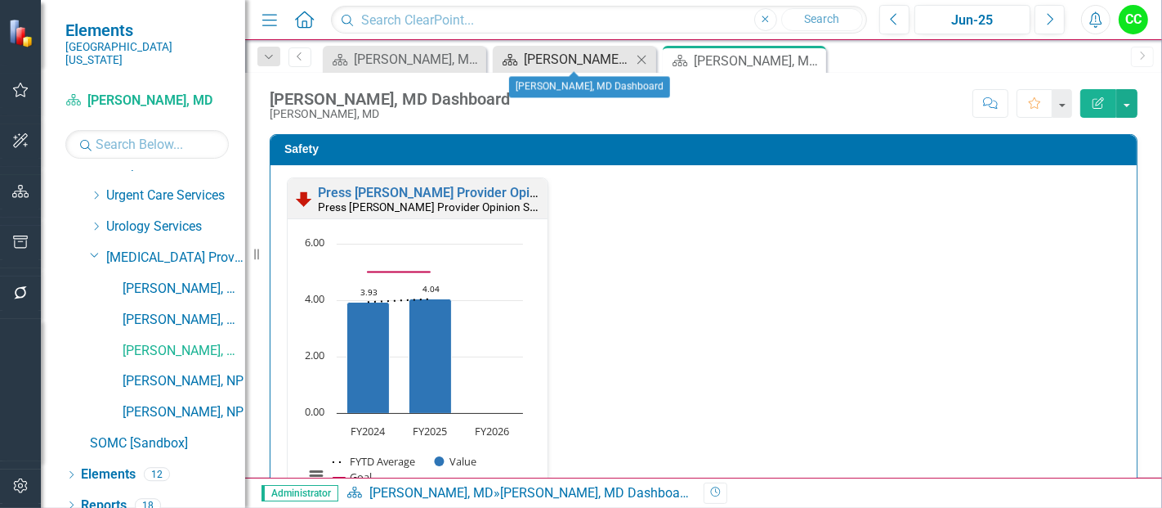
click at [558, 53] on div "[PERSON_NAME], MD Dashboard" at bounding box center [578, 59] width 108 height 20
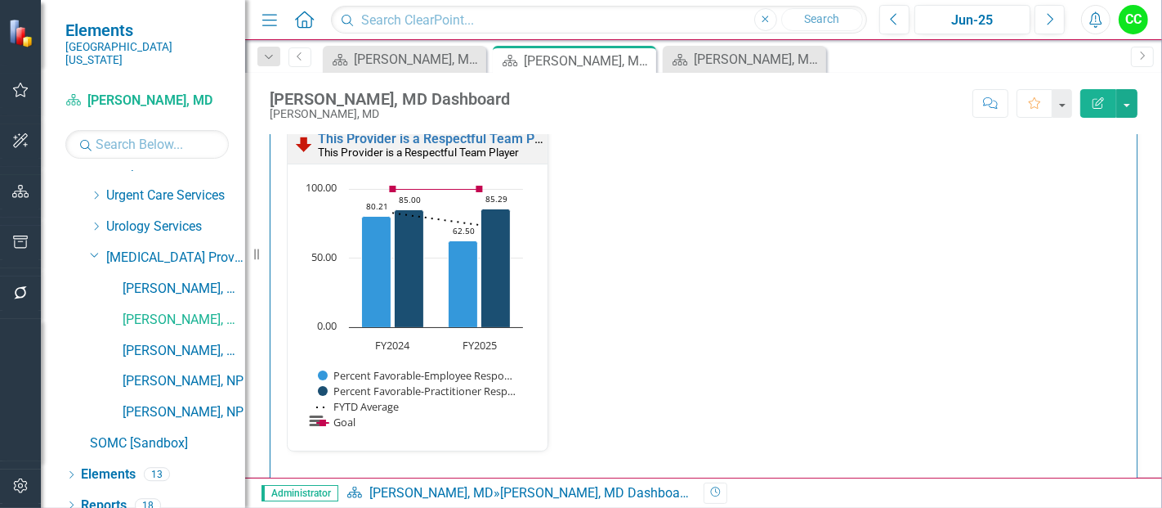
scroll to position [2148, 0]
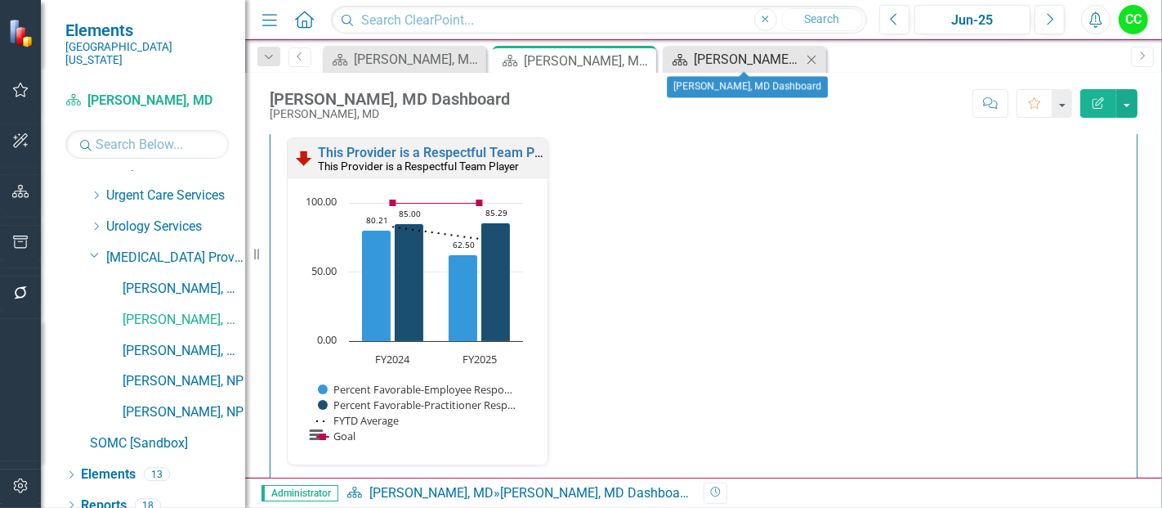
click at [757, 65] on div "[PERSON_NAME], MD Dashboard" at bounding box center [748, 59] width 108 height 20
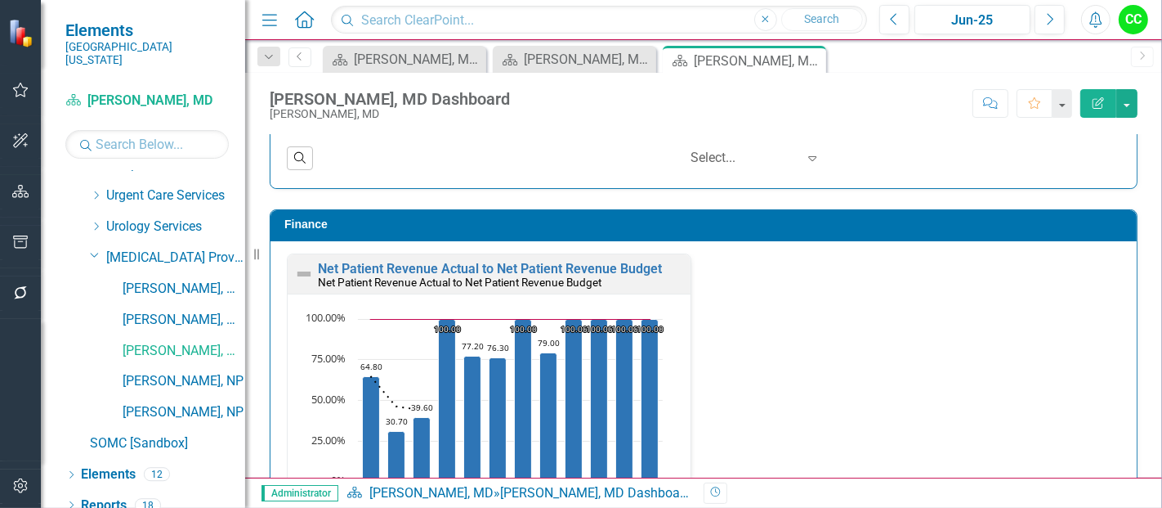
scroll to position [2813, 0]
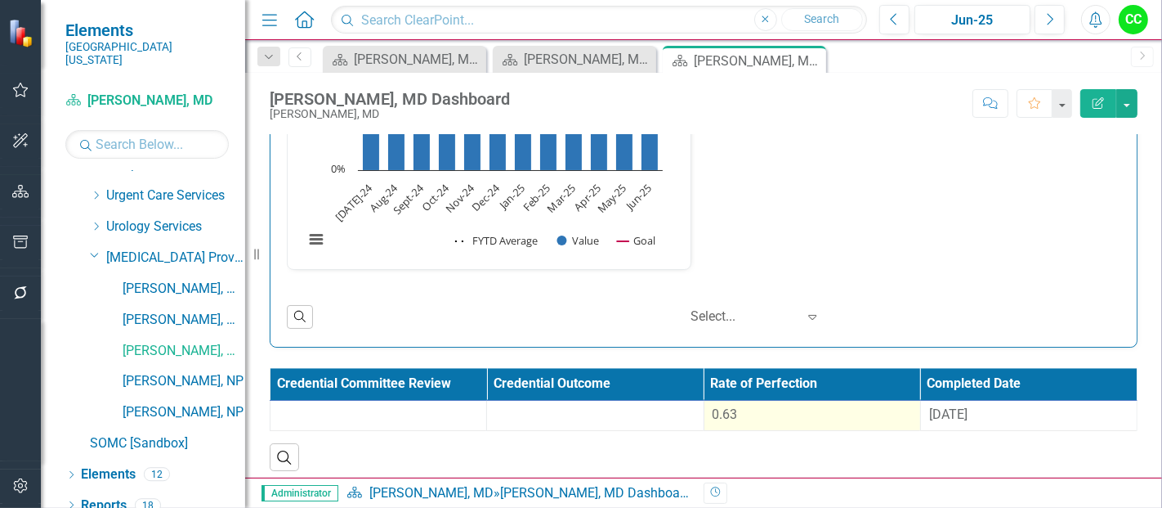
click at [805, 405] on div "0.63" at bounding box center [812, 414] width 199 height 19
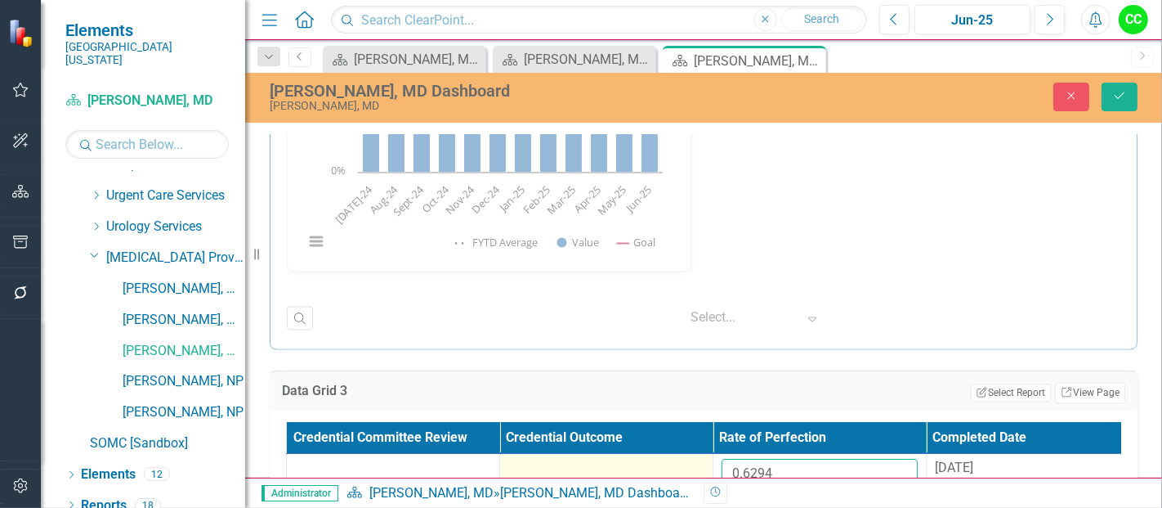
drag, startPoint x: 800, startPoint y: 467, endPoint x: 642, endPoint y: 467, distance: 157.7
click at [642, 467] on tr "0.6294 8/29/24" at bounding box center [713, 480] width 853 height 53
paste input "07809091"
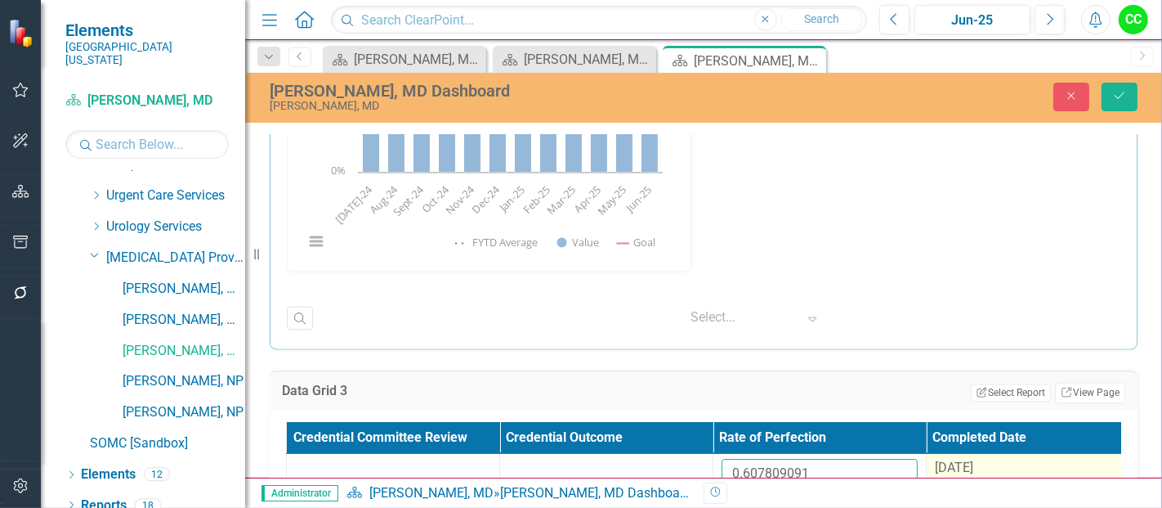
type input "0.607809091"
click at [973, 459] on span "[DATE]" at bounding box center [954, 467] width 38 height 16
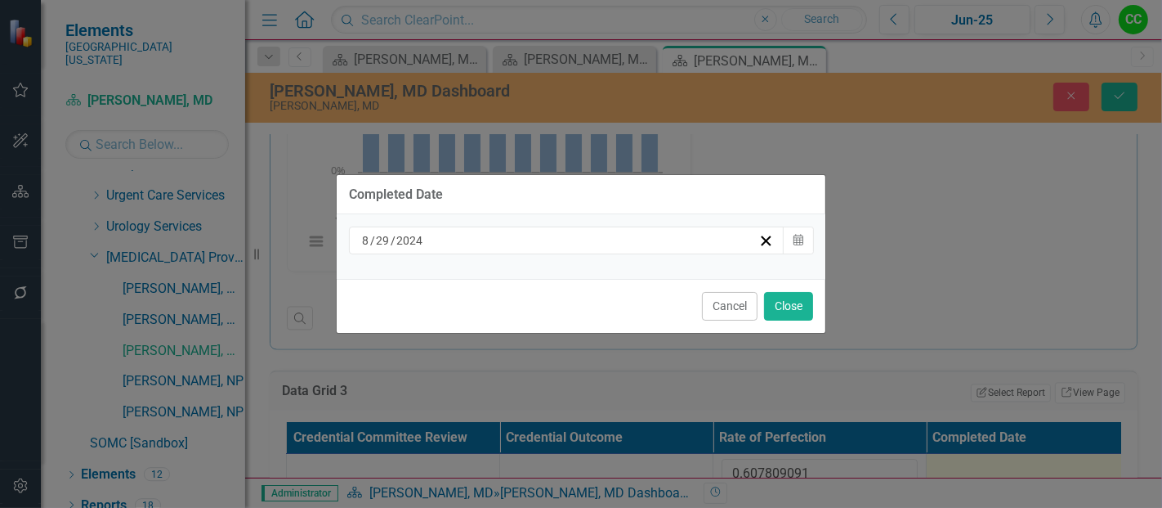
click at [520, 221] on div "8 / 29 / 2024 Calendar" at bounding box center [581, 246] width 489 height 65
drag, startPoint x: 512, startPoint y: 239, endPoint x: 520, endPoint y: 221, distance: 19.4
click at [520, 221] on div "8 / 29 / 2024 Calendar" at bounding box center [581, 246] width 489 height 65
click at [516, 241] on div "[DATE]" at bounding box center [559, 240] width 399 height 16
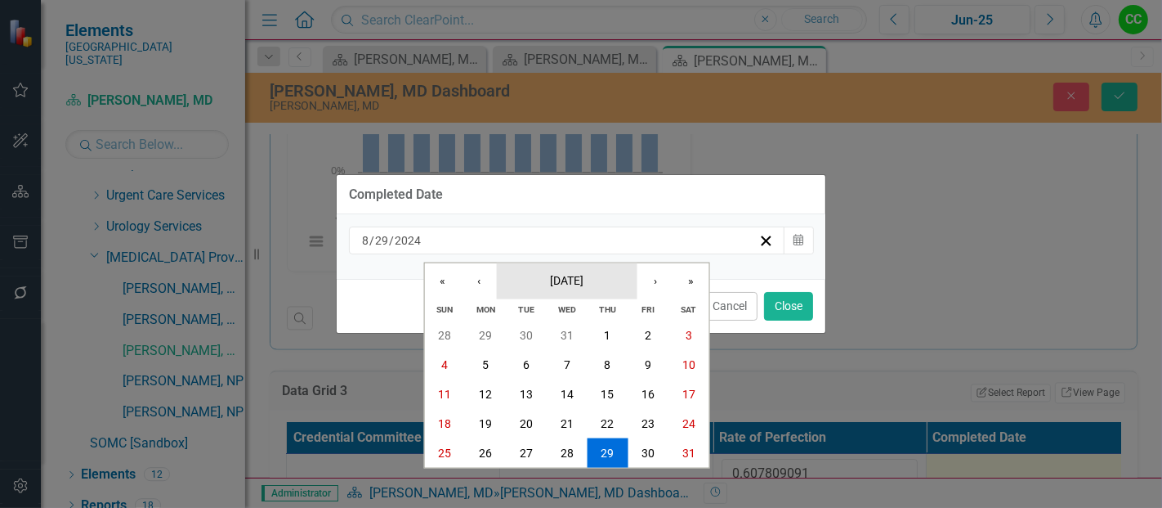
click at [566, 276] on span "[DATE]" at bounding box center [567, 279] width 34 height 13
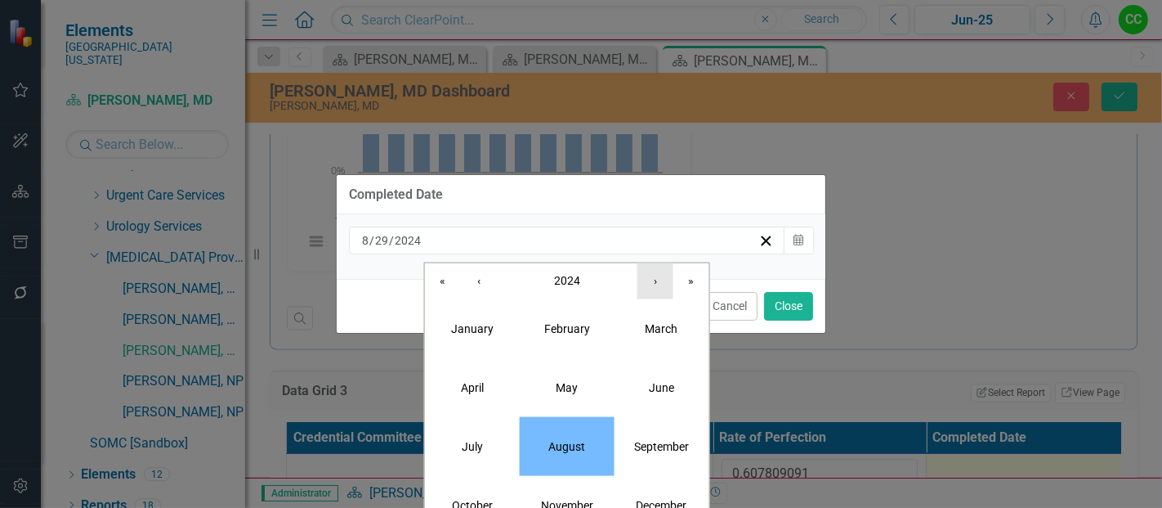
click at [637, 293] on button "›" at bounding box center [655, 280] width 36 height 36
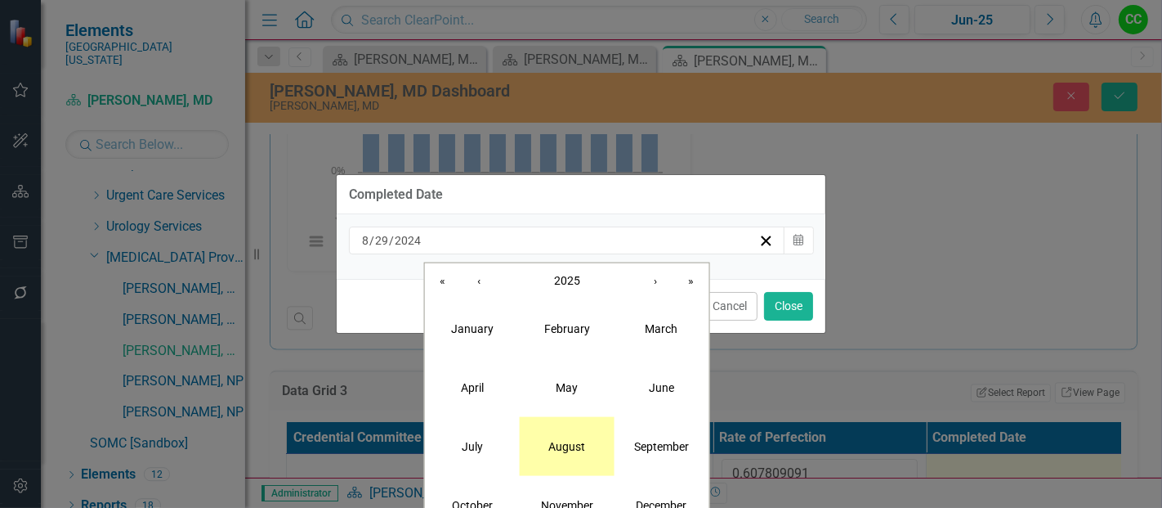
click at [568, 451] on abbr "August" at bounding box center [566, 445] width 37 height 13
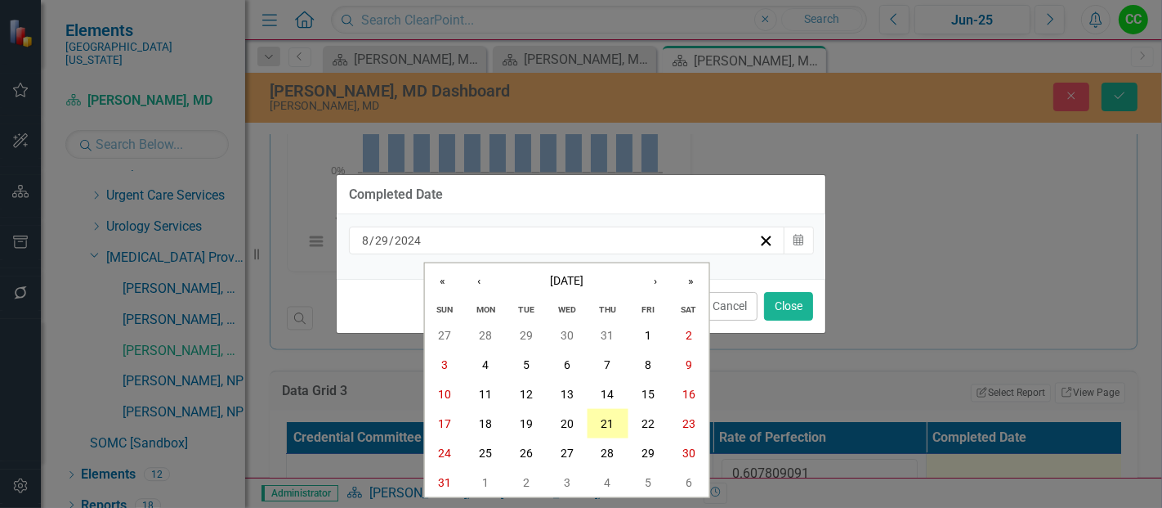
click at [600, 431] on button "21" at bounding box center [607, 423] width 41 height 29
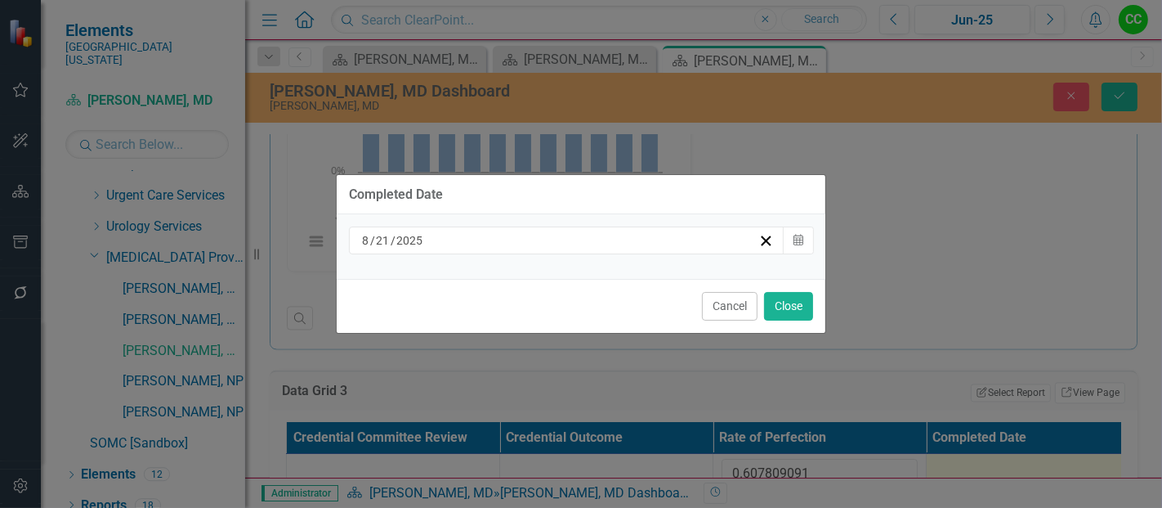
click at [799, 290] on div "Cancel Close" at bounding box center [581, 306] width 489 height 54
click at [798, 290] on div "Cancel Close" at bounding box center [581, 306] width 489 height 54
click at [795, 310] on button "Close" at bounding box center [788, 306] width 49 height 29
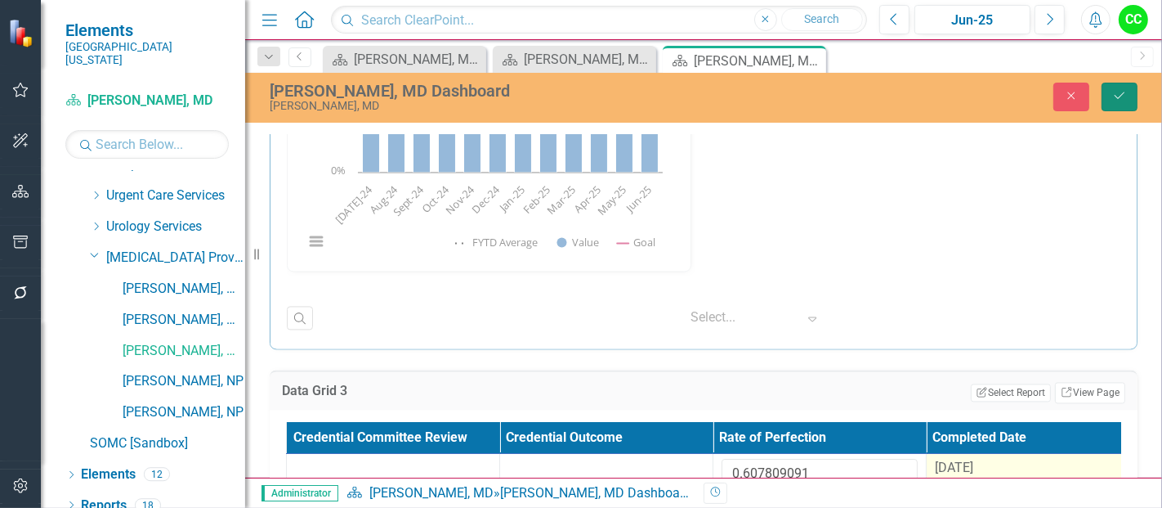
click at [1124, 97] on icon "Save" at bounding box center [1119, 95] width 15 height 11
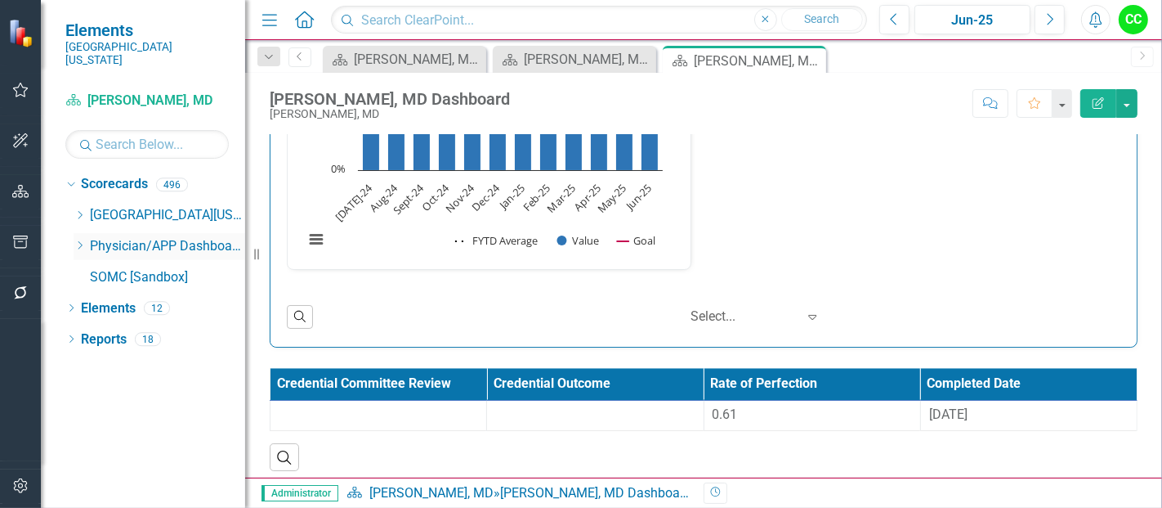
click at [77, 240] on icon "Dropdown" at bounding box center [80, 245] width 12 height 10
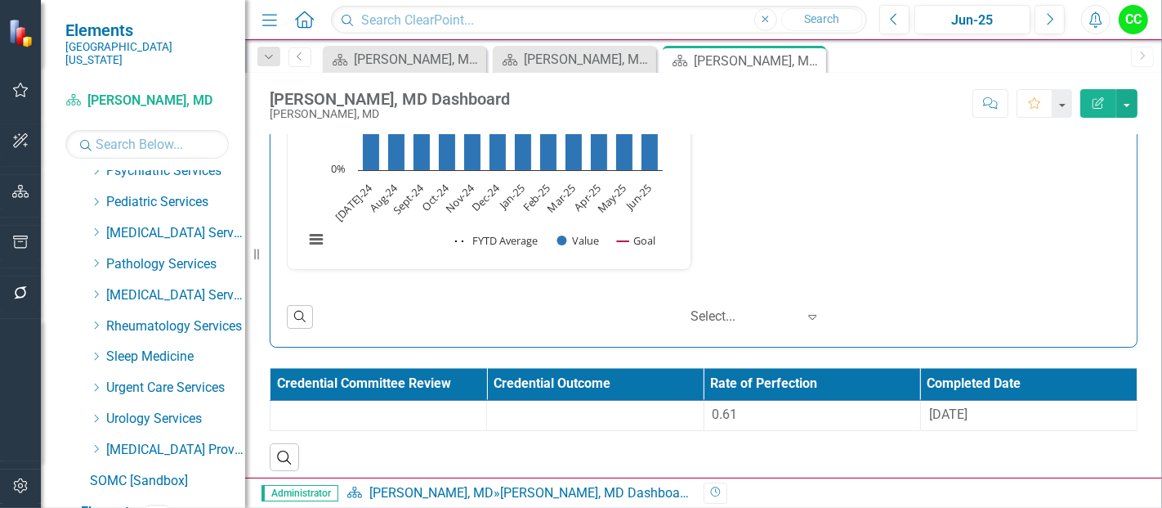
scroll to position [787, 0]
click at [96, 382] on icon "Dropdown" at bounding box center [96, 387] width 12 height 10
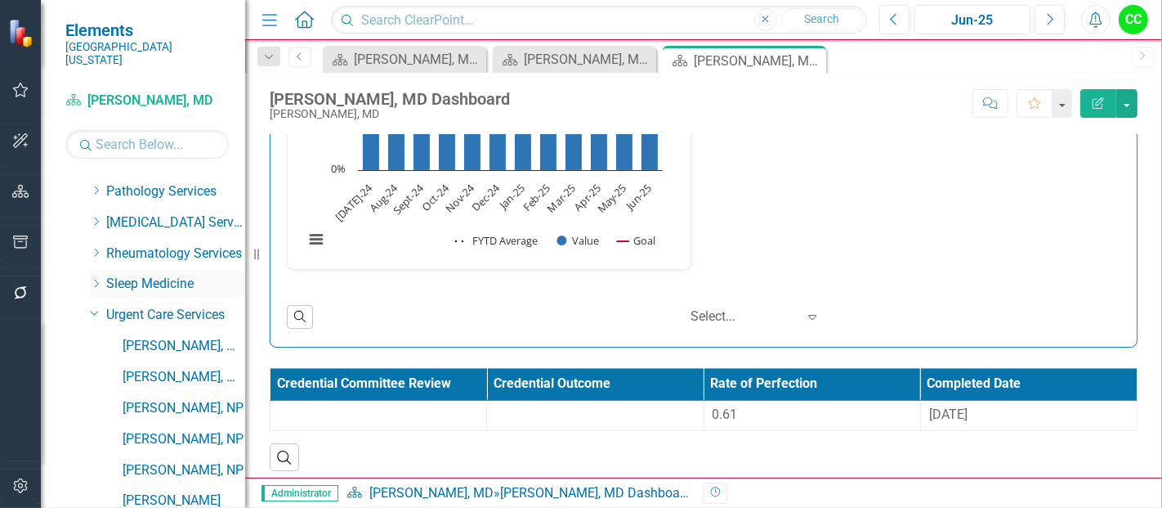
scroll to position [860, 0]
click at [184, 336] on link "[PERSON_NAME], MD" at bounding box center [184, 345] width 123 height 19
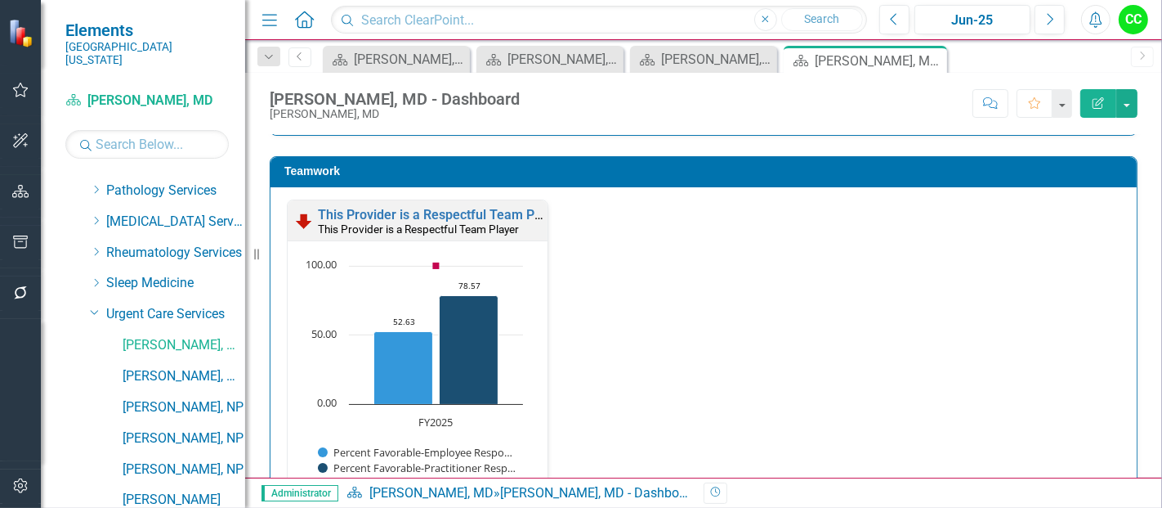
scroll to position [1738, 0]
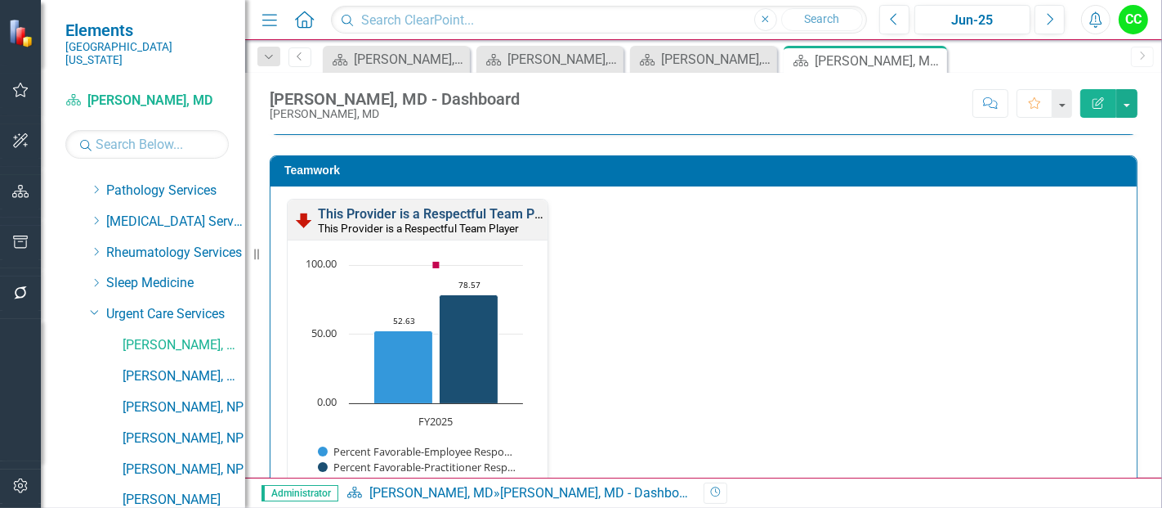
click at [409, 209] on link "This Provider is a Respectful Team Player" at bounding box center [441, 214] width 246 height 16
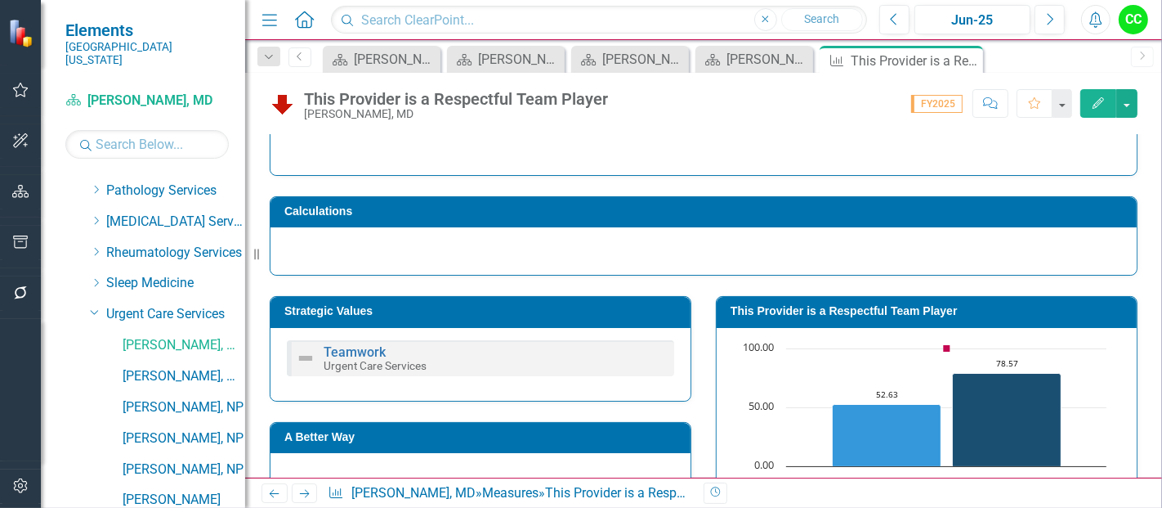
scroll to position [141, 0]
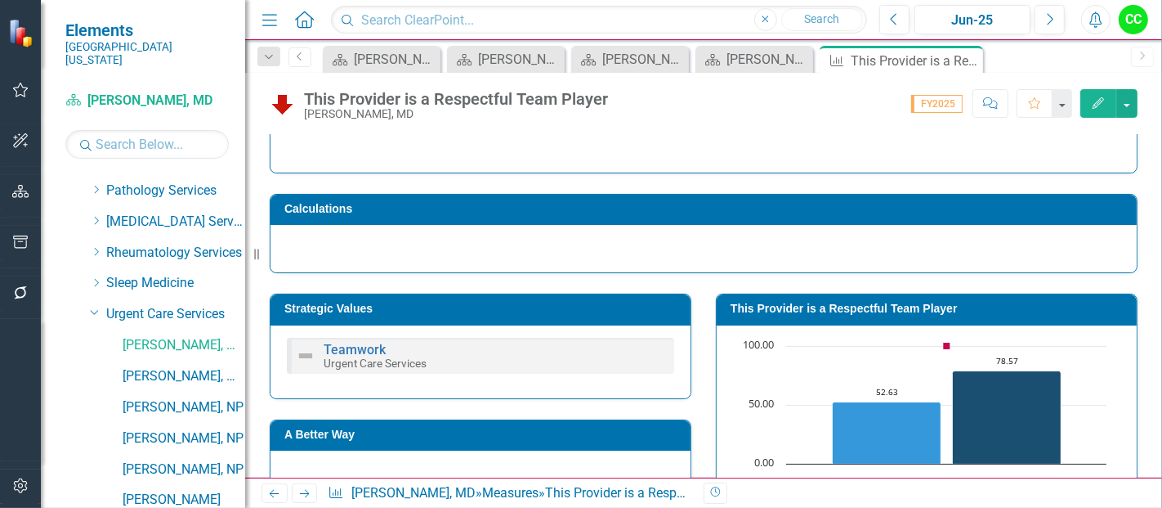
click at [903, 315] on td "This Provider is a Respectful Team Player" at bounding box center [930, 310] width 398 height 25
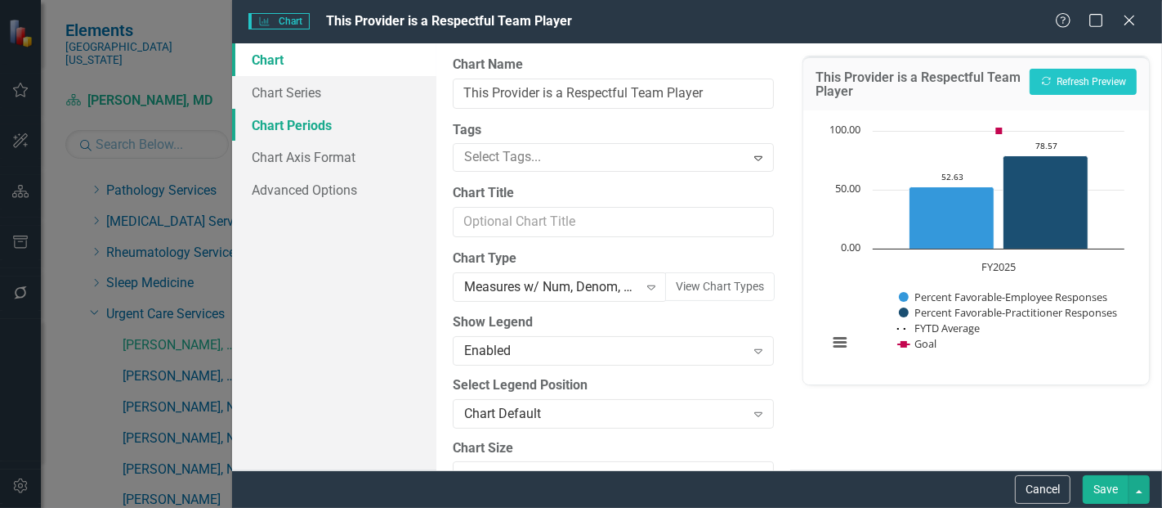
click at [340, 118] on link "Chart Periods" at bounding box center [334, 125] width 204 height 33
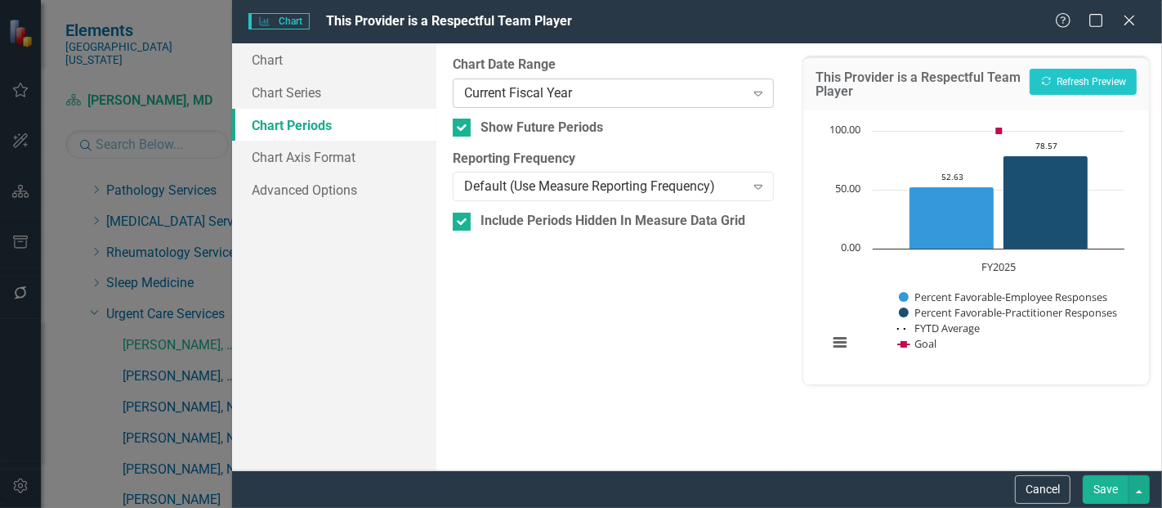
click at [488, 104] on div "Current Fiscal Year Expand" at bounding box center [613, 92] width 321 height 29
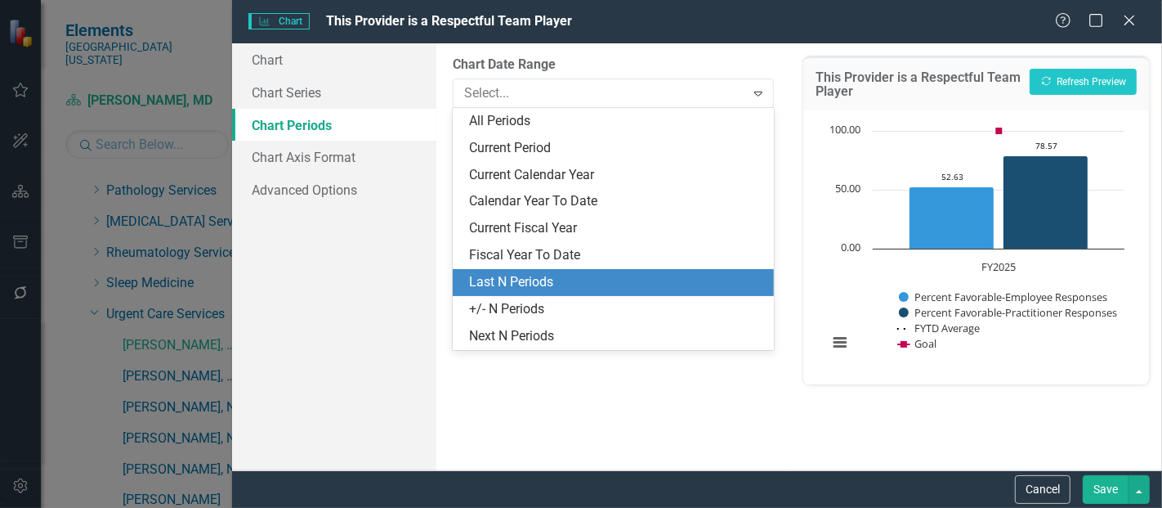
click at [481, 278] on div "Last N Periods" at bounding box center [616, 282] width 295 height 19
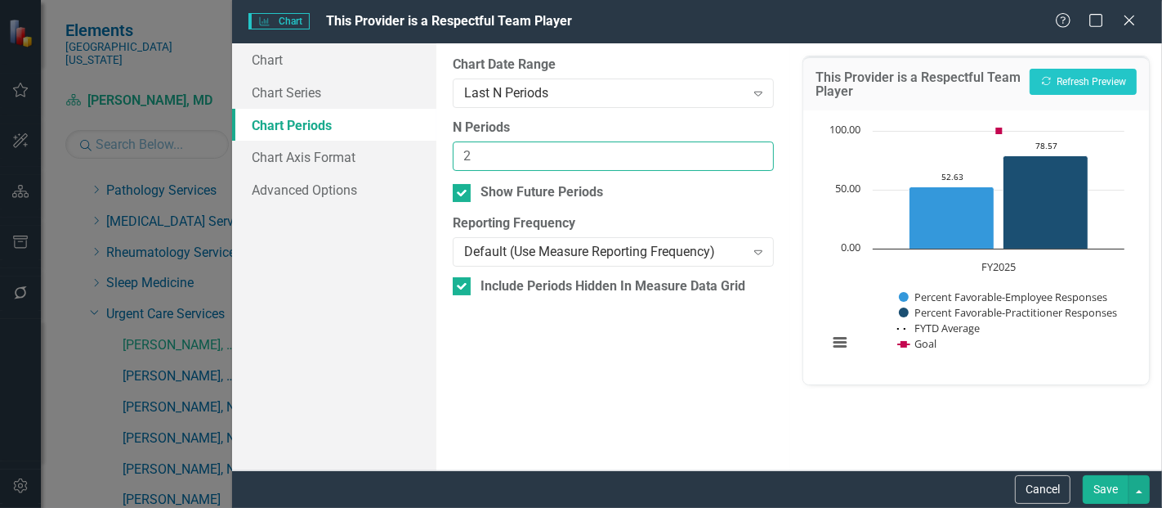
type input "2"
click at [757, 150] on input "2" at bounding box center [613, 156] width 321 height 30
click at [1100, 481] on button "Save" at bounding box center [1106, 489] width 46 height 29
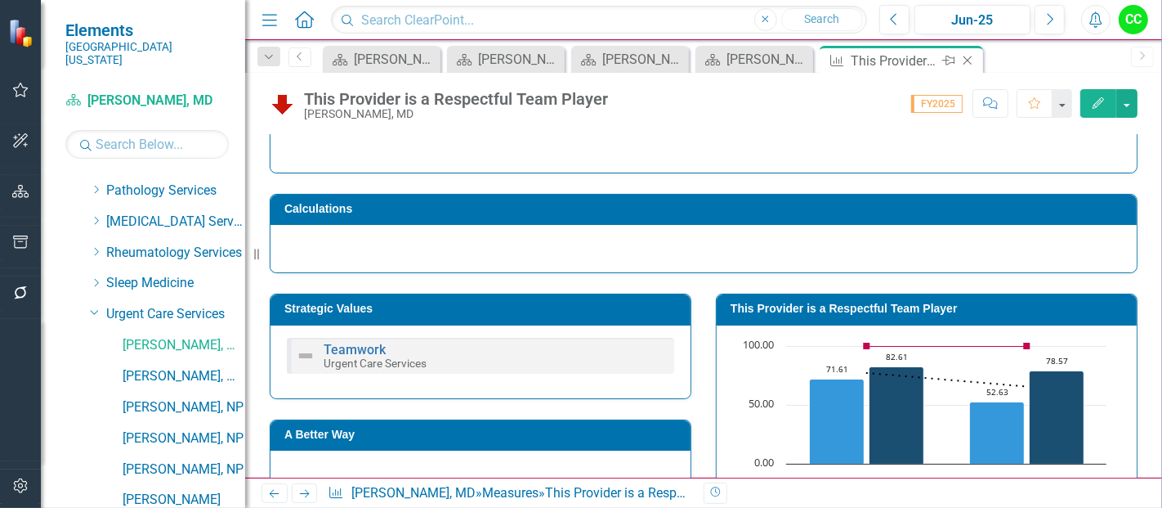
click at [965, 61] on icon at bounding box center [968, 60] width 9 height 9
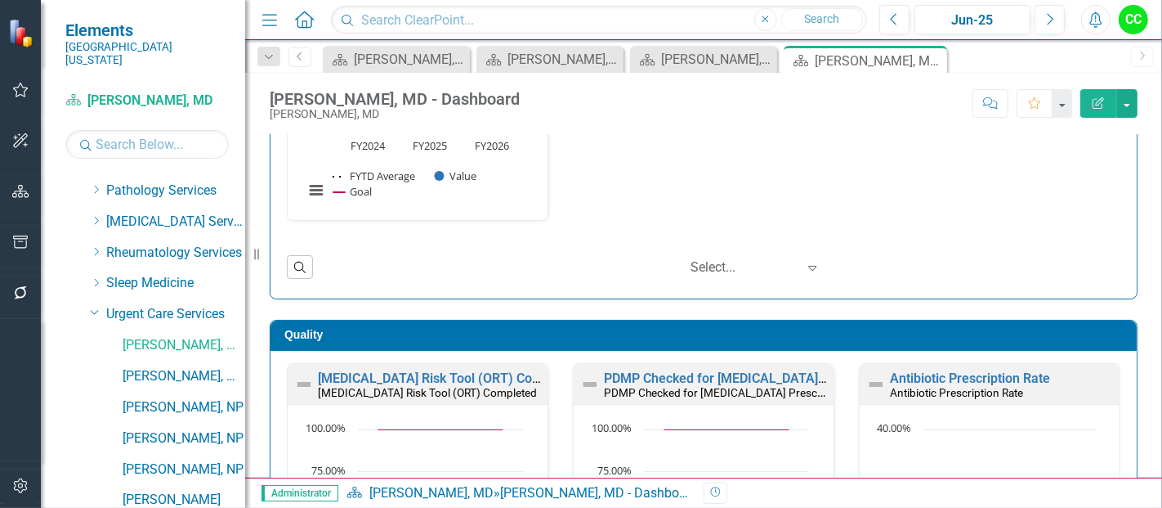
scroll to position [352, 0]
